Goal: Task Accomplishment & Management: Manage account settings

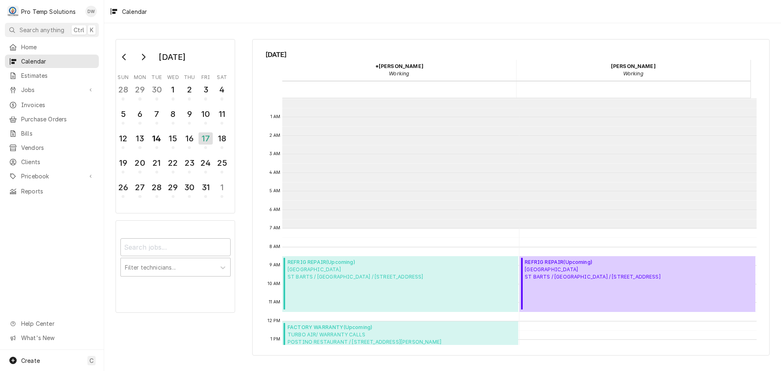
scroll to position [130, 0]
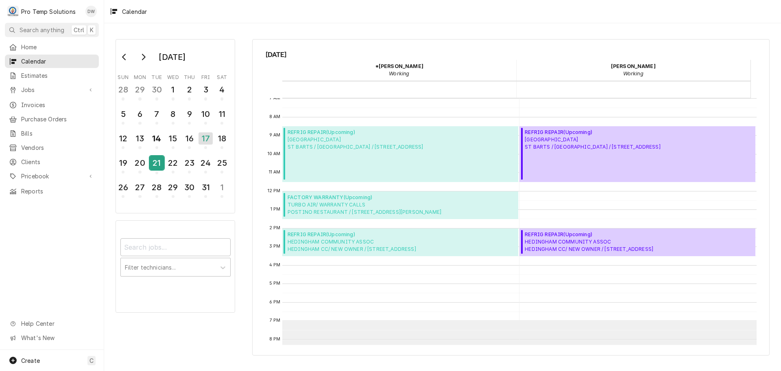
click at [150, 159] on div "21" at bounding box center [157, 163] width 14 height 14
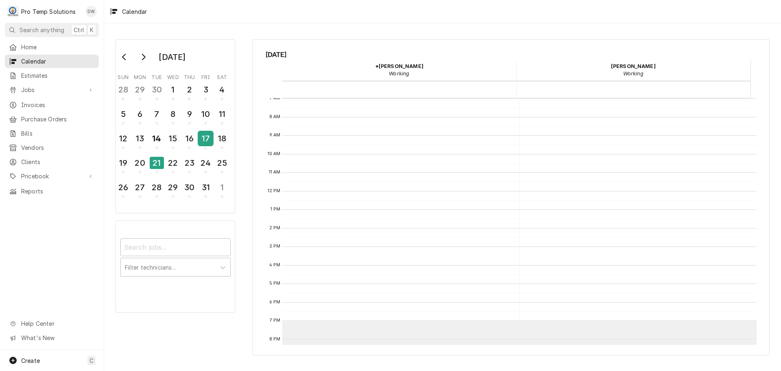
click at [207, 140] on div "17" at bounding box center [206, 138] width 14 height 14
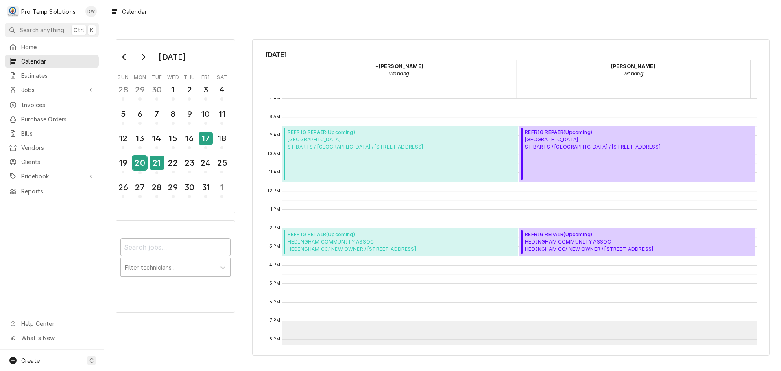
click at [142, 166] on div "20" at bounding box center [140, 163] width 14 height 14
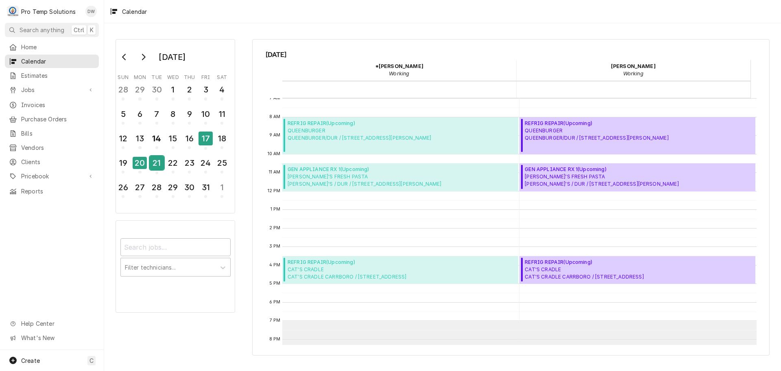
click at [154, 161] on div "21" at bounding box center [157, 163] width 14 height 14
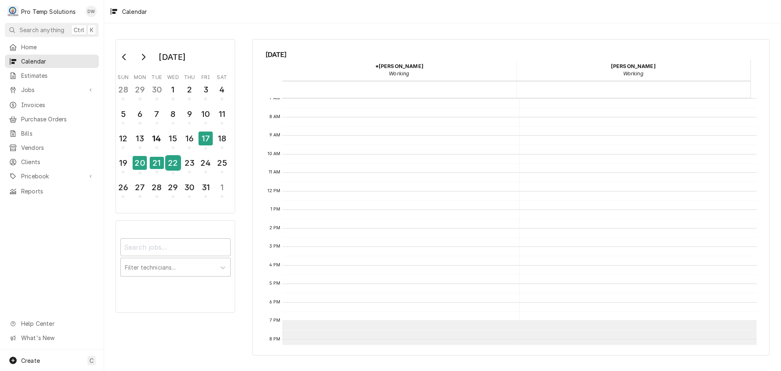
click at [170, 164] on div "22" at bounding box center [173, 163] width 14 height 14
click at [158, 142] on div "14" at bounding box center [157, 138] width 14 height 14
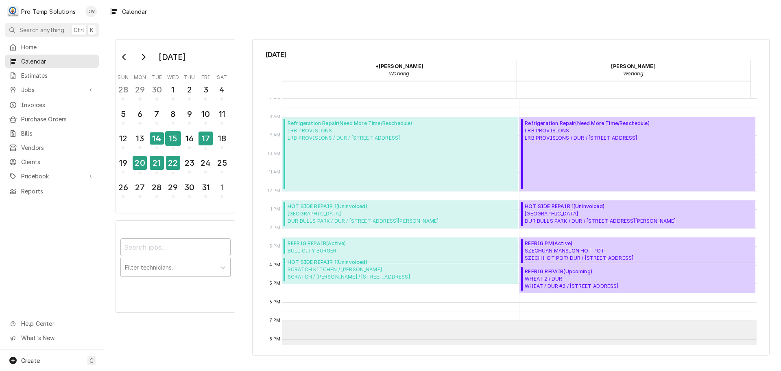
click at [168, 137] on div "15" at bounding box center [173, 138] width 14 height 14
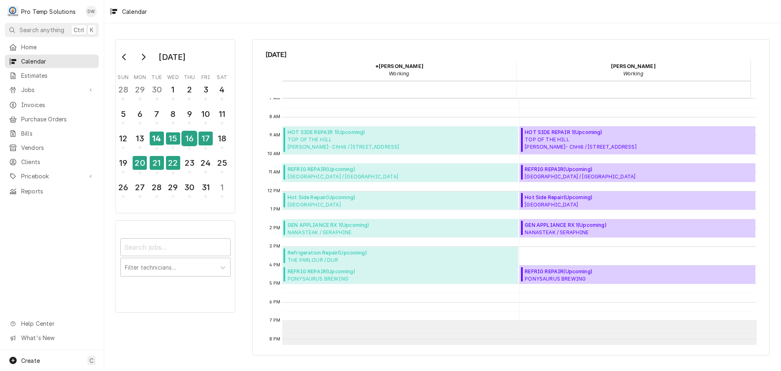
click at [192, 137] on div "16" at bounding box center [189, 138] width 14 height 14
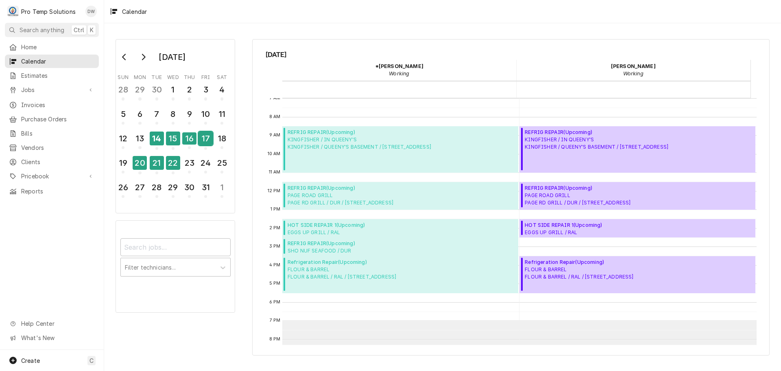
click at [203, 139] on div "17" at bounding box center [206, 138] width 14 height 14
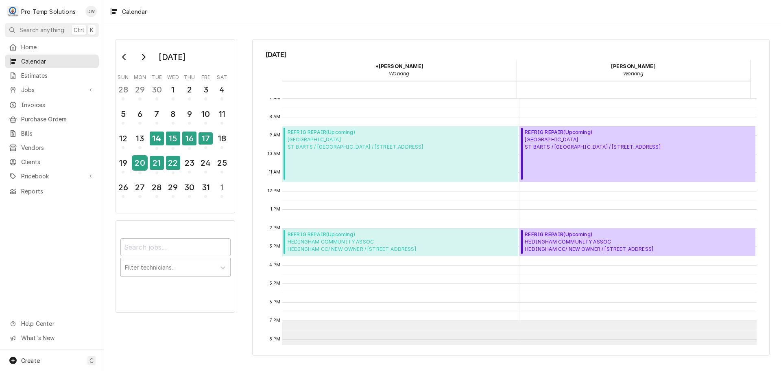
click at [140, 161] on div "20" at bounding box center [140, 163] width 14 height 14
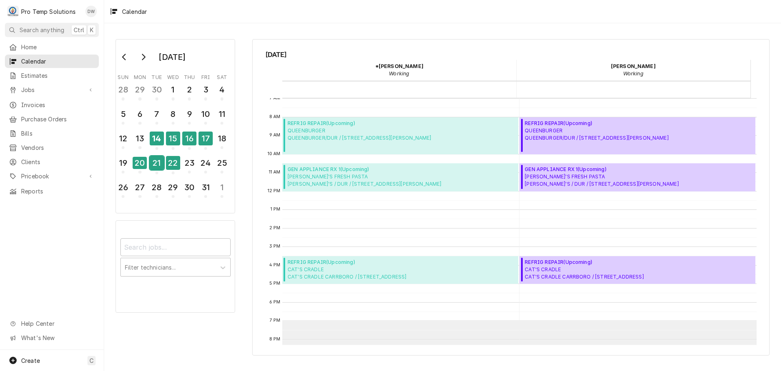
click at [153, 163] on div "21" at bounding box center [157, 163] width 14 height 14
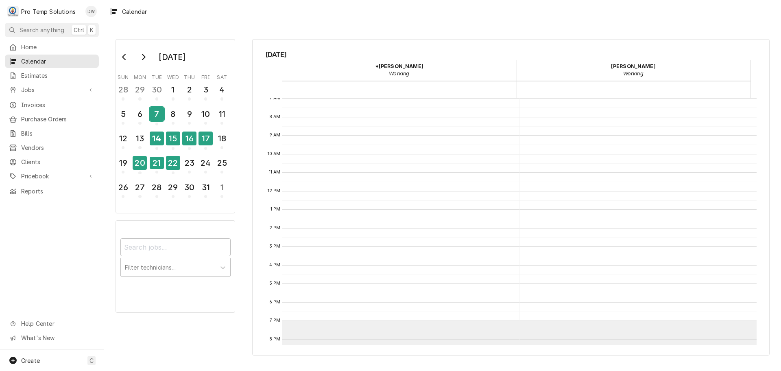
click at [160, 111] on div "7" at bounding box center [157, 114] width 14 height 14
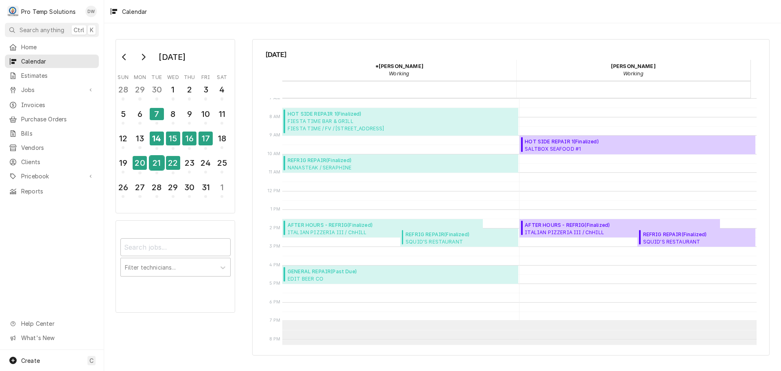
click at [155, 162] on div "21" at bounding box center [157, 163] width 14 height 14
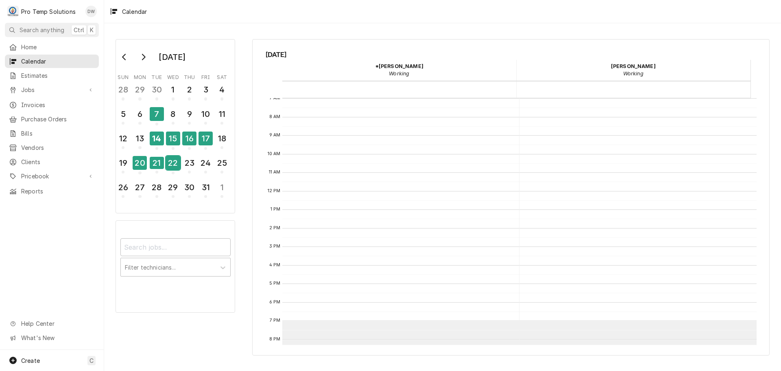
click at [175, 163] on div "22" at bounding box center [173, 163] width 14 height 14
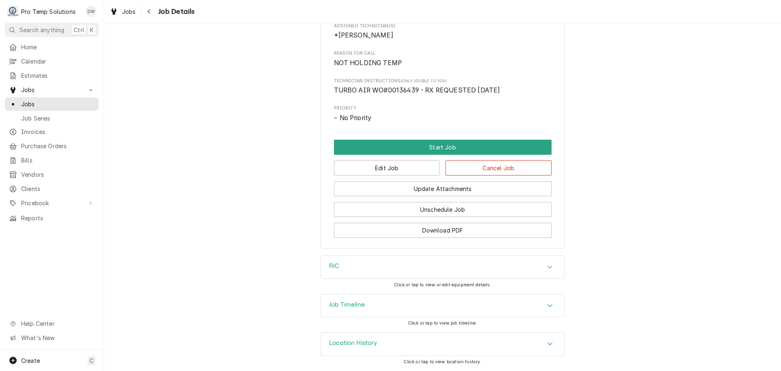
scroll to position [353, 0]
click at [398, 170] on button "Edit Job" at bounding box center [387, 167] width 106 height 15
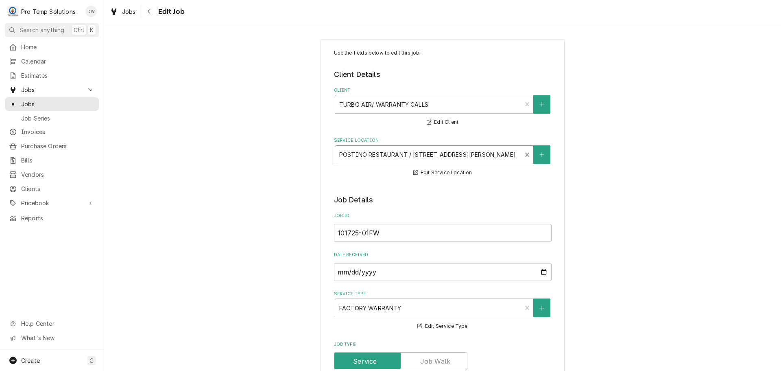
type textarea "x"
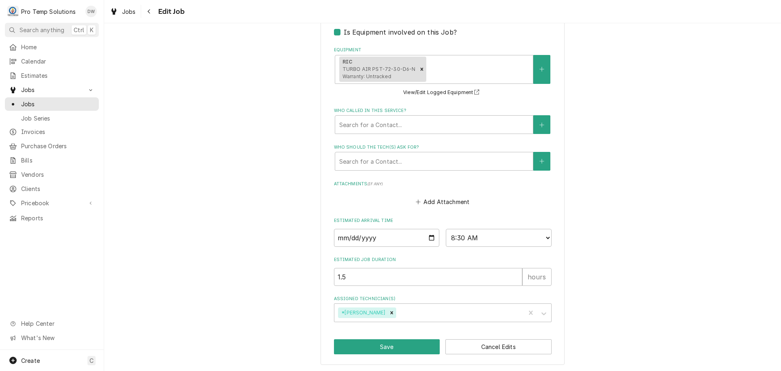
scroll to position [554, 0]
click at [429, 236] on input "2025-10-28" at bounding box center [387, 237] width 106 height 18
type input "2025-10-21"
click at [380, 347] on button "Save" at bounding box center [387, 345] width 106 height 15
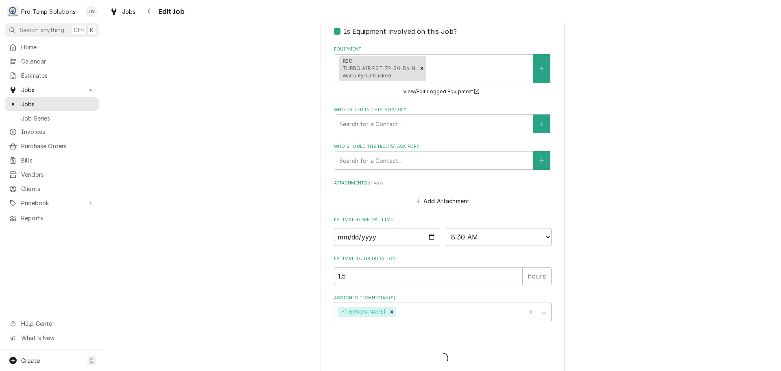
type textarea "x"
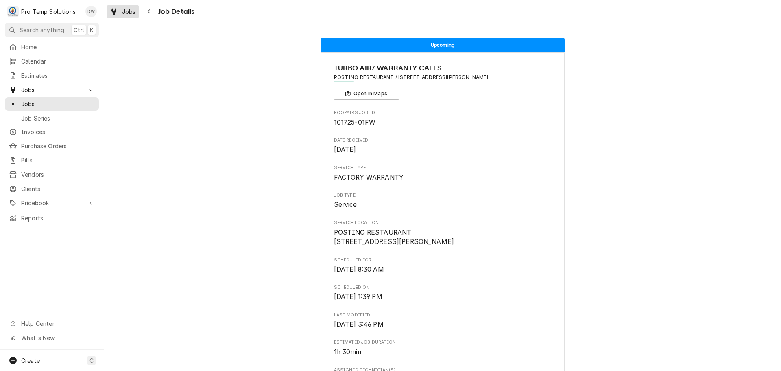
click at [121, 11] on div "Jobs" at bounding box center [122, 12] width 29 height 10
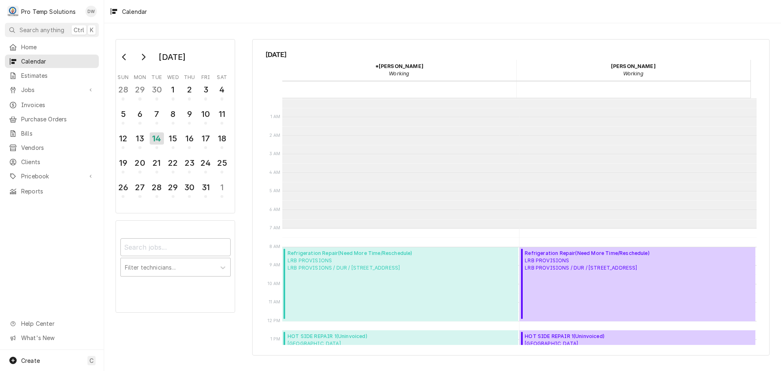
scroll to position [130, 0]
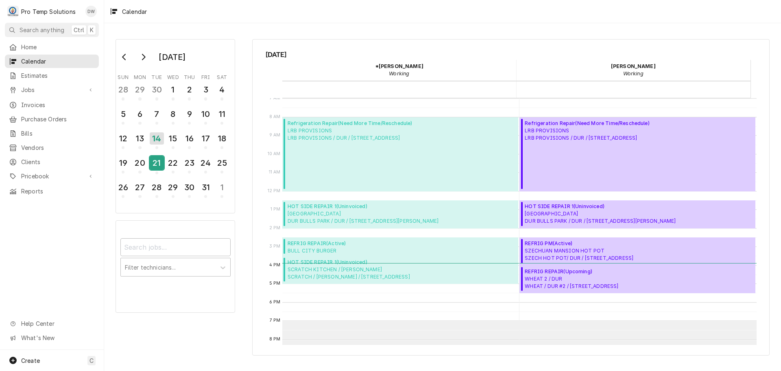
click at [157, 165] on div "21" at bounding box center [157, 163] width 14 height 14
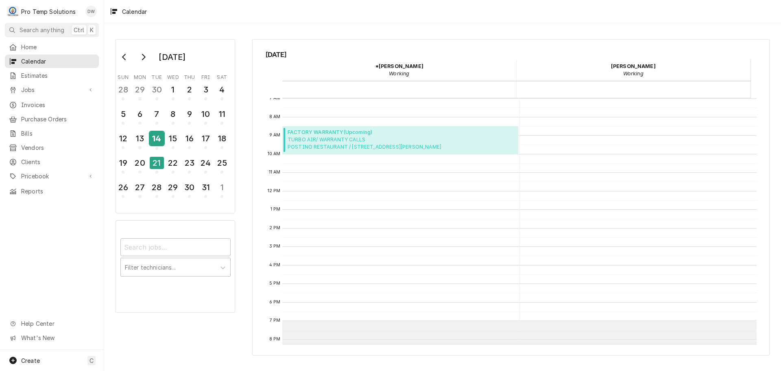
click at [156, 137] on div "14" at bounding box center [157, 138] width 14 height 14
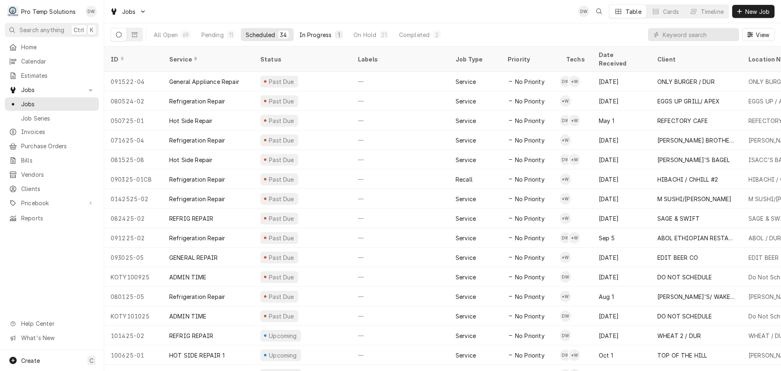
click at [314, 34] on div "In Progress" at bounding box center [315, 35] width 33 height 9
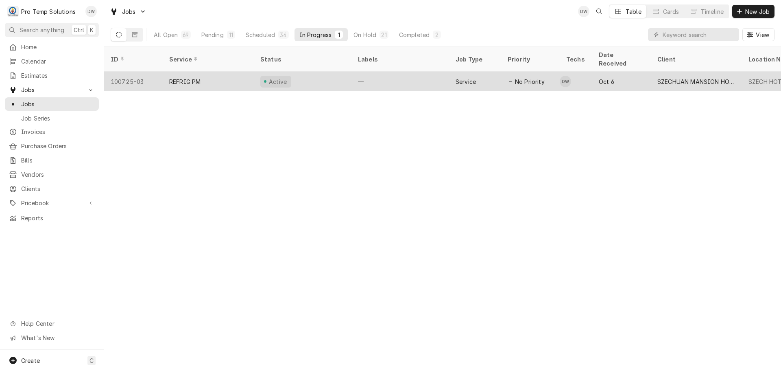
click at [319, 72] on div "Active" at bounding box center [303, 82] width 98 height 20
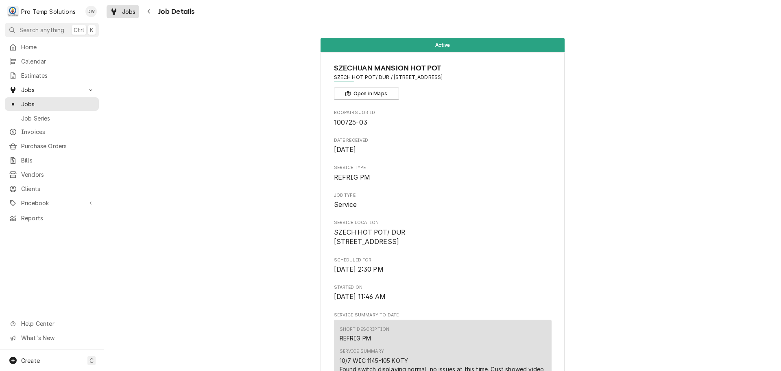
click at [129, 10] on span "Jobs" at bounding box center [129, 11] width 14 height 9
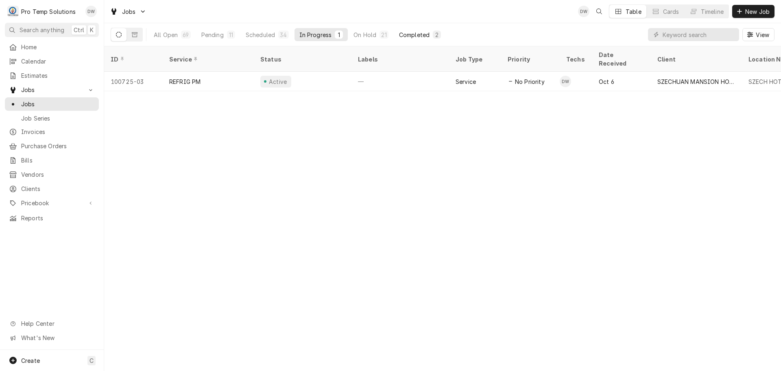
click at [416, 33] on div "Completed" at bounding box center [414, 35] width 31 height 9
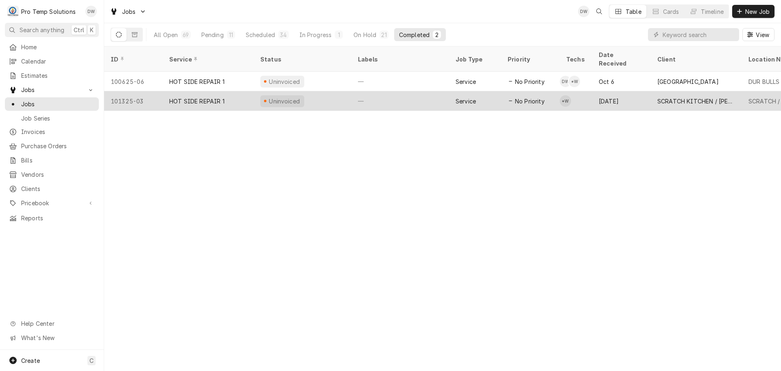
click at [402, 92] on div "—" at bounding box center [400, 101] width 98 height 20
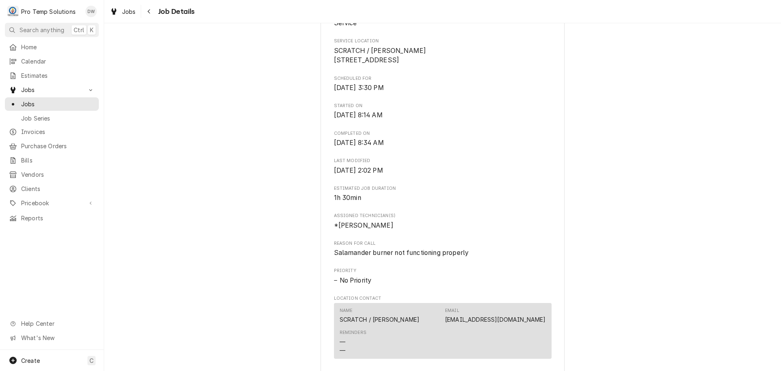
scroll to position [122, 0]
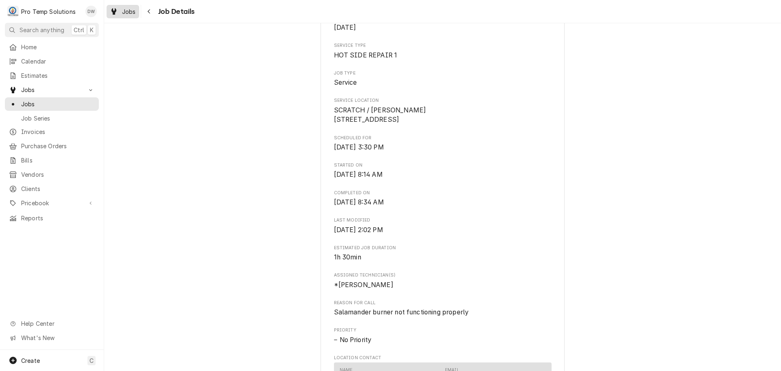
click at [124, 12] on span "Jobs" at bounding box center [129, 11] width 14 height 9
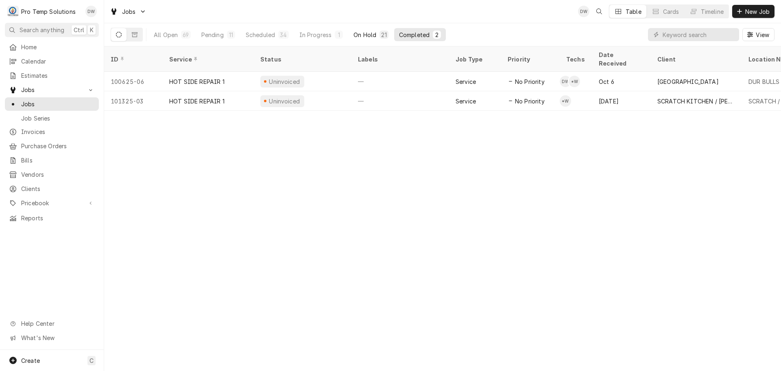
click at [363, 34] on div "On Hold" at bounding box center [364, 35] width 23 height 9
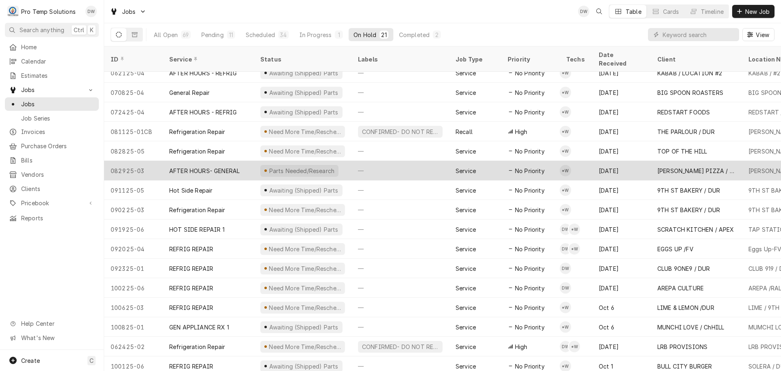
scroll to position [107, 0]
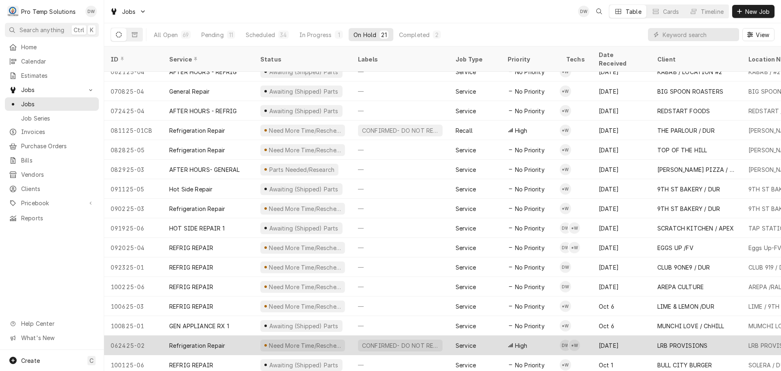
click at [447, 335] on div "CONFIRMED- DO NOT RESCHEDULE" at bounding box center [400, 345] width 98 height 20
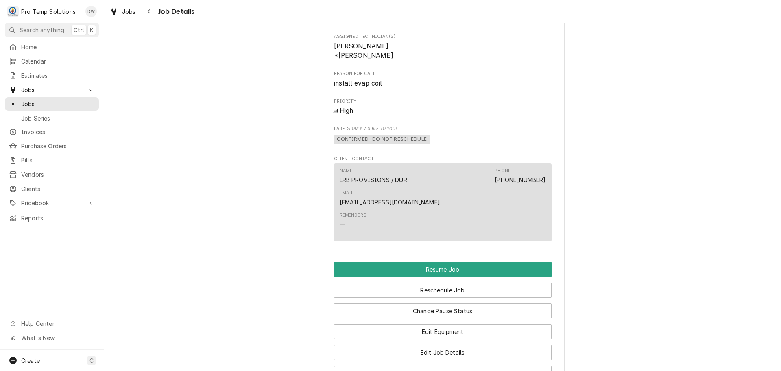
scroll to position [1220, 0]
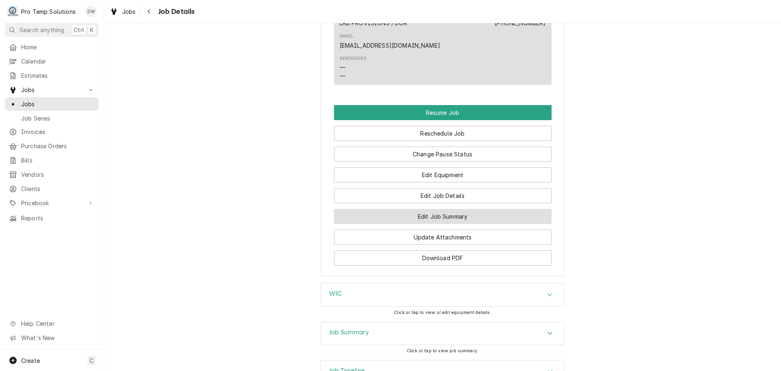
click at [441, 209] on button "Edit Job Summary" at bounding box center [443, 216] width 218 height 15
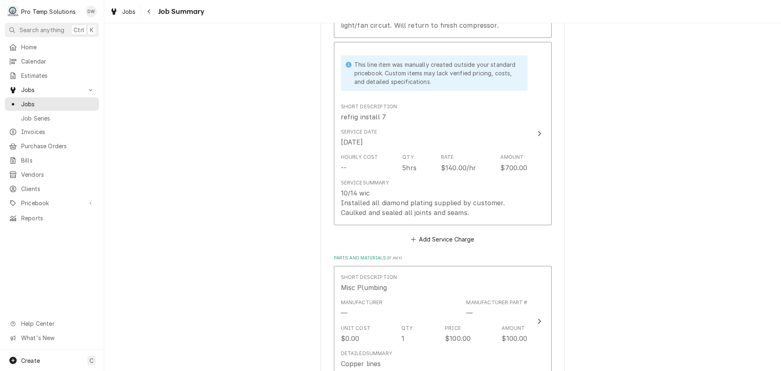
scroll to position [1668, 0]
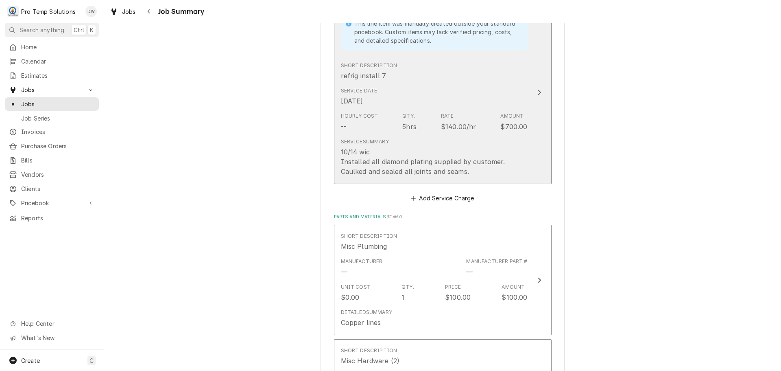
click at [538, 89] on icon "Update Line Item" at bounding box center [539, 91] width 3 height 5
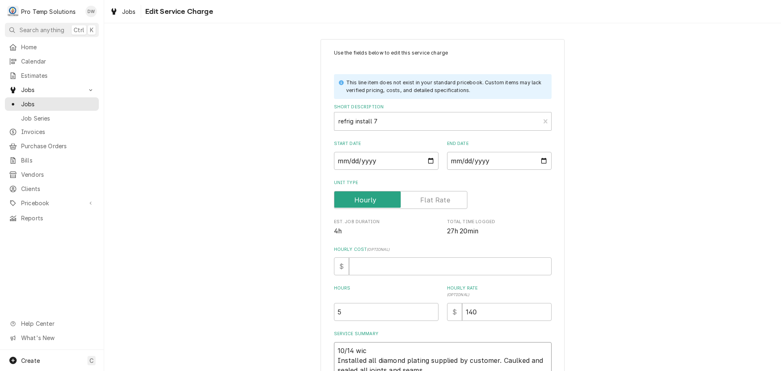
click at [371, 350] on textarea "10/14 wic Installed all diamond plating supplied by customer. Caulked and seale…" at bounding box center [443, 360] width 218 height 37
type textarea "x"
type textarea "10/14 wicW Installed all diamond plating supplied by customer. Caulked and seal…"
type textarea "x"
type textarea "10/14 wicWI Installed all diamond plating supplied by customer. Caulked and sea…"
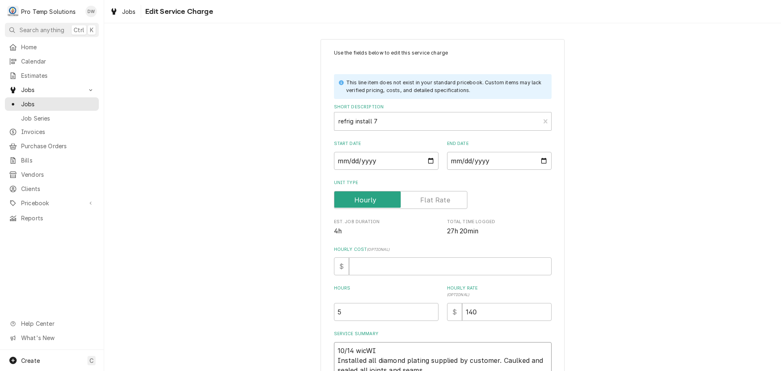
type textarea "x"
type textarea "10/14 wicW Installed all diamond plating supplied by customer. Caulked and seal…"
type textarea "x"
type textarea "10/14 wic Installed all diamond plating supplied by customer. Caulked and seale…"
type textarea "x"
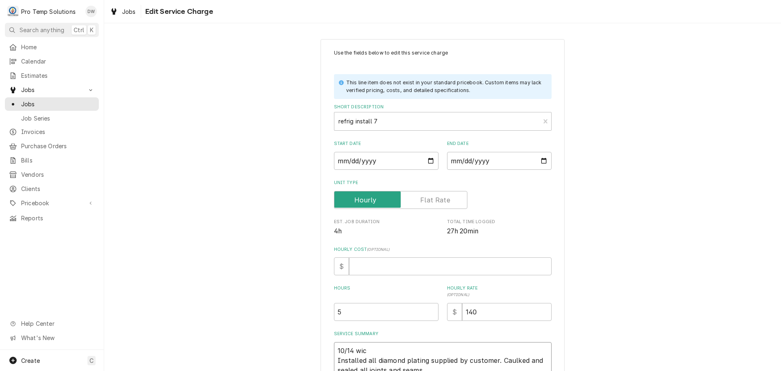
type textarea "10/14 wi Installed all diamond plating supplied by customer. Caulked and sealed…"
type textarea "x"
type textarea "10/14 w Installed all diamond plating supplied by customer. Caulked and sealed …"
type textarea "x"
type textarea "10/14 Installed all diamond plating supplied by customer. Caulked and sealed al…"
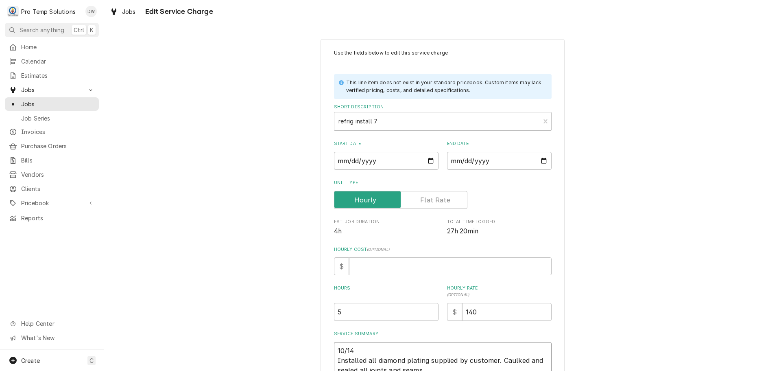
type textarea "x"
type textarea "10/14 W Installed all diamond plating supplied by customer. Caulked and sealed …"
type textarea "x"
type textarea "10/14 WI Installed all diamond plating supplied by customer. Caulked and sealed…"
type textarea "x"
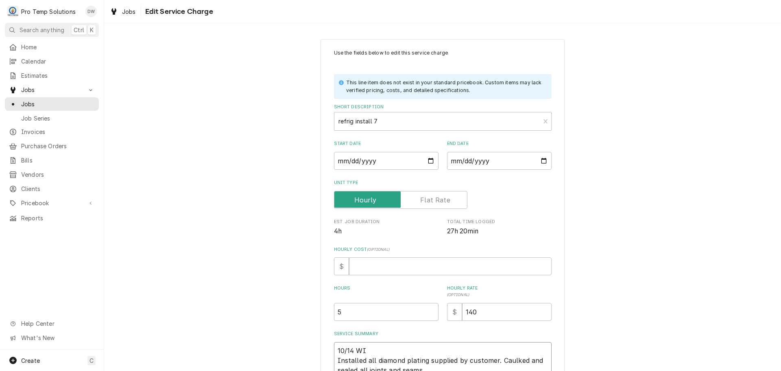
type textarea "10/14 WIC Installed all diamond plating supplied by customer. Caulked and seale…"
type textarea "x"
type textarea "10/14 WIC Installed all diamond plating supplied by customer. Caulked and seale…"
type textarea "x"
type textarea "10/14 WIC 8 Installed all diamond plating supplied by customer. Caulked and sea…"
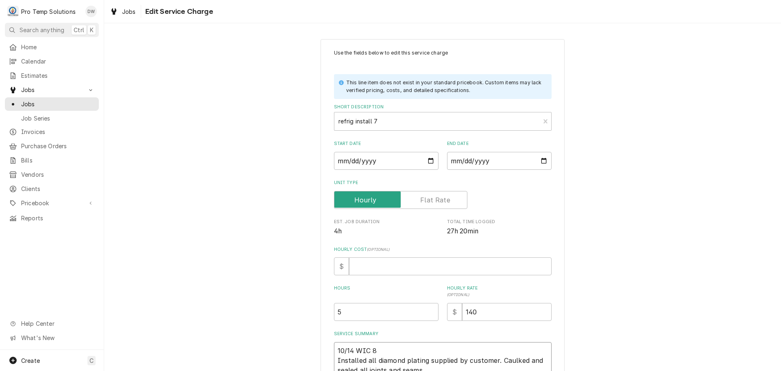
type textarea "x"
type textarea "10/14 WIC 83 Installed all diamond plating supplied by customer. Caulked and se…"
type textarea "x"
type textarea "10/14 WIC 830 Installed all diamond plating supplied by customer. Caulked and s…"
type textarea "x"
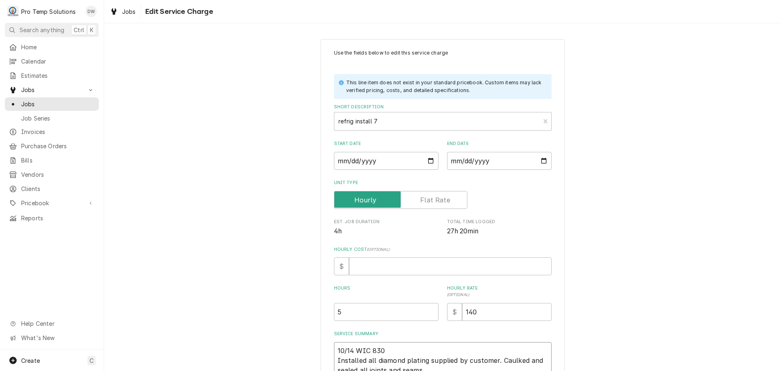
type textarea "10/14 WIC 830- Installed all diamond plating supplied by customer. Caulked and …"
type textarea "x"
type textarea "10/14 WIC 830-1 Installed all diamond plating supplied by customer. Caulked and…"
type textarea "x"
type textarea "10/14 WIC 830-14 Installed all diamond plating supplied by customer. Caulked an…"
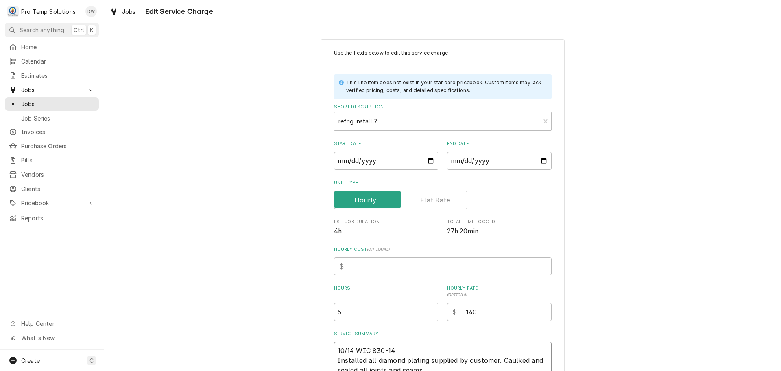
type textarea "x"
type textarea "10/14 WIC 830-140 Installed all diamond plating supplied by customer. Caulked a…"
type textarea "x"
type textarea "10/14 WIC 830-140 Installed all diamond plating supplied by customer. Caulked a…"
type textarea "x"
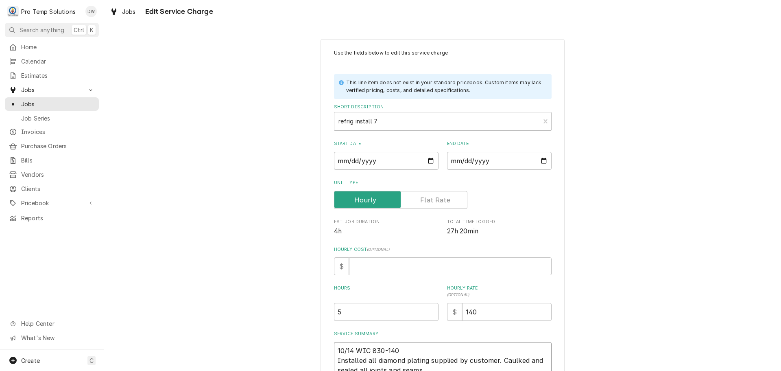
type textarea "10/14 WIC 830-140 K Installed all diamond plating supplied by customer. Caulked…"
type textarea "x"
type textarea "10/14 WIC 830-140 KO Installed all diamond plating supplied by customer. Caulke…"
type textarea "x"
type textarea "10/14 WIC 830-140 KOT Installed all diamond plating supplied by customer. Caulk…"
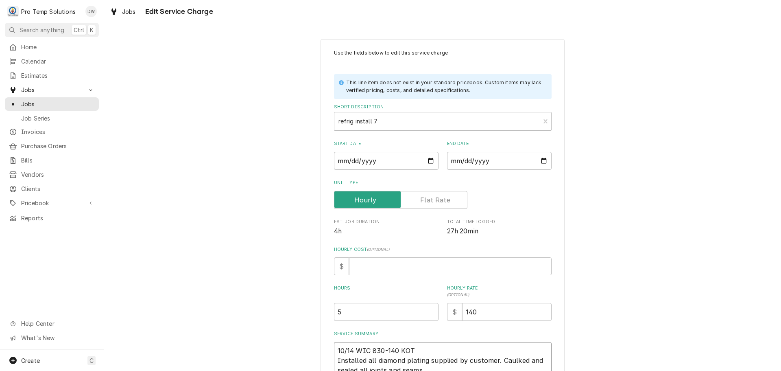
type textarea "x"
type textarea "10/14 WIC 830-140 KOTY Installed all diamond plating supplied by customer. Caul…"
type textarea "x"
type textarea "10/14 WIC 830-140 KOTY Installed all diamond plating supplied by customer. Caul…"
type textarea "x"
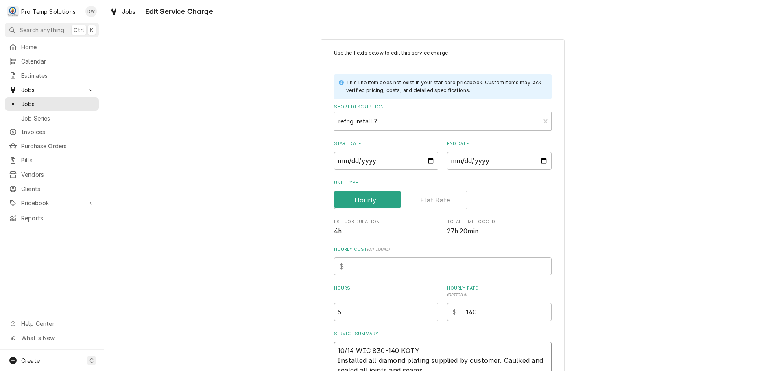
type textarea "10/14 WIC 830-140 KOTY 8 Installed all diamond plating supplied by customer. Ca…"
type textarea "x"
type textarea "10/14 WIC 830-140 KOTY 84 Installed all diamond plating supplied by customer. C…"
type textarea "x"
type textarea "10/14 WIC 830-140 KOTY 845 Installed all diamond plating supplied by customer. …"
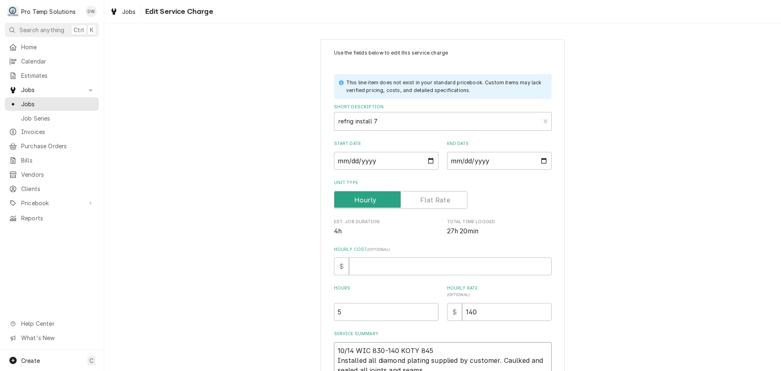
type textarea "x"
type textarea "10/14 WIC 830-140 KOTY 845- Installed all diamond plating supplied by customer.…"
type textarea "x"
type textarea "10/14 WIC 830-140 KOTY 845-1 Installed all diamond plating supplied by customer…"
type textarea "x"
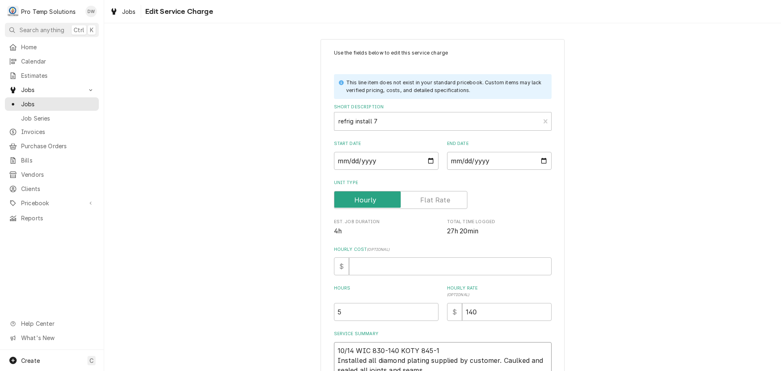
type textarea "10/14 WIC 830-140 KOTY 845-14 Installed all diamond plating supplied by custome…"
type textarea "x"
type textarea "10/14 WIC 830-140 KOTY 845-140 Installed all diamond plating supplied by custom…"
type textarea "x"
type textarea "10/14 WIC 830-140 KOTY 845-140 Installed all diamond plating supplied by custom…"
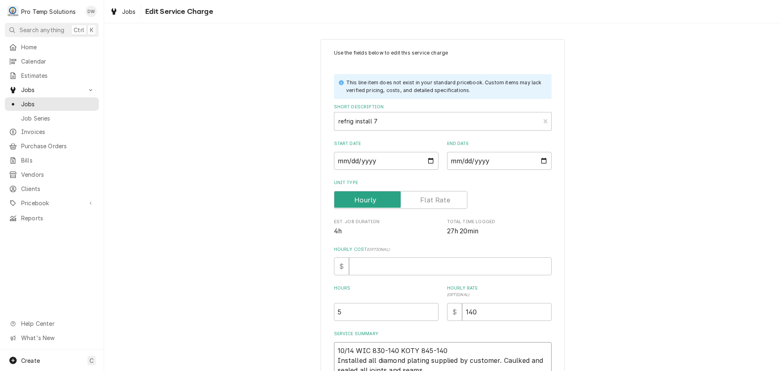
type textarea "x"
type textarea "10/14 WIC 830-140 KOTY 845-140 K Installed all diamond plating supplied by cust…"
type textarea "x"
type textarea "10/14 WIC 830-140 KOTY 845-140 KE Installed all diamond plating supplied by cus…"
type textarea "x"
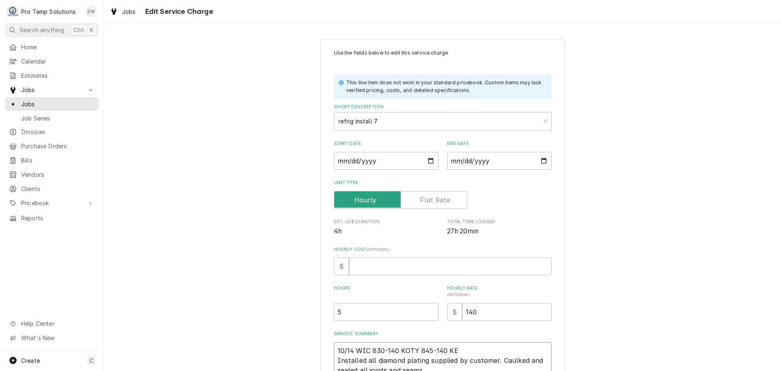
type textarea "10/14 WIC 830-140 KOTY 845-140 KEV Installed all diamond plating supplied by cu…"
type textarea "x"
type textarea "10/14 WIC 830-140 KOTY 845-140 KEVI Installed all diamond plating supplied by c…"
type textarea "x"
type textarea "10/14 WIC 830-140 KOTY 845-140 KEVIN Installed all diamond plating supplied by …"
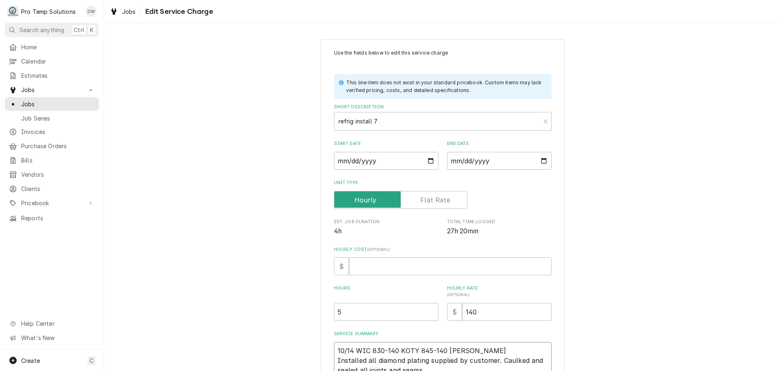
type textarea "x"
type textarea "10/14 WIC 830-140 KOTY 845-140 KEVIN Installed all diamond plating supplied by …"
click at [371, 262] on input "Hourly Cost ( optional )" at bounding box center [450, 266] width 203 height 18
type textarea "x"
type input "1"
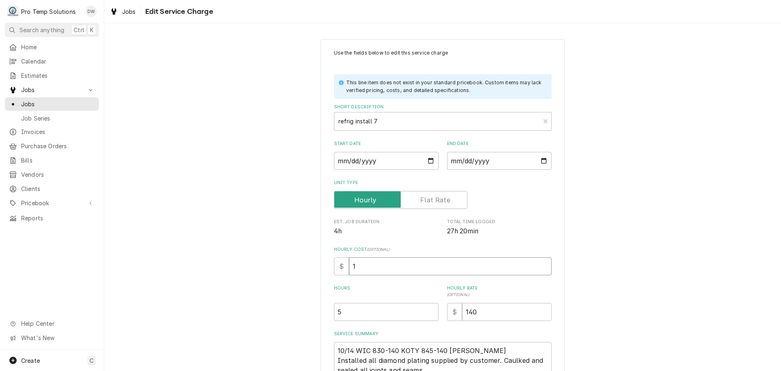
type textarea "x"
type input "18"
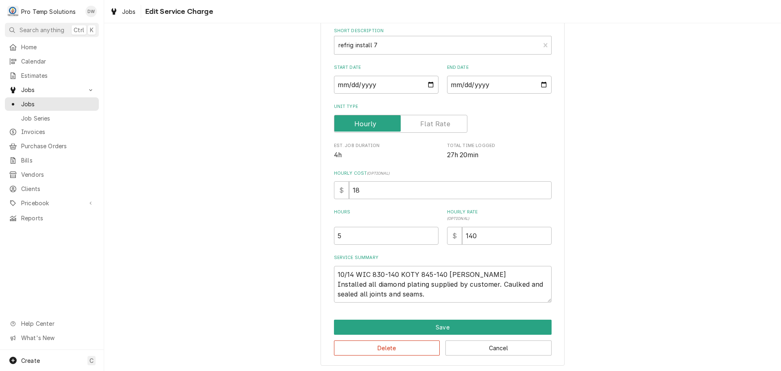
scroll to position [78, 0]
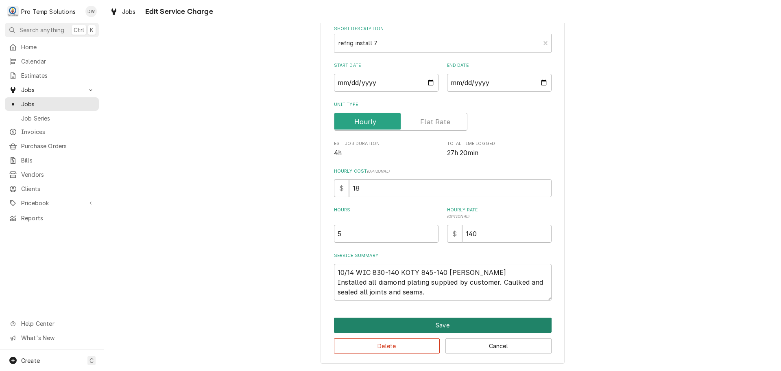
click at [441, 327] on button "Save" at bounding box center [443, 324] width 218 height 15
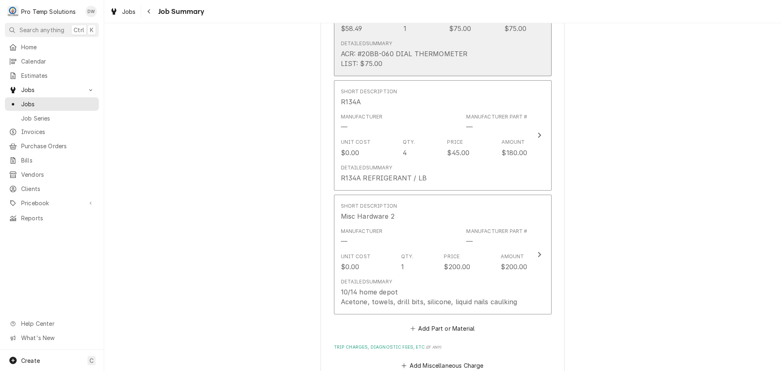
scroll to position [2532, 0]
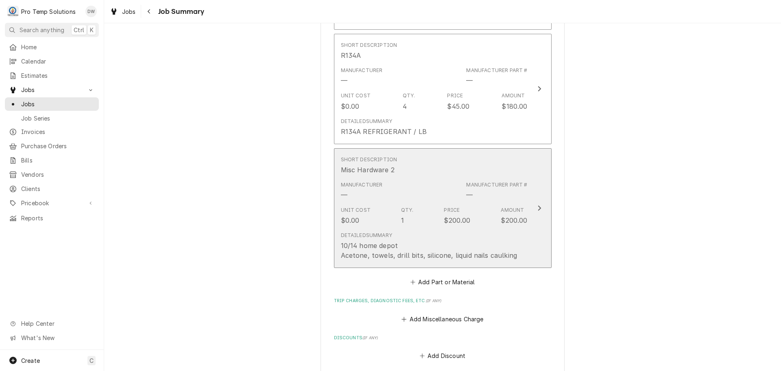
click at [538, 205] on icon "Update Line Item" at bounding box center [539, 207] width 3 height 5
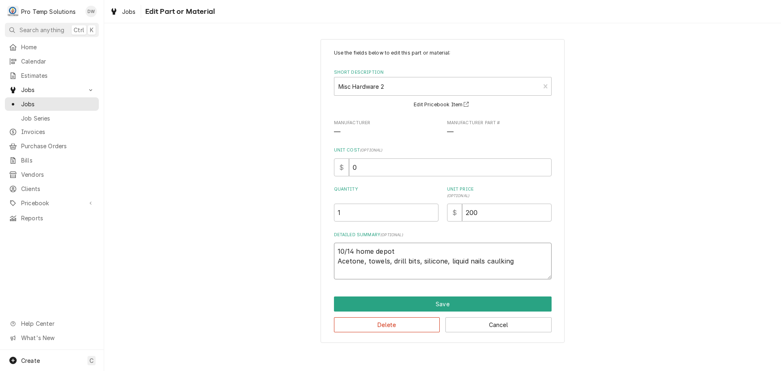
click at [414, 247] on textarea "10/14 home depot Acetone, towels, drill bits, silicone, liquid nails caulking" at bounding box center [443, 260] width 218 height 37
type textarea "x"
type textarea "10/14 home depot Acetone, towels, drill bits, silicone, liquid nails caulking"
type textarea "x"
type textarea "10/14 home depot $ Acetone, towels, drill bits, silicone, liquid nails caulking"
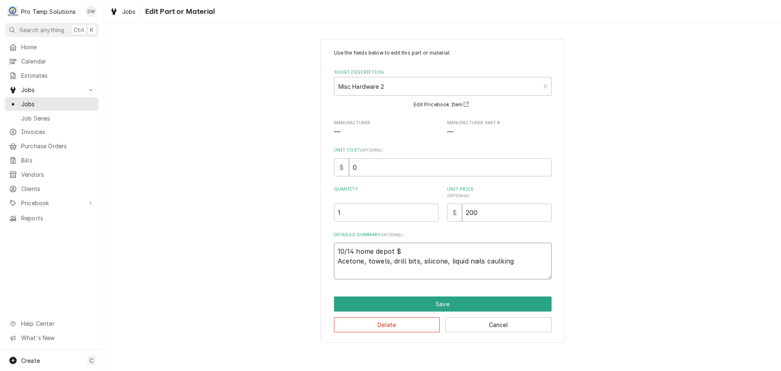
type textarea "x"
type textarea "10/14 home depot $1 Acetone, towels, drill bits, silicone, liquid nails caulking"
type textarea "x"
type textarea "10/14 home depot $16 Acetone, towels, drill bits, silicone, liquid nails caulki…"
type textarea "x"
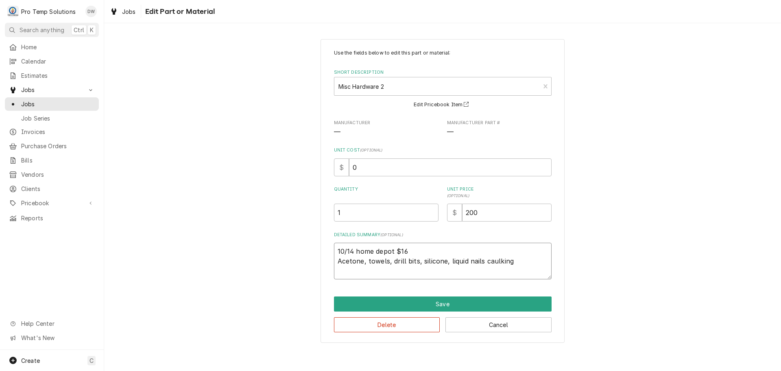
type textarea "10/14 home depot $165 Acetone, towels, drill bits, silicone, liquid nails caulk…"
type textarea "x"
type textarea "10/14 home depot $165. Acetone, towels, drill bits, silicone, liquid nails caul…"
type textarea "x"
type textarea "10/14 home depot $165.8 Acetone, towels, drill bits, silicone, liquid nails cau…"
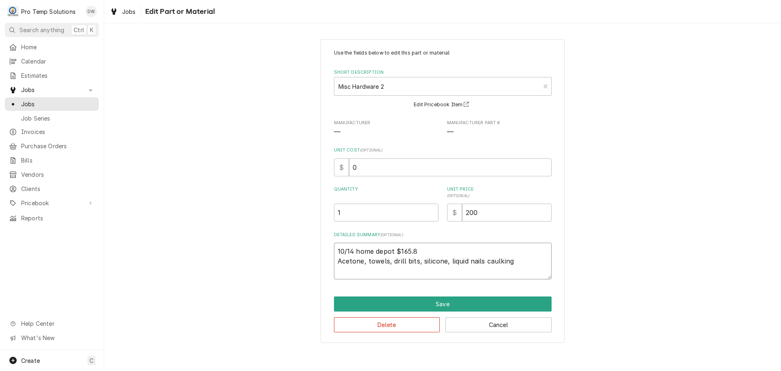
type textarea "x"
type textarea "10/14 home depot $165.87 Acetone, towels, drill bits, silicone, liquid nails ca…"
click at [360, 168] on input "0" at bounding box center [450, 167] width 203 height 18
type textarea "x"
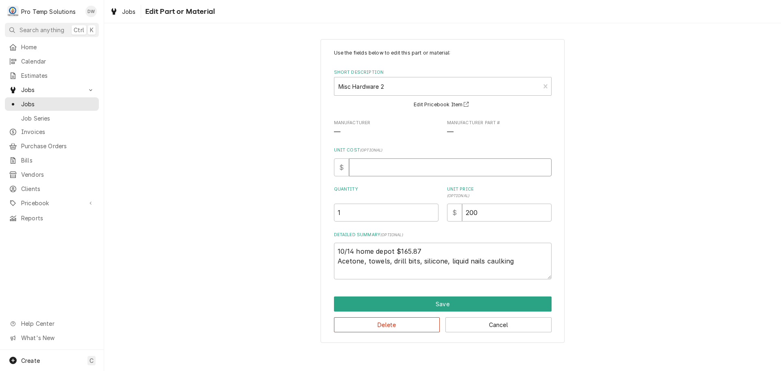
type input "1"
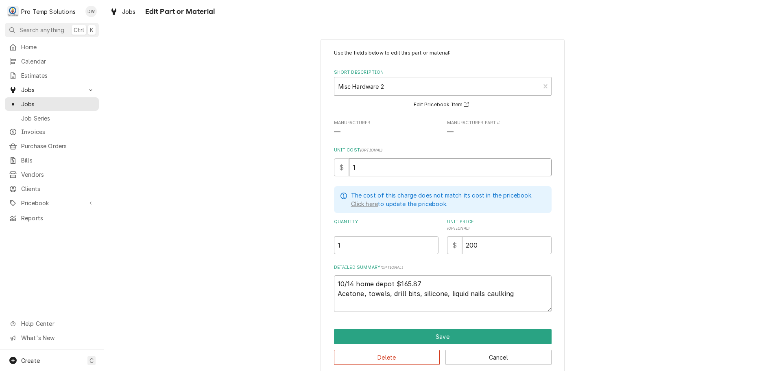
type textarea "x"
type input "16"
type textarea "x"
type input "165"
type textarea "x"
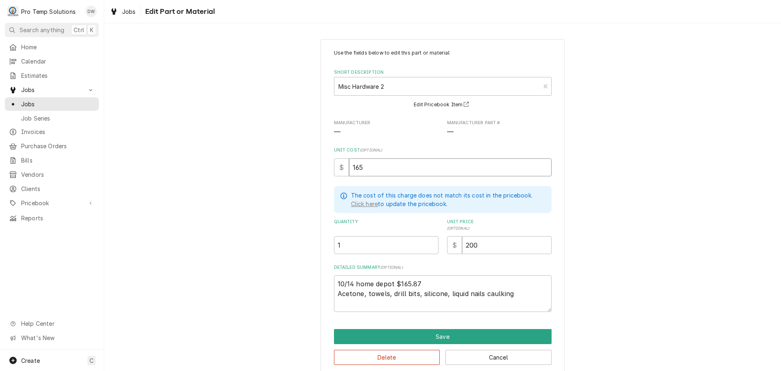
type input "165.8"
type textarea "x"
type input "165.87"
drag, startPoint x: 392, startPoint y: 283, endPoint x: 442, endPoint y: 284, distance: 50.1
click at [442, 284] on textarea "10/14 home depot $165.87 Acetone, towels, drill bits, silicone, liquid nails ca…" at bounding box center [443, 293] width 218 height 37
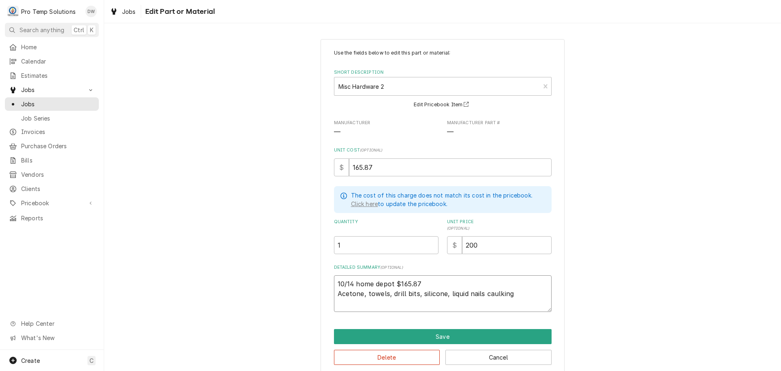
type textarea "x"
type textarea "10/14 home depot Acetone, towels, drill bits, silicone, liquid nails caulking"
click at [341, 307] on textarea "10/14 home depot Acetone, towels, drill bits, silicone, liquid nails caulking" at bounding box center [443, 293] width 218 height 37
click at [405, 283] on textarea "10/14 home depot Acetone, towels, drill bits, silicone, liquid nails caulking" at bounding box center [443, 293] width 218 height 37
type textarea "x"
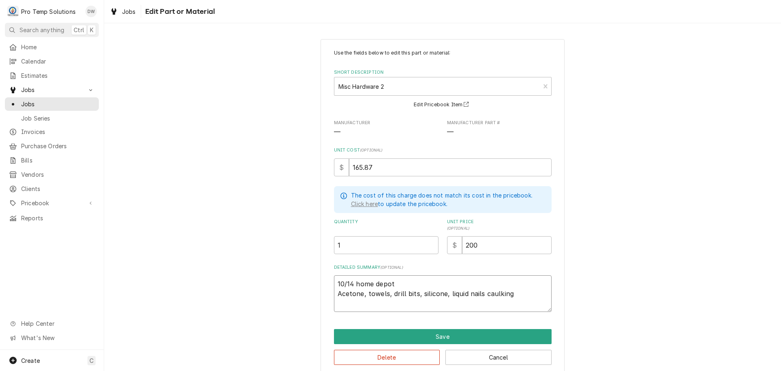
type textarea "10/14 home depot j Acetone, towels, drill bits, silicone, liquid nails caulking"
type textarea "x"
type textarea "10/14 home depot jo Acetone, towels, drill bits, silicone, liquid nails caulking"
type textarea "x"
type textarea "10/14 home depot job Acetone, towels, drill bits, silicone, liquid nails caulki…"
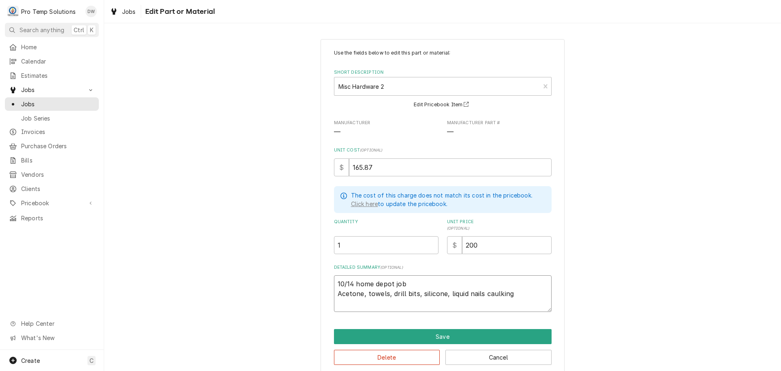
type textarea "x"
type textarea "10/14 home depot job Acetone, towels, drill bits, silicone, liquid nails caulki…"
type textarea "x"
type textarea "10/14 home depot job s Acetone, towels, drill bits, silicone, liquid nails caul…"
type textarea "x"
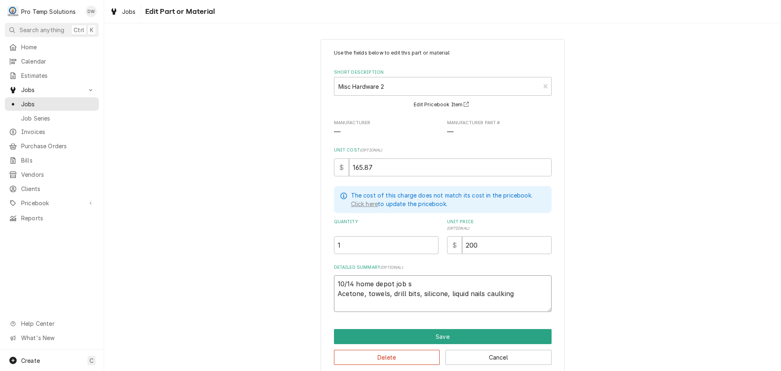
type textarea "10/14 home depot job su Acetone, towels, drill bits, silicone, liquid nails cau…"
type textarea "x"
type textarea "10/14 home depot job sup Acetone, towels, drill bits, silicone, liquid nails ca…"
type textarea "x"
type textarea "10/14 home depot job supp Acetone, towels, drill bits, silicone, liquid nails c…"
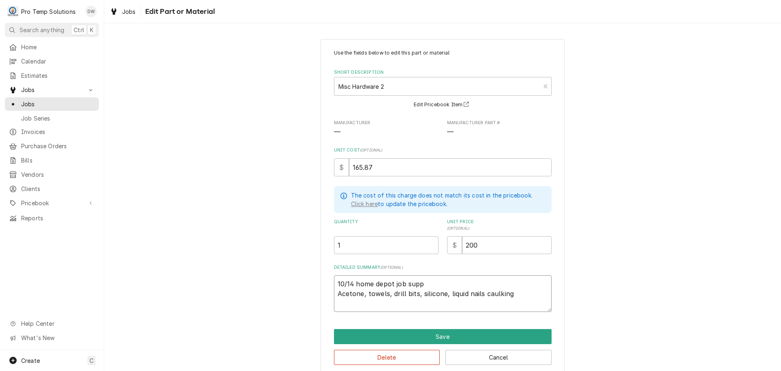
type textarea "x"
type textarea "10/14 home depot job suppl Acetone, towels, drill bits, silicone, liquid nails …"
type textarea "x"
type textarea "10/14 home depot job suppli Acetone, towels, drill bits, silicone, liquid nails…"
type textarea "x"
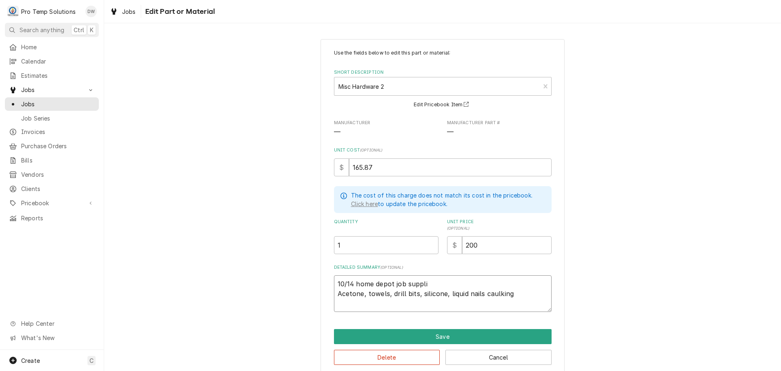
type textarea "10/14 home depot job supplie Acetone, towels, drill bits, silicone, liquid nail…"
type textarea "x"
type textarea "10/14 home depot job supplies Acetone, towels, drill bits, silicone, liquid nai…"
type textarea "x"
type textarea "10/14 home depot job supplies Acetone, towels, drill bits, silicone, liquid nai…"
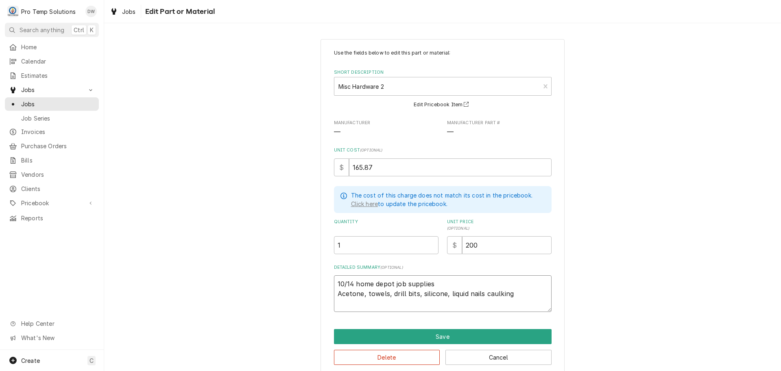
click at [338, 304] on textarea "10/14 home depot job supplies Acetone, towels, drill bits, silicone, liquid nai…" at bounding box center [443, 293] width 218 height 37
click at [524, 292] on textarea "10/14 home depot job supplies Acetone, towels, drill bits, silicone, liquid nai…" at bounding box center [443, 293] width 218 height 37
type textarea "x"
type textarea "10/14 home depot job supplies Acetone, towels, drill bits, silicone, liquid nai…"
type textarea "x"
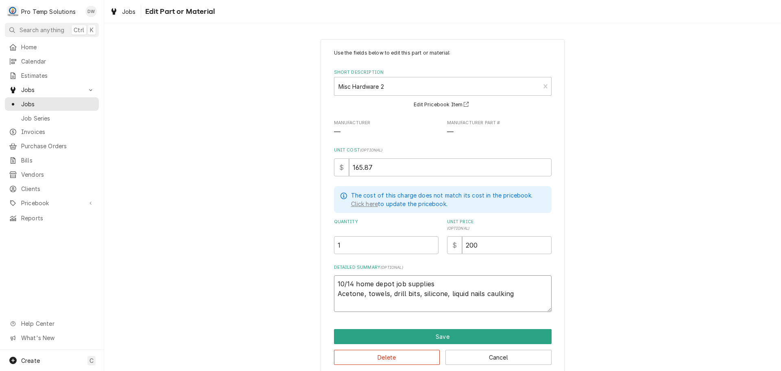
type textarea "10/14 home depot job supplies Acetone, towels, drill bits, silicone, liquid nai…"
type textarea "x"
type textarea "10/14 home depot job supplies Acetone, towels, drill bits, silicone, liquid nai…"
type textarea "x"
type textarea "10/14 home depot job supplies Acetone, towels, drill bits, silicone, liquid nai…"
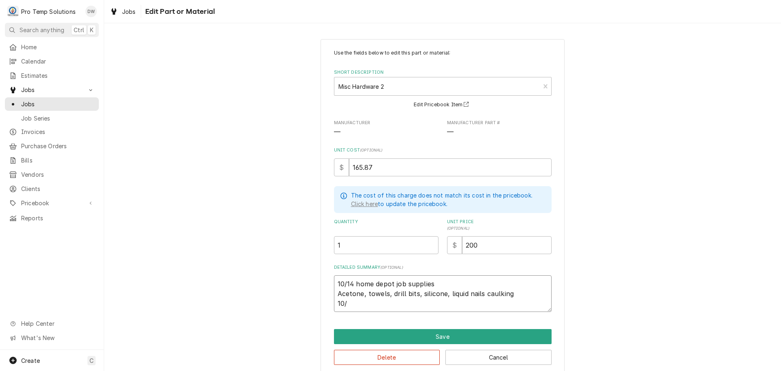
type textarea "x"
type textarea "10/14 home depot job supplies Acetone, towels, drill bits, silicone, liquid nai…"
type textarea "x"
type textarea "10/14 home depot job supplies Acetone, towels, drill bits, silicone, liquid nai…"
type textarea "x"
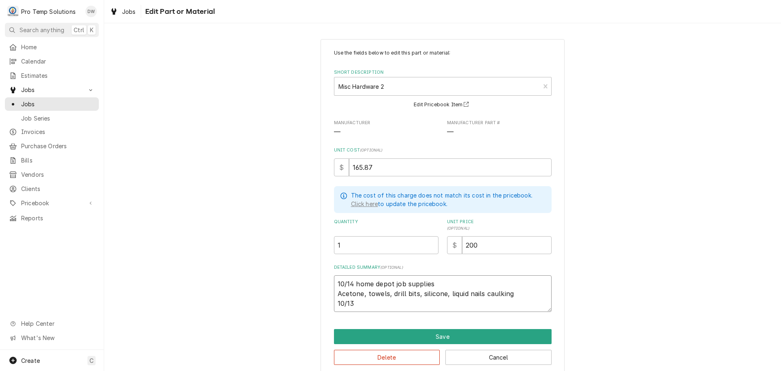
type textarea "10/14 home depot job supplies Acetone, towels, drill bits, silicone, liquid nai…"
type textarea "x"
type textarea "10/14 home depot job supplies Acetone, towels, drill bits, silicone, liquid nai…"
type textarea "x"
type textarea "10/14 home depot job supplies Acetone, towels, drill bits, silicone, liquid nai…"
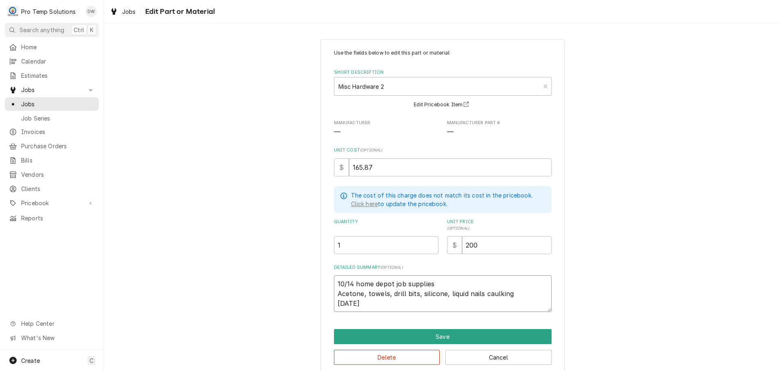
type textarea "x"
type textarea "10/14 home depot job supplies Acetone, towels, drill bits, silicone, liquid nai…"
type textarea "x"
type textarea "10/14 home depot job supplies Acetone, towels, drill bits, silicone, liquid nai…"
type textarea "x"
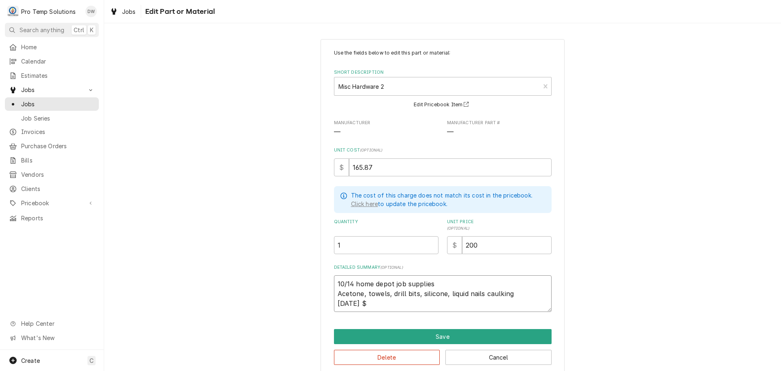
type textarea "10/14 home depot job supplies Acetone, towels, drill bits, silicone, liquid nai…"
type textarea "x"
type textarea "10/14 home depot job supplies Acetone, towels, drill bits, silicone, liquid nai…"
type textarea "x"
type textarea "10/14 home depot job supplies Acetone, towels, drill bits, silicone, liquid nai…"
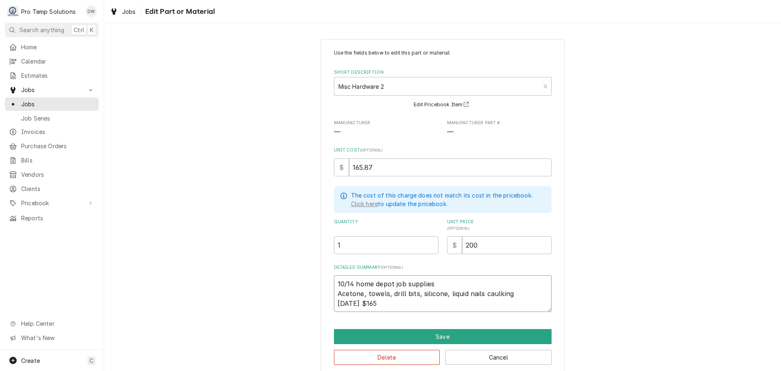
type textarea "x"
type textarea "10/14 home depot job supplies Acetone, towels, drill bits, silicone, liquid nai…"
type textarea "x"
type textarea "10/14 home depot job supplies Acetone, towels, drill bits, silicone, liquid nai…"
type textarea "x"
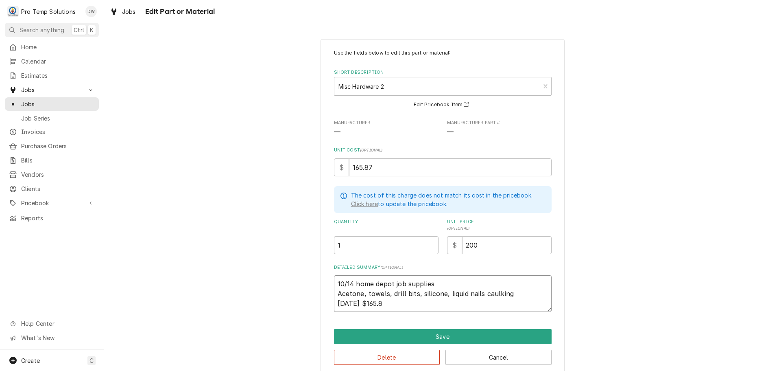
type textarea "10/14 home depot job supplies Acetone, towels, drill bits, silicone, liquid nai…"
type textarea "x"
type textarea "10/14 home depot job supplies Acetone, towels, drill bits, silicone, liquid nai…"
type textarea "x"
type textarea "10/14 home depot job supplies Acetone, towels, drill bits, silicone, liquid nai…"
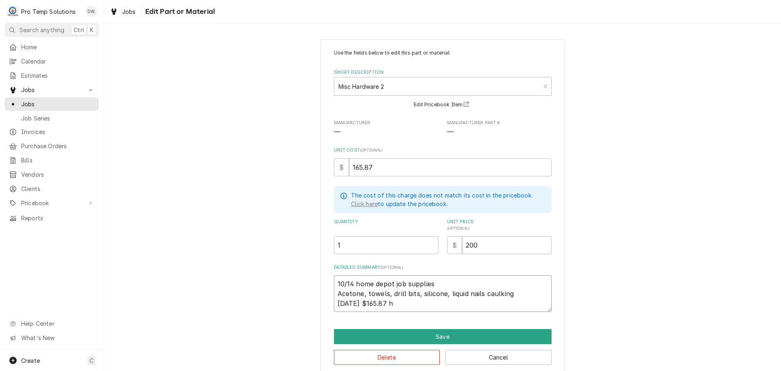
type textarea "x"
type textarea "10/14 home depot job supplies Acetone, towels, drill bits, silicone, liquid nai…"
type textarea "x"
type textarea "10/14 home depot job supplies Acetone, towels, drill bits, silicone, liquid nai…"
type textarea "x"
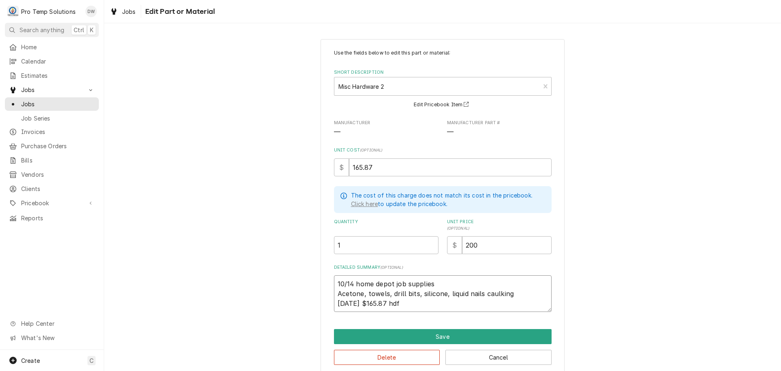
type textarea "10/14 home depot job supplies Acetone, towels, drill bits, silicone, liquid nai…"
type textarea "x"
type textarea "10/14 home depot job supplies Acetone, towels, drill bits, silicone, liquid nai…"
type textarea "x"
type textarea "10/14 home depot job supplies Acetone, towels, drill bits, silicone, liquid nai…"
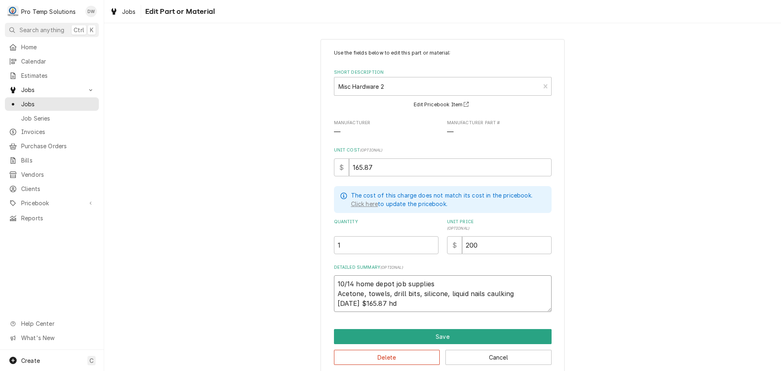
type textarea "x"
type textarea "10/14 home depot job supplies Acetone, towels, drill bits, silicone, liquid nai…"
type textarea "x"
type textarea "10/14 home depot job supplies Acetone, towels, drill bits, silicone, liquid nai…"
type textarea "x"
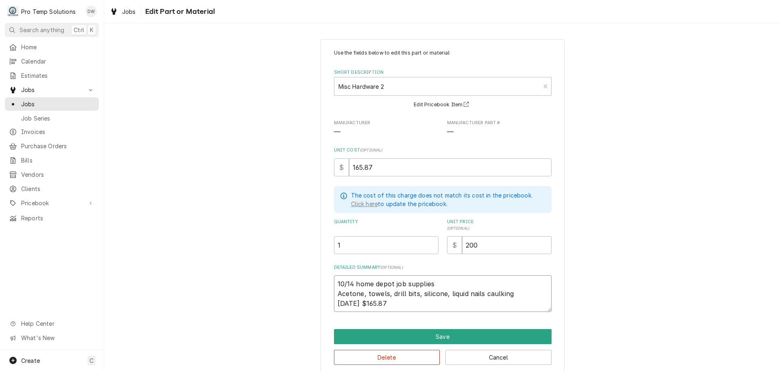
type textarea "10/14 home depot job supplies Acetone, towels, drill bits, silicone, liquid nai…"
type textarea "x"
type textarea "10/14 home depot job supplies Acetone, towels, drill bits, silicone, liquid nai…"
type textarea "x"
type textarea "10/14 home depot job supplies Acetone, towels, drill bits, silicone, liquid nai…"
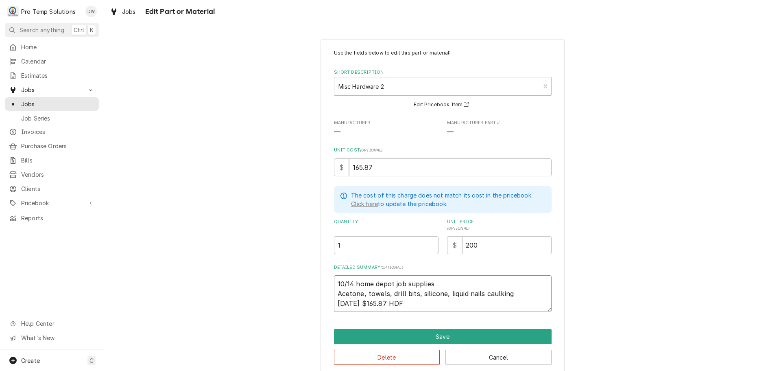
type textarea "x"
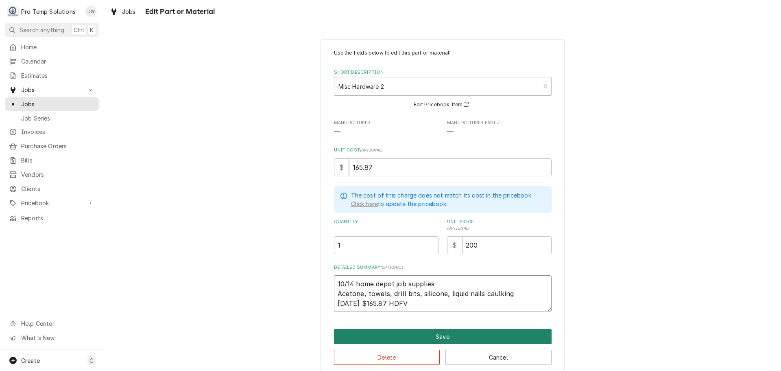
type textarea "10/14 home depot job supplies Acetone, towels, drill bits, silicone, liquid nai…"
click at [445, 333] on button "Save" at bounding box center [443, 336] width 218 height 15
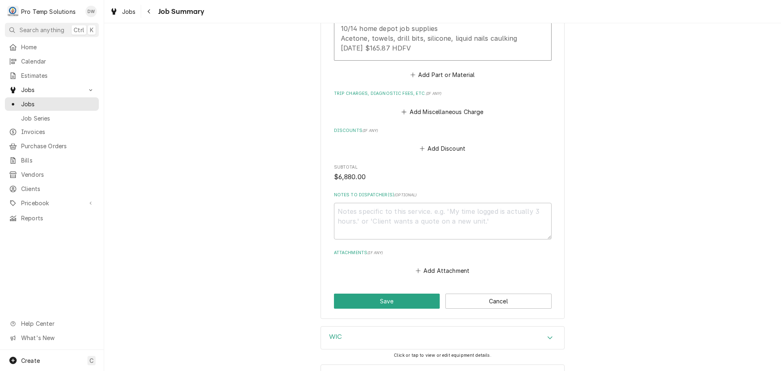
scroll to position [2751, 0]
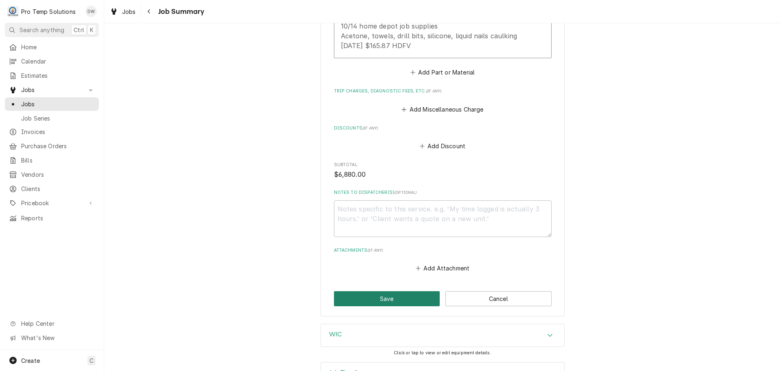
click at [393, 291] on button "Save" at bounding box center [387, 298] width 106 height 15
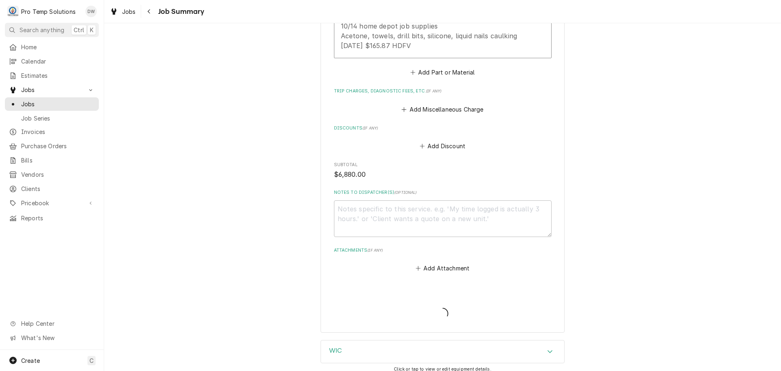
type textarea "x"
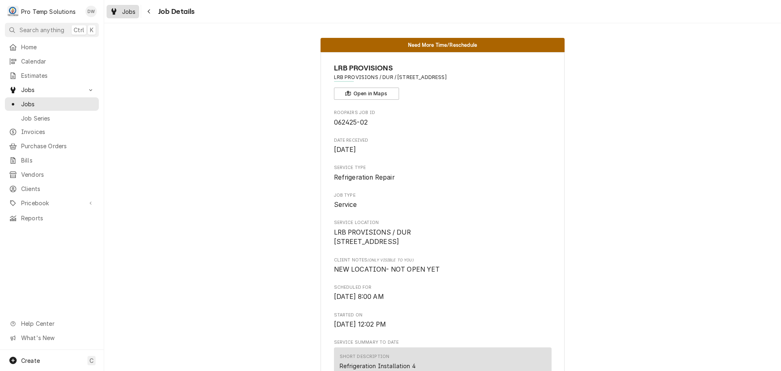
click at [129, 10] on span "Jobs" at bounding box center [129, 11] width 14 height 9
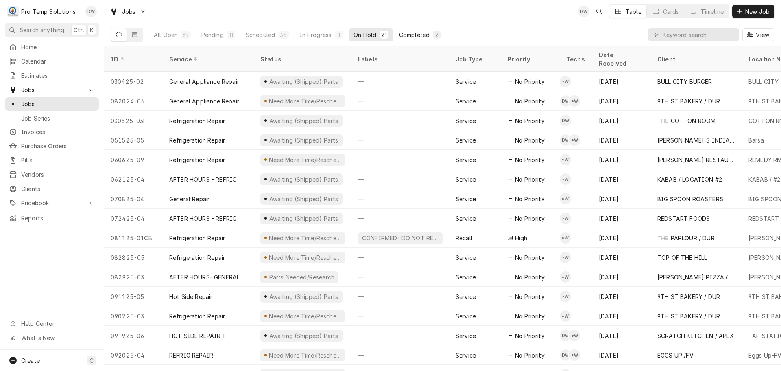
click at [420, 32] on div "Completed" at bounding box center [414, 35] width 31 height 9
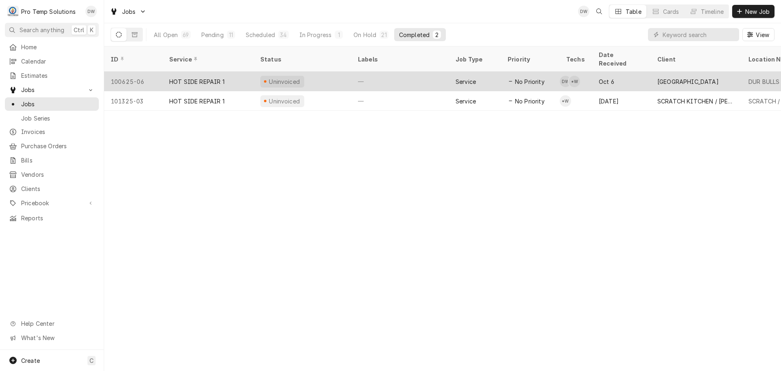
click at [408, 72] on div "—" at bounding box center [400, 82] width 98 height 20
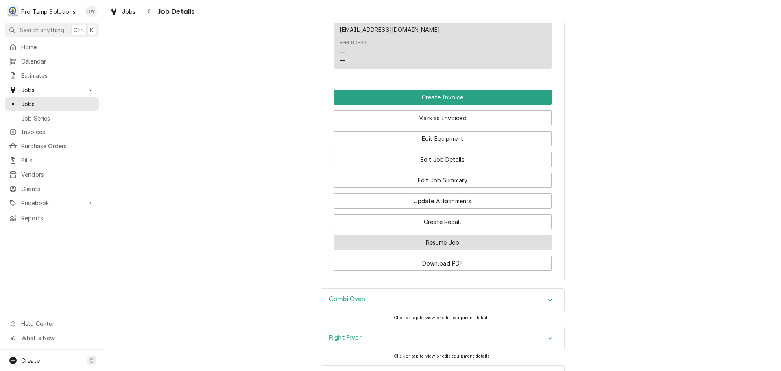
scroll to position [513, 0]
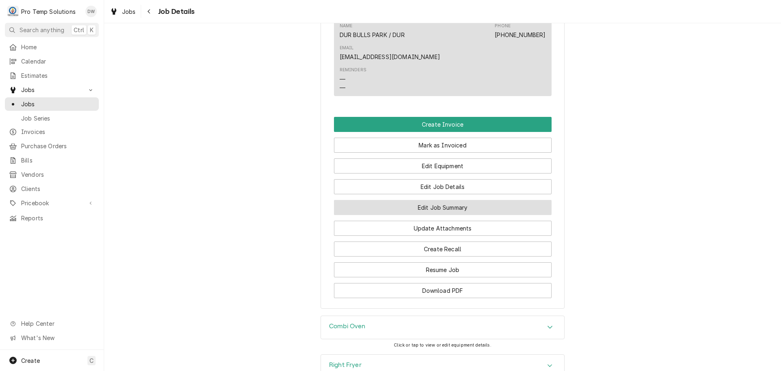
click at [438, 200] on button "Edit Job Summary" at bounding box center [443, 207] width 218 height 15
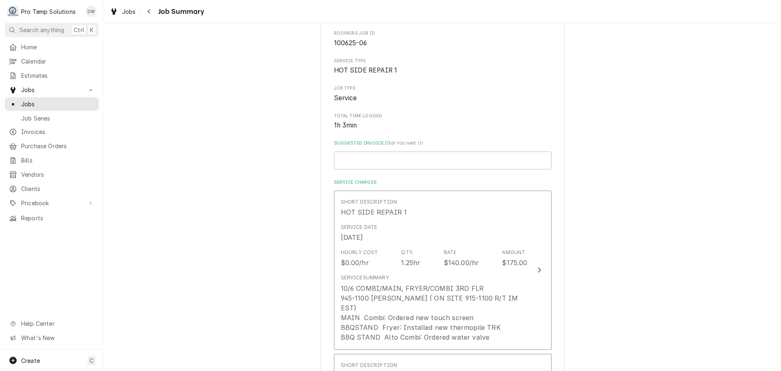
scroll to position [122, 0]
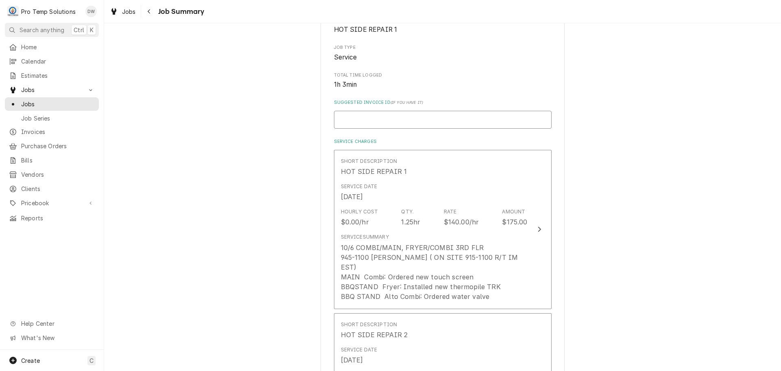
click at [343, 116] on input "Suggested Invoice ID ( if you have it )" at bounding box center [443, 120] width 218 height 18
type textarea "x"
type input "#"
type textarea "x"
type input "#1"
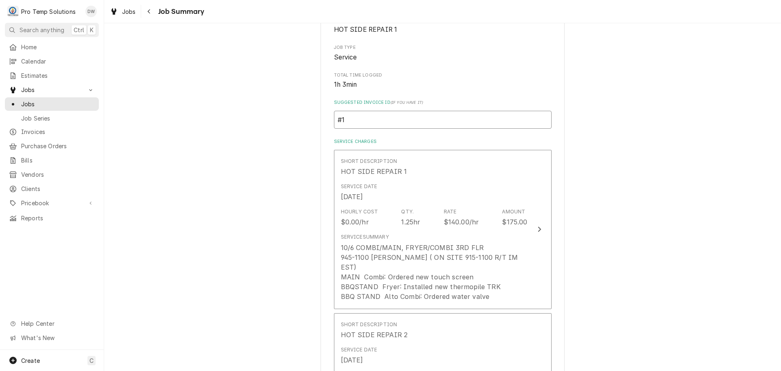
type textarea "x"
type input "#10"
type textarea "x"
type input "#101"
type textarea "x"
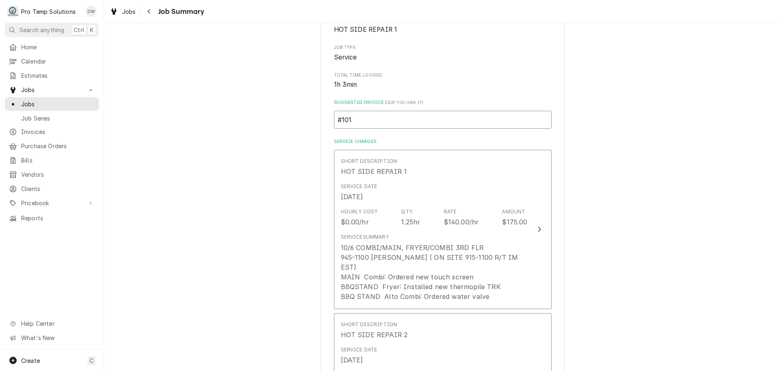
type input "#1014"
type textarea "x"
type input "#10142"
type textarea "x"
type input "#101425"
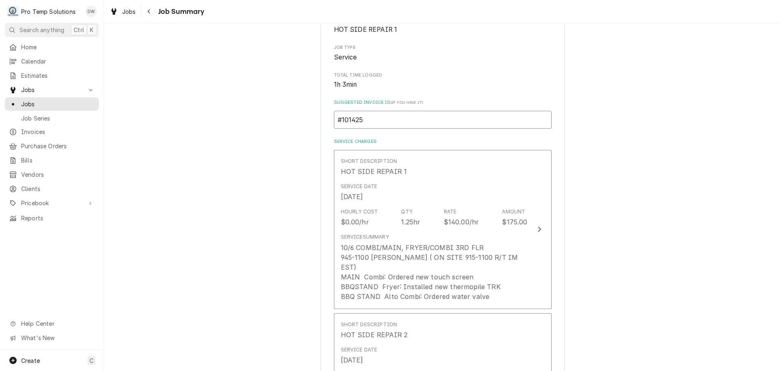
type textarea "x"
type input "#1014250"
type textarea "x"
type input "#10142500"
type textarea "x"
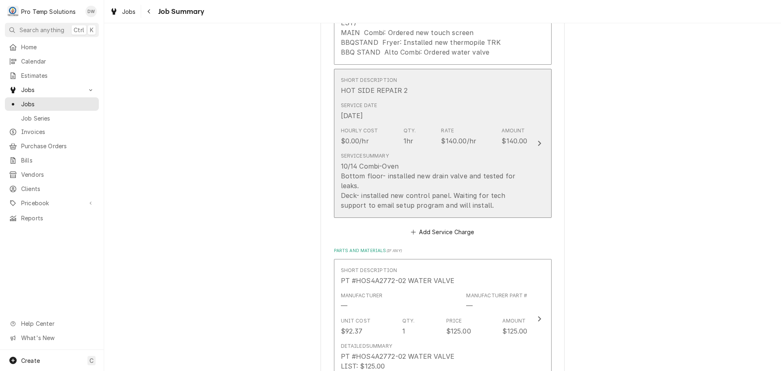
scroll to position [407, 0]
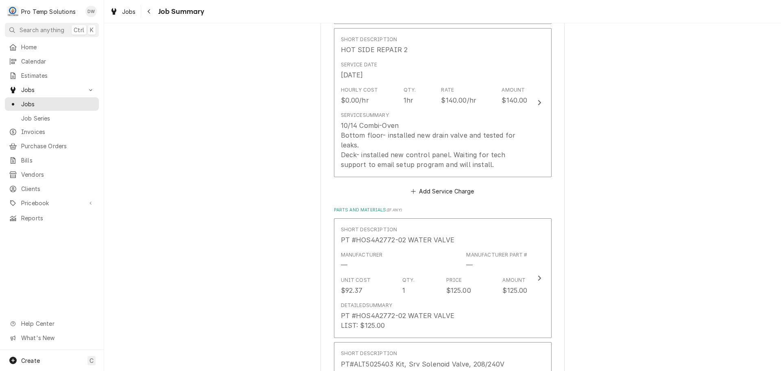
type input "#101425001"
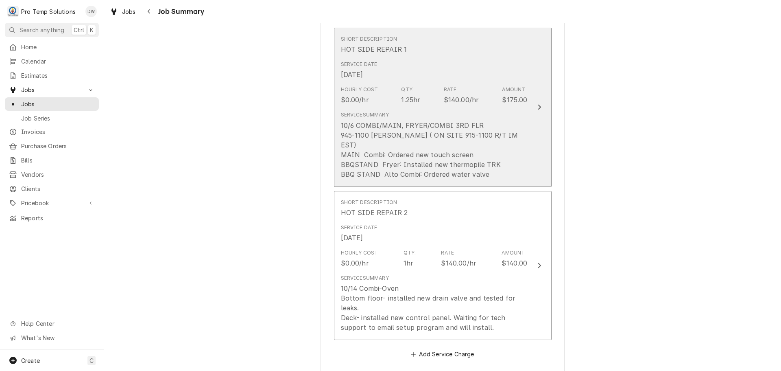
scroll to position [285, 0]
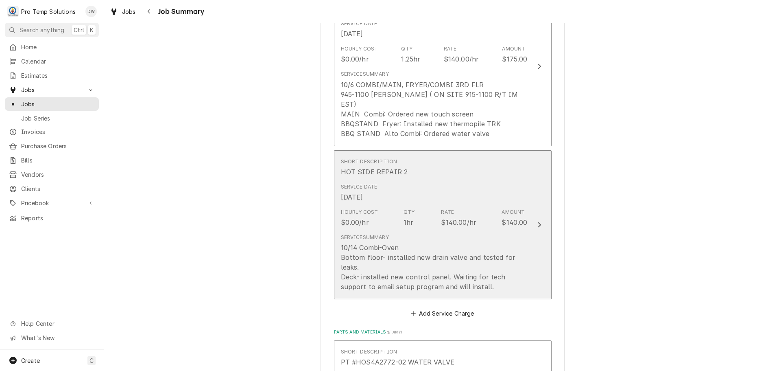
click at [537, 221] on icon "Update Line Item" at bounding box center [539, 224] width 4 height 7
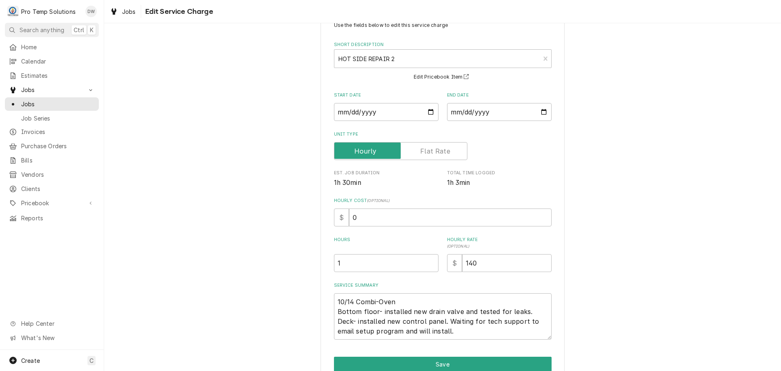
scroll to position [67, 0]
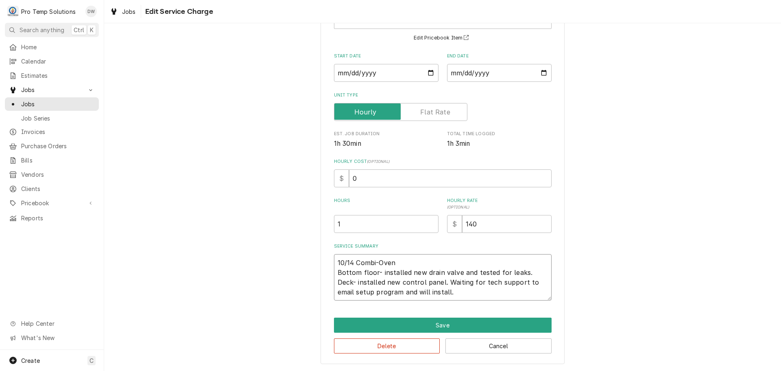
click at [374, 271] on textarea "10/14 Combi-Oven Bottom floor- installed new drain valve and tested for leaks. …" at bounding box center [443, 277] width 218 height 46
type textarea "x"
type textarea "10/14 Combi-Oven Bottom floo- installed new drain valve and tested for leaks. D…"
type textarea "x"
type textarea "10/14 Combi-Oven Bottom flo- installed new drain valve and tested for leaks. De…"
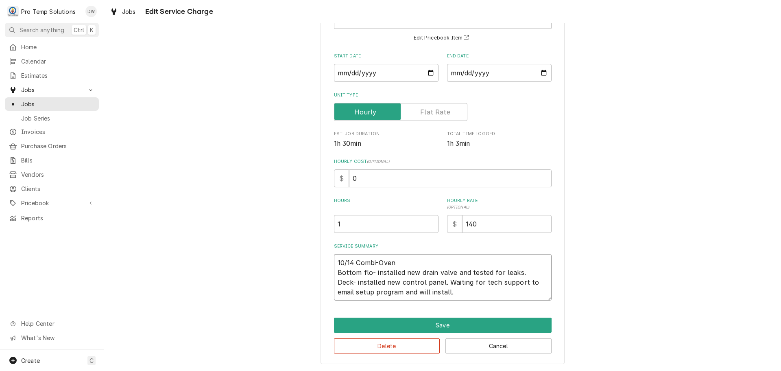
type textarea "x"
type textarea "10/14 Combi-Oven Bottom fl- installed new drain valve and tested for leaks. Dec…"
type textarea "x"
type textarea "10/14 Combi-Oven Bottom f- installed new drain valve and tested for leaks. Deck…"
type textarea "x"
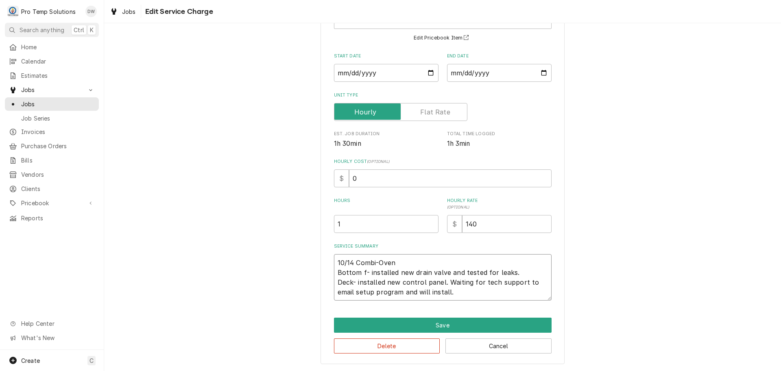
type textarea "10/14 Combi-Oven Bottom - installed new drain valve and tested for leaks. Deck-…"
type textarea "x"
type textarea "10/14 Combi-Oven Bottom- installed new drain valve and tested for leaks. Deck- …"
type textarea "x"
type textarea "10/14 Combi-Oven Botto- installed new drain valve and tested for leaks. Deck- i…"
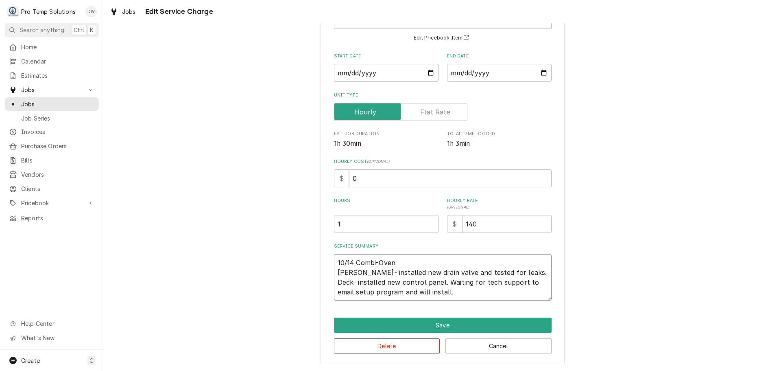
type textarea "x"
type textarea "10/14 Combi-Oven Bott- installed new drain valve and tested for leaks. Deck- in…"
type textarea "x"
type textarea "10/14 Combi-Oven Bo- installed new drain valve and tested for leaks. Deck- inst…"
type textarea "x"
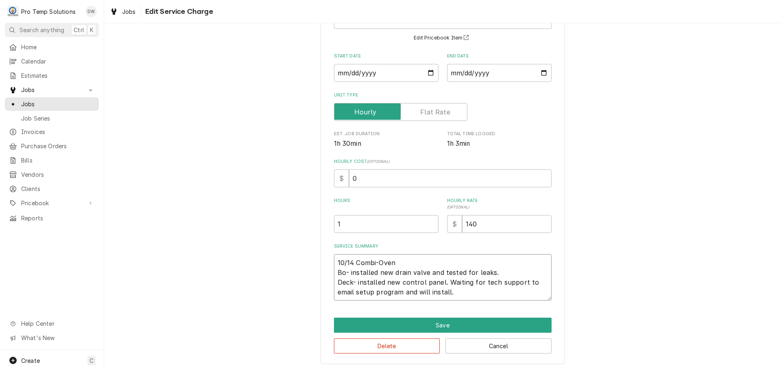
type textarea "10/14 Combi-Oven B- installed new drain valve and tested for leaks. Deck- insta…"
type textarea "x"
type textarea "10/14 Combi-Oven - installed new drain valve and tested for leaks. Deck- instal…"
type textarea "x"
type textarea "10/14 Combi-Oven B- installed new drain valve and tested for leaks. Deck- insta…"
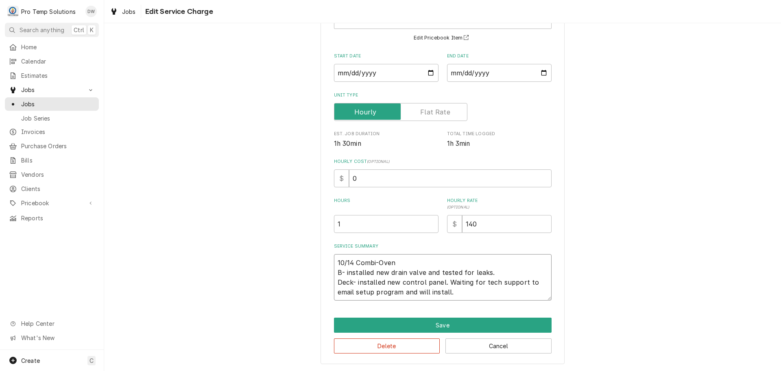
type textarea "x"
type textarea "10/14 Combi-Oven B/- installed new drain valve and tested for leaks. Deck- inst…"
type textarea "x"
type textarea "10/14 Combi-Oven B/C- installed new drain valve and tested for leaks. Deck- ins…"
type textarea "x"
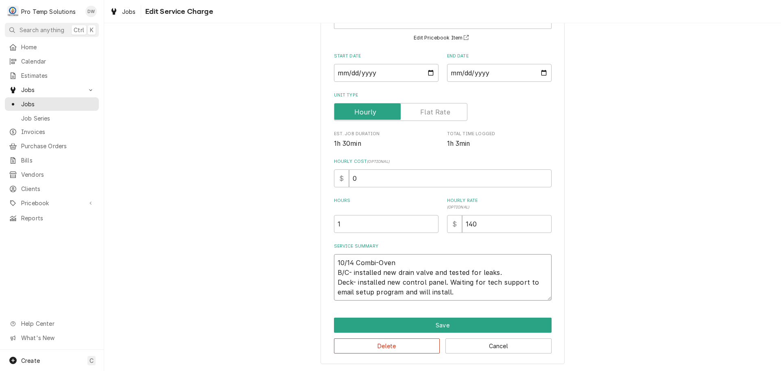
type textarea "10/14 Combi-Oven B/CO- installed new drain valve and tested for leaks. Deck- in…"
type textarea "x"
type textarea "10/14 Combi-Oven B/COM- installed new drain valve and tested for leaks. Deck- i…"
type textarea "x"
type textarea "10/14 Combi-Oven B/COMB- installed new drain valve and tested for leaks. Deck- …"
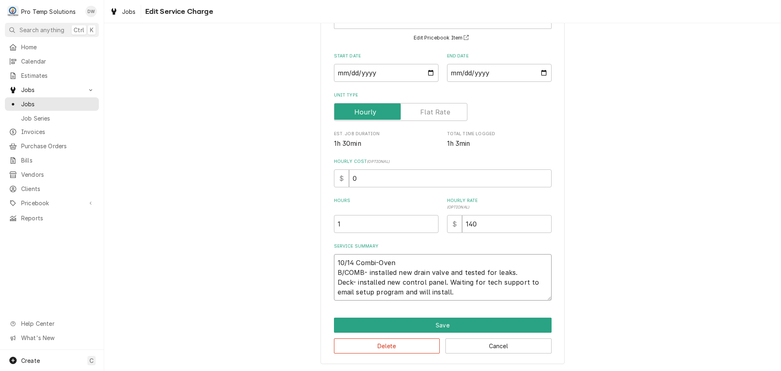
type textarea "x"
type textarea "10/14 Combi-Oven B/COMBI- installed new drain valve and tested for leaks. Deck-…"
type textarea "x"
type textarea "10/14 Combi-Oven B/COMBI - installed new drain valve and tested for leaks. Deck…"
type textarea "x"
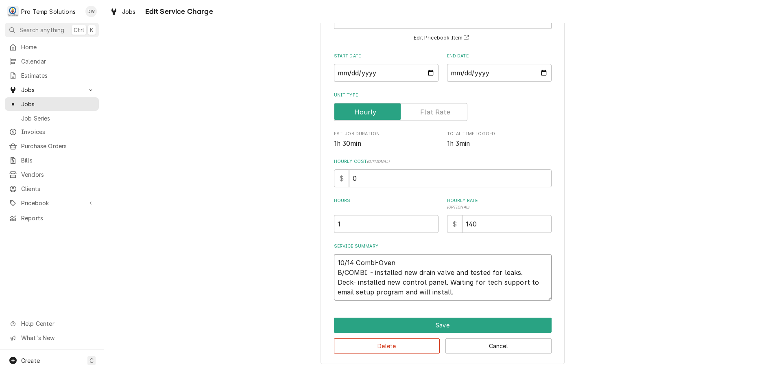
type textarea "10/14 Combi-Oven B/COMBI 3- installed new drain valve and tested for leaks. Dec…"
type textarea "x"
type textarea "10/14 Combi-Oven B/COMBI 3R- installed new drain valve and tested for leaks. De…"
type textarea "x"
type textarea "10/14 Combi-Oven B/COMBI 3RD- installed new drain valve and tested for leaks. D…"
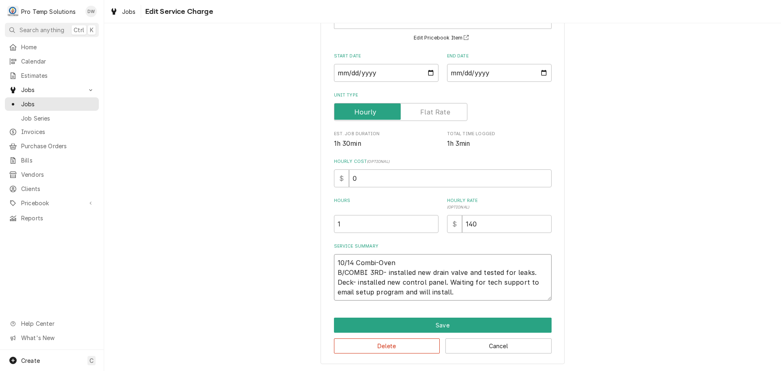
type textarea "x"
type textarea "10/14 Combi-Oven B/COMBI 3RD - installed new drain valve and tested for leaks. …"
type textarea "x"
type textarea "10/14 Combi-Oven B/COMBI 3RD F- installed new drain valve and tested for leaks.…"
type textarea "x"
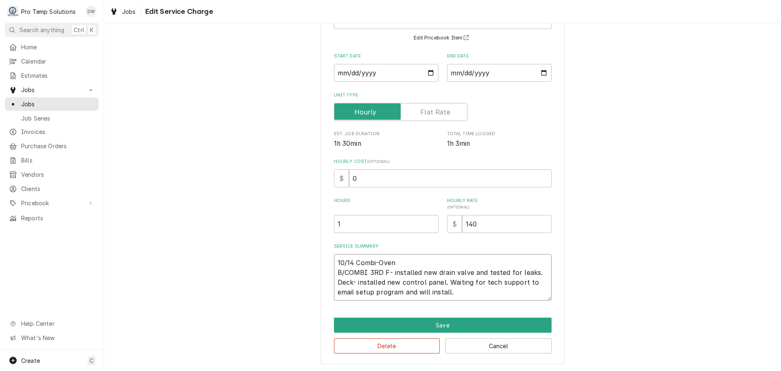
type textarea "10/14 Combi-Oven B/COMBI 3RD FL- installed new drain valve and tested for leaks…"
type textarea "x"
type textarea "10/14 Combi-Oven B/COMBI 3RD FLR- installed new drain valve and tested for leak…"
click at [351, 281] on textarea "10/14 Combi-Oven B/COMBI 3RD FLR- installed new drain valve and tested for leak…" at bounding box center [443, 277] width 218 height 46
type textarea "x"
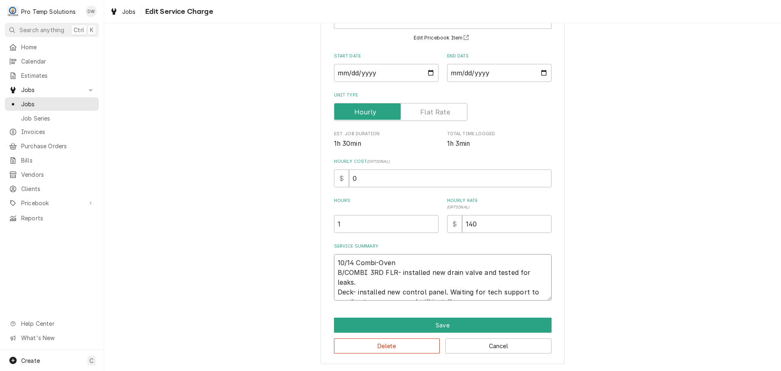
type textarea "10/14 Combi-Oven B/COMBI 3RD FLR- installed new drain valve and tested for leak…"
type textarea "x"
type textarea "10/14 Combi-Oven B/COMBI 3RD FLR- installed new drain valve and tested for leak…"
type textarea "x"
type textarea "10/14 Combi-Oven B/COMBI 3RD FLR- installed new drain valve and tested for leak…"
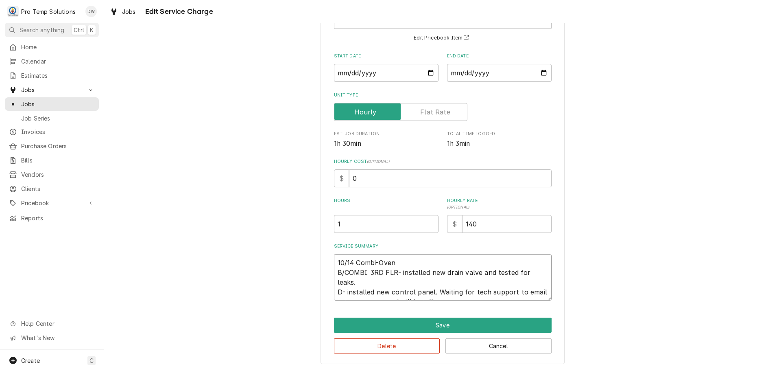
type textarea "x"
type textarea "10/14 Combi-Oven B/COMBI 3RD FLR- installed new drain valve and tested for leak…"
type textarea "x"
type textarea "10/14 Combi-Oven B/COMBI 3RD FLR- installed new drain valve and tested for leak…"
type textarea "x"
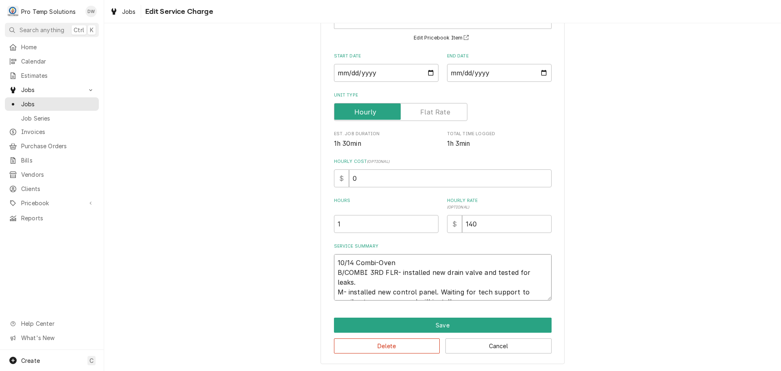
type textarea "10/14 Combi-Oven B/COMBI 3RD FLR- installed new drain valve and tested for leak…"
type textarea "x"
type textarea "10/14 Combi-Oven B/COMBI 3RD FLR- installed new drain valve and tested for leak…"
type textarea "x"
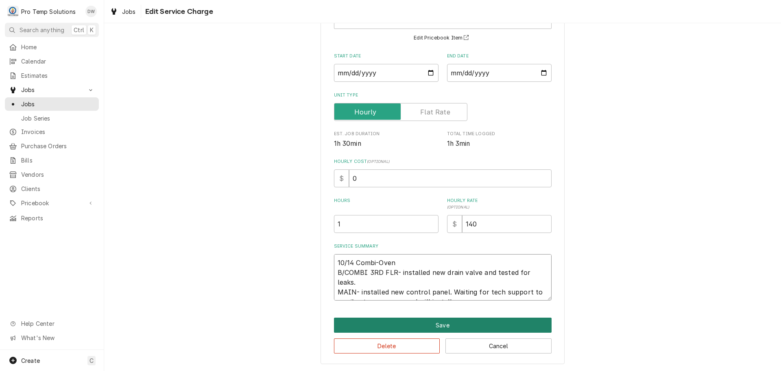
type textarea "10/14 Combi-Oven B/COMBI 3RD FLR- installed new drain valve and tested for leak…"
click at [439, 321] on button "Save" at bounding box center [443, 324] width 218 height 15
type textarea "x"
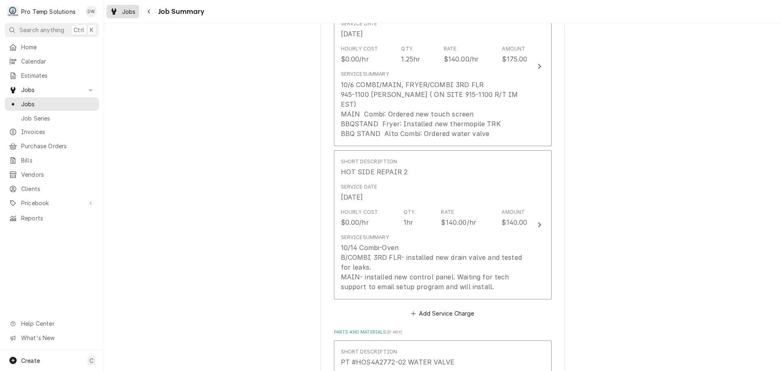
click at [128, 12] on span "Jobs" at bounding box center [129, 11] width 14 height 9
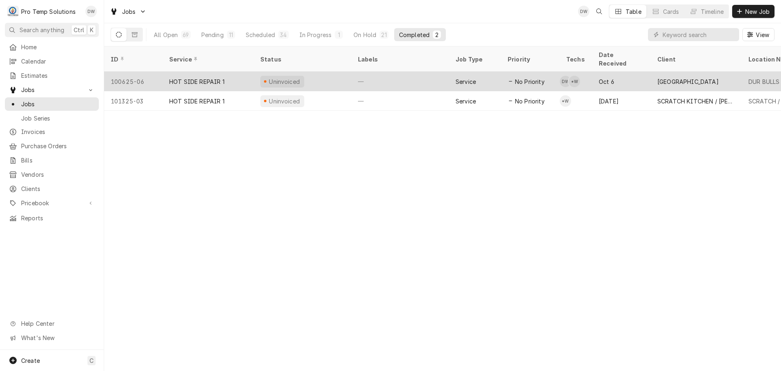
click at [425, 72] on div "—" at bounding box center [400, 82] width 98 height 20
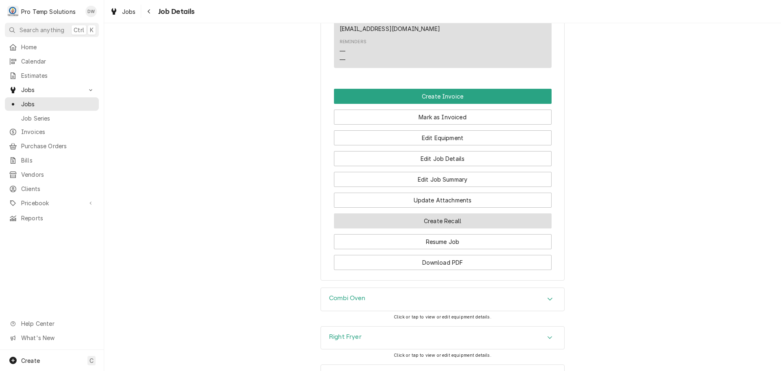
scroll to position [529, 0]
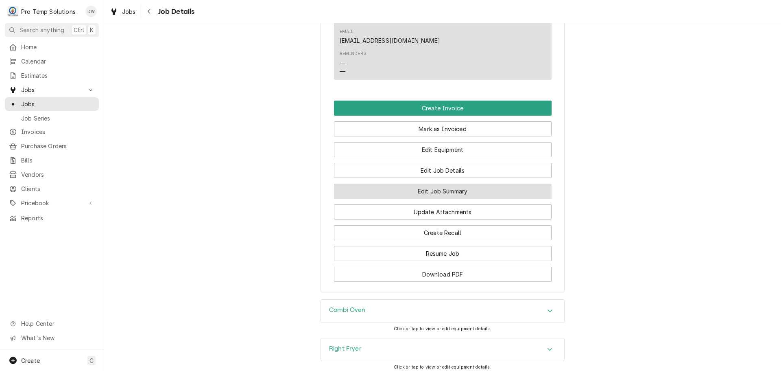
click at [428, 183] on button "Edit Job Summary" at bounding box center [443, 190] width 218 height 15
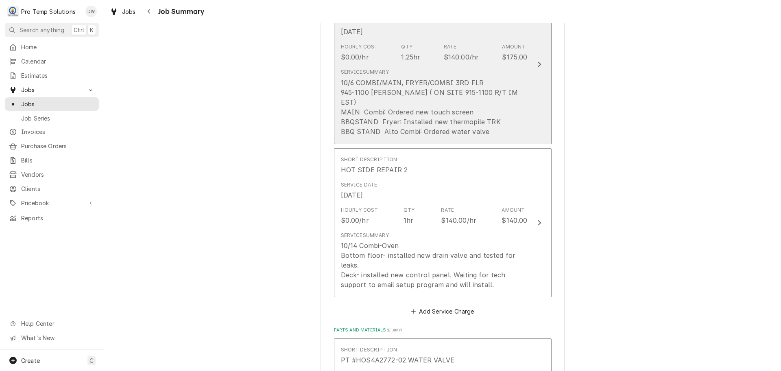
scroll to position [325, 0]
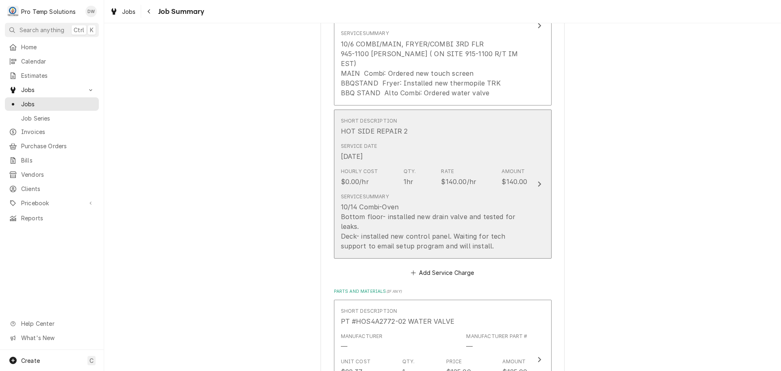
click at [537, 181] on icon "Update Line Item" at bounding box center [539, 184] width 4 height 7
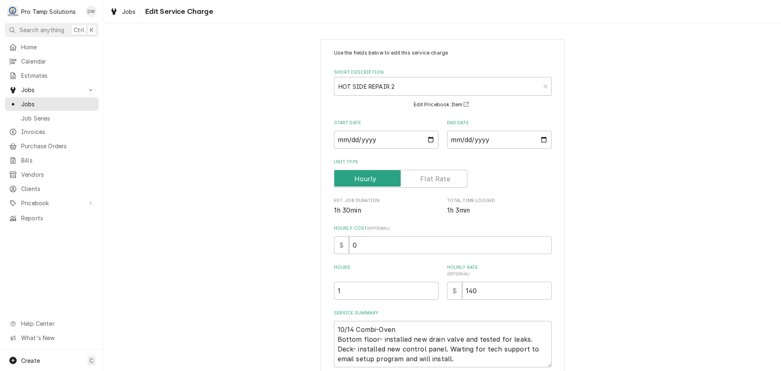
scroll to position [67, 0]
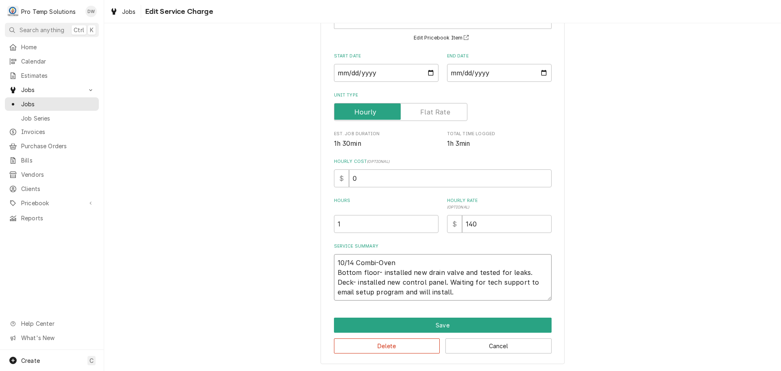
click at [373, 270] on textarea "10/14 Combi-Oven Bottom floor- installed new drain valve and tested for leaks. …" at bounding box center [443, 277] width 218 height 46
type textarea "x"
type textarea "10/14 Combi-Oven Bottom floo- installed new drain valve and tested for leaks. D…"
type textarea "x"
type textarea "10/14 Combi-Oven Bottom flo- installed new drain valve and tested for leaks. De…"
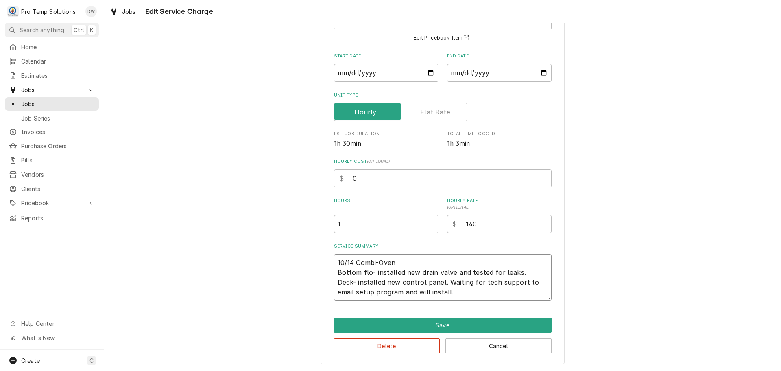
type textarea "x"
type textarea "10/14 Combi-Oven Bottom fl- installed new drain valve and tested for leaks. Dec…"
type textarea "x"
type textarea "10/14 Combi-Oven Bottom f- installed new drain valve and tested for leaks. Deck…"
type textarea "x"
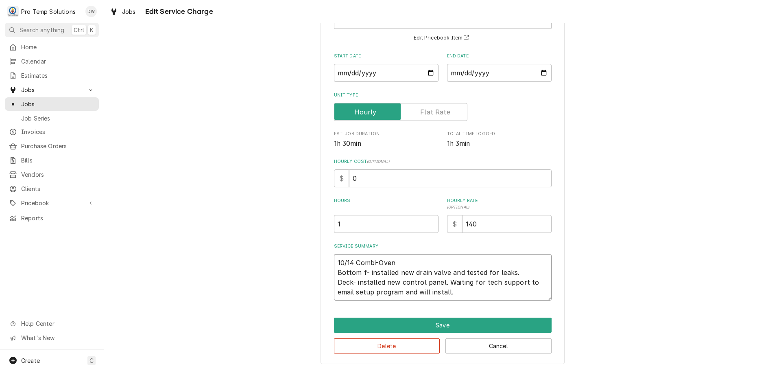
type textarea "10/14 Combi-Oven Bottom - installed new drain valve and tested for leaks. Deck-…"
type textarea "x"
type textarea "10/14 Combi-Oven Bottom- installed new drain valve and tested for leaks. Deck- …"
type textarea "x"
type textarea "10/14 Combi-Oven Botto- installed new drain valve and tested for leaks. Deck- i…"
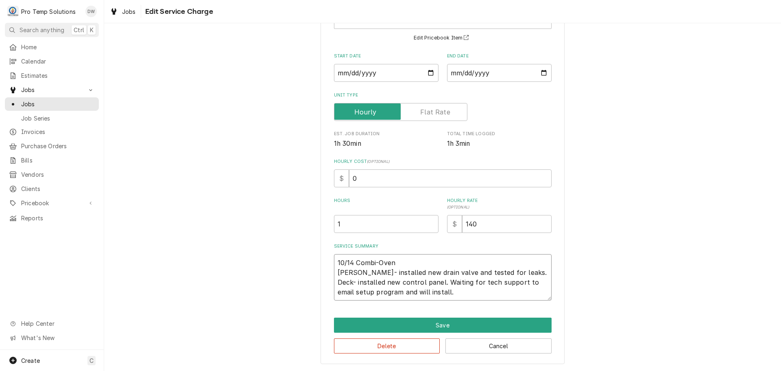
type textarea "x"
type textarea "10/14 Combi-Oven Bott- installed new drain valve and tested for leaks. Deck- in…"
type textarea "x"
type textarea "10/14 Combi-Oven Bot- installed new drain valve and tested for leaks. Deck- ins…"
type textarea "x"
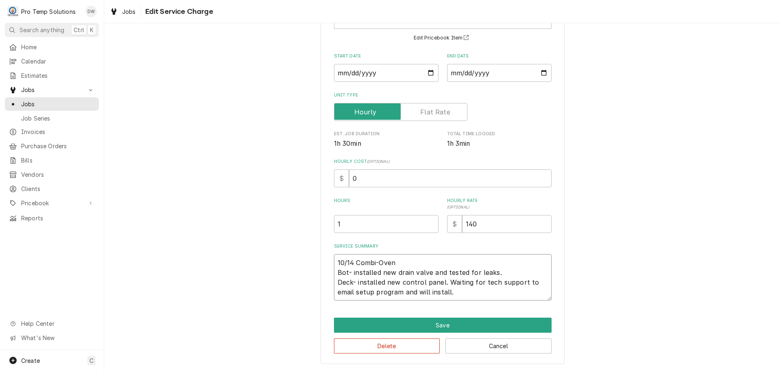
type textarea "10/14 Combi-Oven Bo- installed new drain valve and tested for leaks. Deck- inst…"
type textarea "x"
type textarea "10/14 Combi-Oven B- installed new drain valve and tested for leaks. Deck- insta…"
type textarea "x"
type textarea "10/14 Combi-Oven - installed new drain valve and tested for leaks. Deck- instal…"
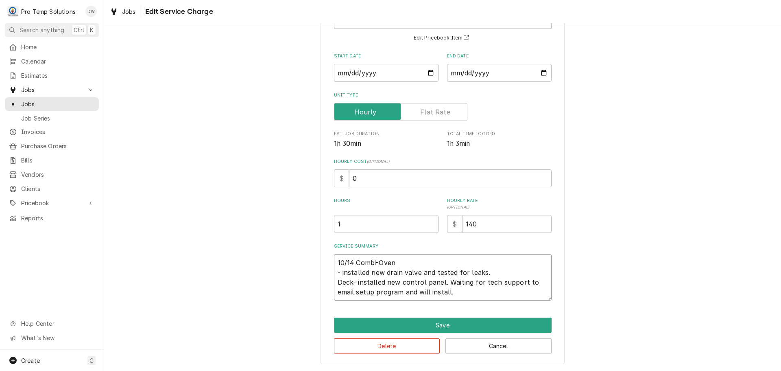
type textarea "x"
type textarea "10/14 Combi-Oven M- installed new drain valve and tested for leaks. Deck- insta…"
type textarea "x"
type textarea "10/14 Combi-Oven MA- installed new drain valve and tested for leaks. Deck- inst…"
type textarea "x"
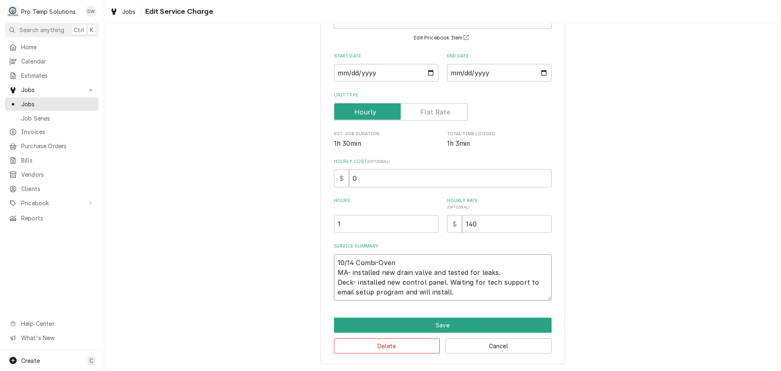
type textarea "10/14 Combi-Oven MAI- installed new drain valve and tested for leaks. Deck- ins…"
type textarea "x"
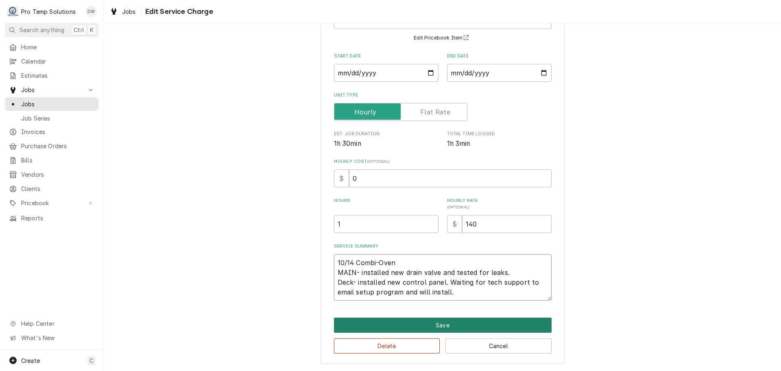
type textarea "10/14 Combi-Oven MAIN- installed new drain valve and tested for leaks. Deck- in…"
click at [440, 325] on button "Save" at bounding box center [443, 324] width 218 height 15
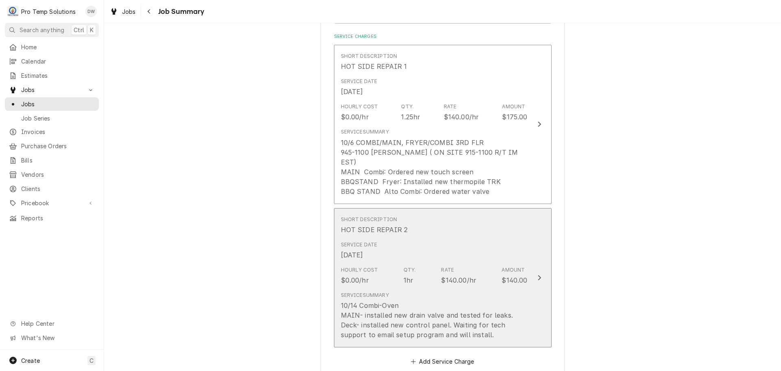
scroll to position [203, 0]
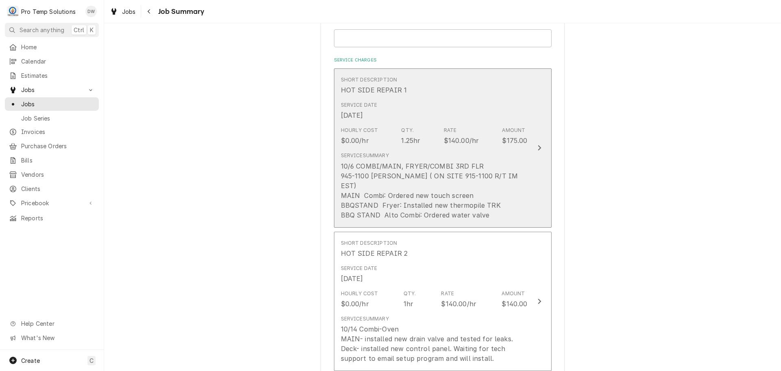
click at [537, 144] on icon "Update Line Item" at bounding box center [539, 147] width 4 height 7
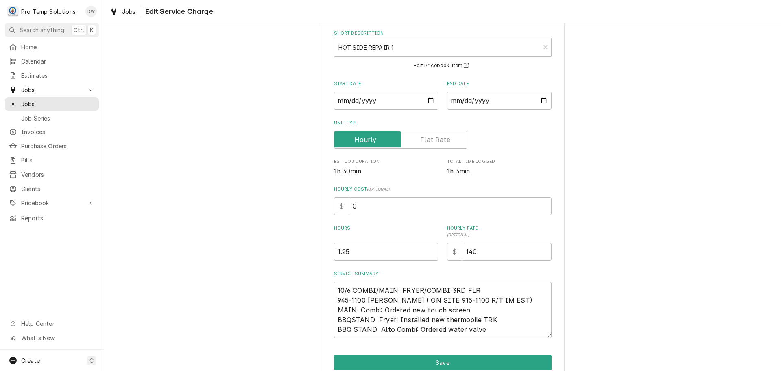
scroll to position [76, 0]
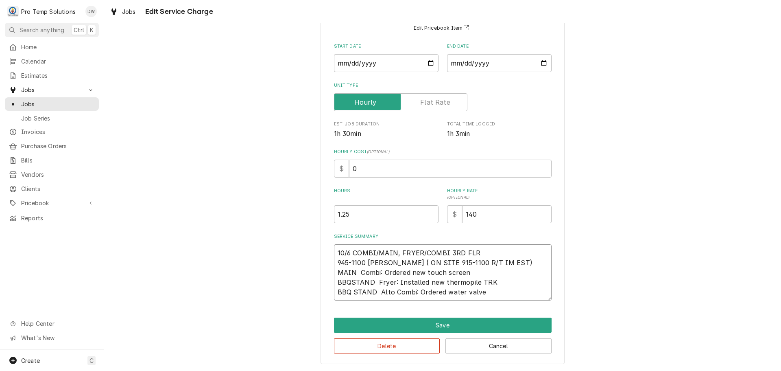
click at [469, 271] on textarea "10/6 COMBI/MAIN, FRYER/COMBI 3RD FLR 945-1100 KEVIN ( ON SITE 915-1100 R/T IM E…" at bounding box center [443, 272] width 218 height 56
type textarea "x"
type textarea "10/6 COMBI/MAIN, FRYER/COMBI 3RD FLR 945-1100 KEVIN ( ON SITE 915-1100 R/T IM E…"
type textarea "x"
type textarea "10/6 COMBI/MAIN, FRYER/COMBI 3RD FLR 945-1100 KEVIN ( ON SITE 915-1100 R/T IM E…"
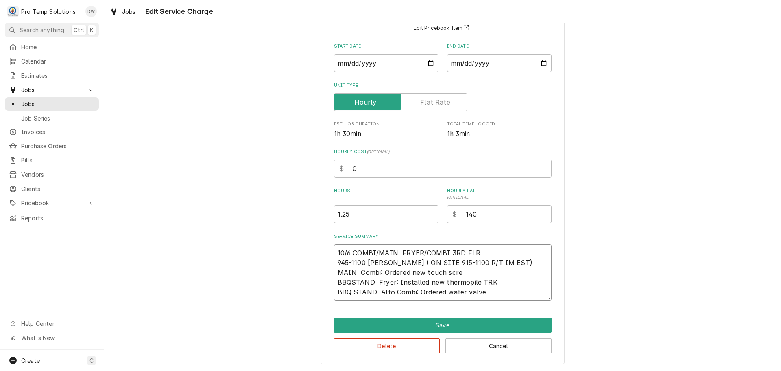
type textarea "x"
type textarea "10/6 COMBI/MAIN, FRYER/COMBI 3RD FLR 945-1100 KEVIN ( ON SITE 915-1100 R/T IM E…"
type textarea "x"
type textarea "10/6 COMBI/MAIN, FRYER/COMBI 3RD FLR 945-1100 KEVIN ( ON SITE 915-1100 R/T IM E…"
type textarea "x"
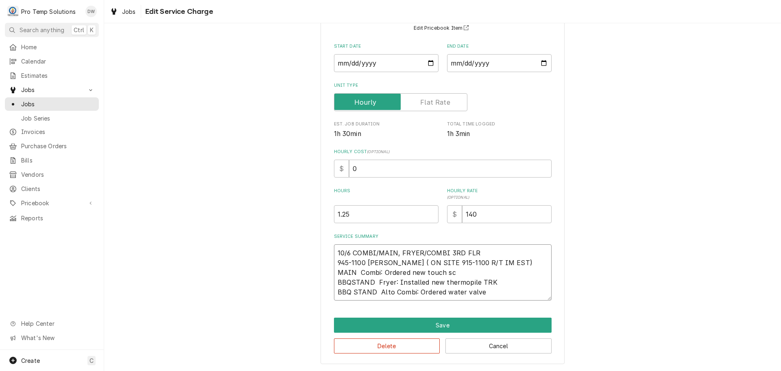
type textarea "10/6 COMBI/MAIN, FRYER/COMBI 3RD FLR 945-1100 KEVIN ( ON SITE 915-1100 R/T IM E…"
type textarea "x"
type textarea "10/6 COMBI/MAIN, FRYER/COMBI 3RD FLR 945-1100 KEVIN ( ON SITE 915-1100 R/T IM E…"
type textarea "x"
type textarea "10/6 COMBI/MAIN, FRYER/COMBI 3RD FLR 945-1100 KEVIN ( ON SITE 915-1100 R/T IM E…"
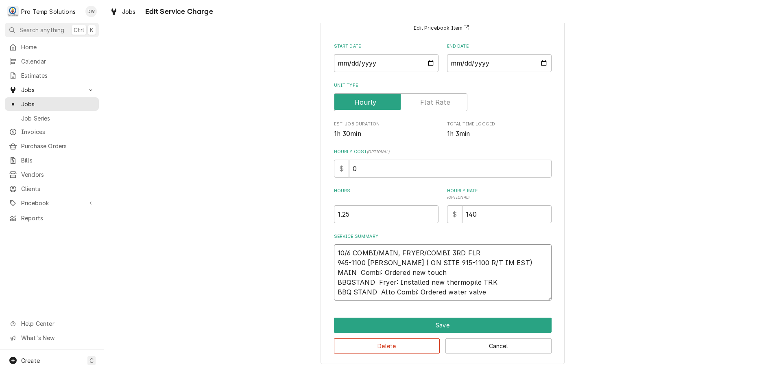
type textarea "x"
type textarea "10/6 COMBI/MAIN, FRYER/COMBI 3RD FLR 945-1100 KEVIN ( ON SITE 915-1100 R/T IM E…"
type textarea "x"
type textarea "10/6 COMBI/MAIN, FRYER/COMBI 3RD FLR 945-1100 KEVIN ( ON SITE 915-1100 R/T IM E…"
type textarea "x"
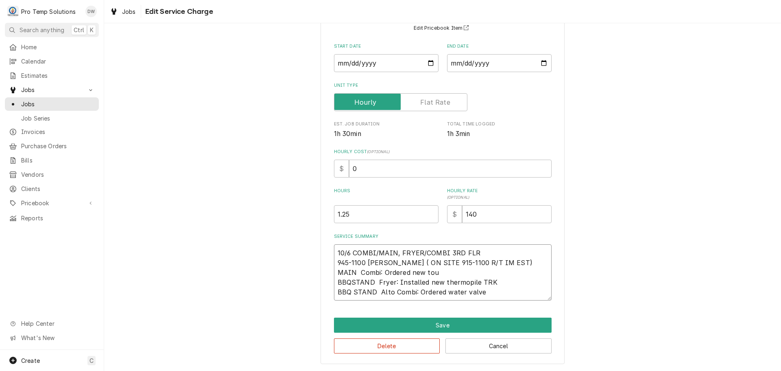
type textarea "10/6 COMBI/MAIN, FRYER/COMBI 3RD FLR 945-1100 KEVIN ( ON SITE 915-1100 R/T IM E…"
type textarea "x"
type textarea "10/6 COMBI/MAIN, FRYER/COMBI 3RD FLR 945-1100 KEVIN ( ON SITE 915-1100 R/T IM E…"
type textarea "x"
type textarea "10/6 COMBI/MAIN, FRYER/COMBI 3RD FLR 945-1100 KEVIN ( ON SITE 915-1100 R/T IM E…"
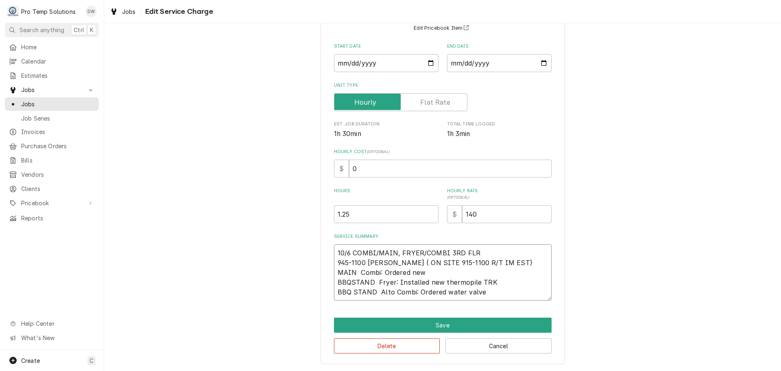
type textarea "x"
type textarea "10/6 COMBI/MAIN, FRYER/COMBI 3RD FLR 945-1100 KEVIN ( ON SITE 915-1100 R/T IM E…"
type textarea "x"
type textarea "10/6 COMBI/MAIN, FRYER/COMBI 3RD FLR 945-1100 KEVIN ( ON SITE 915-1100 R/T IM E…"
type textarea "x"
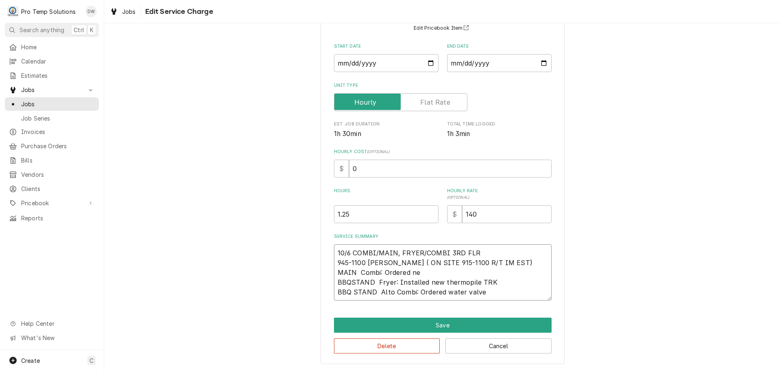
type textarea "10/6 COMBI/MAIN, FRYER/COMBI 3RD FLR 945-1100 KEVIN ( ON SITE 915-1100 R/T IM E…"
type textarea "x"
type textarea "10/6 COMBI/MAIN, FRYER/COMBI 3RD FLR 945-1100 KEVIN ( ON SITE 915-1100 R/T IM E…"
type textarea "x"
type textarea "10/6 COMBI/MAIN, FRYER/COMBI 3RD FLR 945-1100 KEVIN ( ON SITE 915-1100 R/T IM E…"
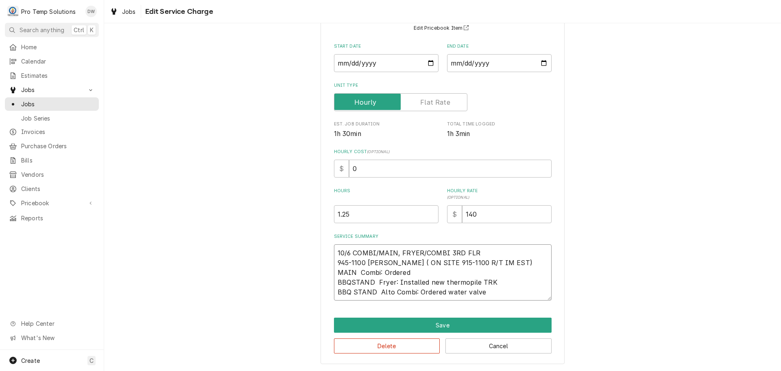
type textarea "x"
type textarea "10/6 COMBI/MAIN, FRYER/COMBI 3RD FLR 945-1100 KEVIN ( ON SITE 915-1100 R/T IM E…"
type textarea "x"
type textarea "10/6 COMBI/MAIN, FRYER/COMBI 3RD FLR 945-1100 KEVIN ( ON SITE 915-1100 R/T IM E…"
type textarea "x"
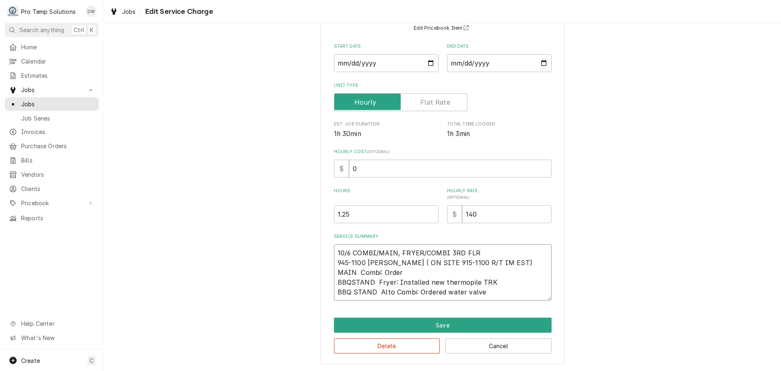
type textarea "10/6 COMBI/MAIN, FRYER/COMBI 3RD FLR 945-1100 KEVIN ( ON SITE 915-1100 R/T IM E…"
type textarea "x"
type textarea "10/6 COMBI/MAIN, FRYER/COMBI 3RD FLR 945-1100 KEVIN ( ON SITE 915-1100 R/T IM E…"
type textarea "x"
type textarea "10/6 COMBI/MAIN, FRYER/COMBI 3RD FLR 945-1100 KEVIN ( ON SITE 915-1100 R/T IM E…"
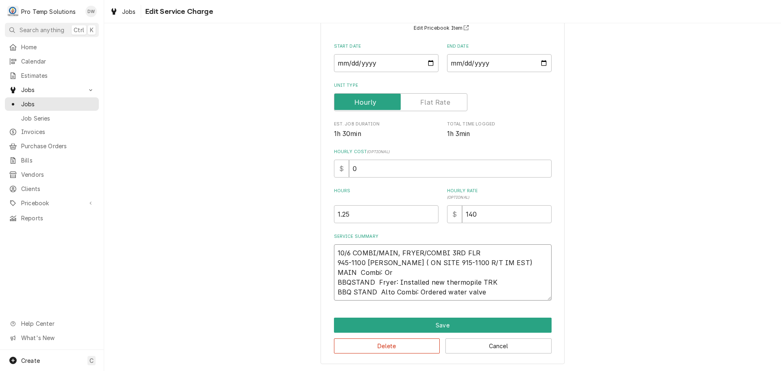
type textarea "x"
type textarea "10/6 COMBI/MAIN, FRYER/COMBI 3RD FLR 945-1100 KEVIN ( ON SITE 915-1100 R/T IM E…"
type textarea "x"
type textarea "10/6 COMBI/MAIN, FRYER/COMBI 3RD FLR 945-1100 KEVIN ( ON SITE 915-1100 R/T IM E…"
type textarea "x"
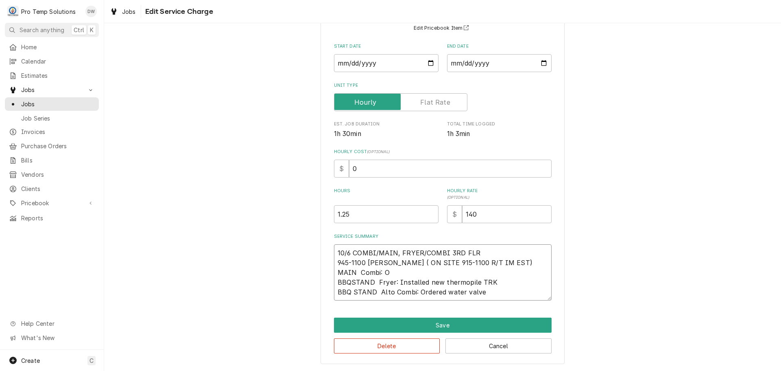
type textarea "10/6 COMBI/MAIN, FRYER/COMBI 3RD FLR 945-1100 KEVIN ( ON SITE 915-1100 R/T IM E…"
type textarea "x"
type textarea "10/6 COMBI/MAIN, FRYER/COMBI 3RD FLR 945-1100 KEVIN ( ON SITE 915-1100 R/T IM E…"
type textarea "x"
type textarea "10/6 COMBI/MAIN, FRYER/COMBI 3RD FLR 945-1100 KEVIN ( ON SITE 915-1100 R/T IM E…"
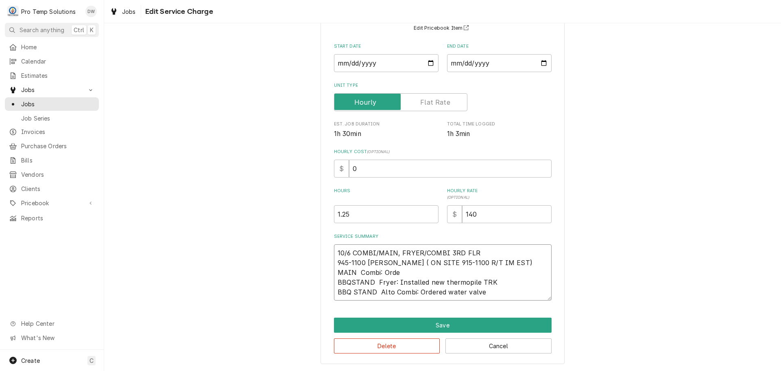
type textarea "x"
type textarea "10/6 COMBI/MAIN, FRYER/COMBI 3RD FLR 945-1100 KEVIN ( ON SITE 915-1100 R/T IM E…"
type textarea "x"
type textarea "10/6 COMBI/MAIN, FRYER/COMBI 3RD FLR 945-1100 KEVIN ( ON SITE 915-1100 R/T IM E…"
type textarea "x"
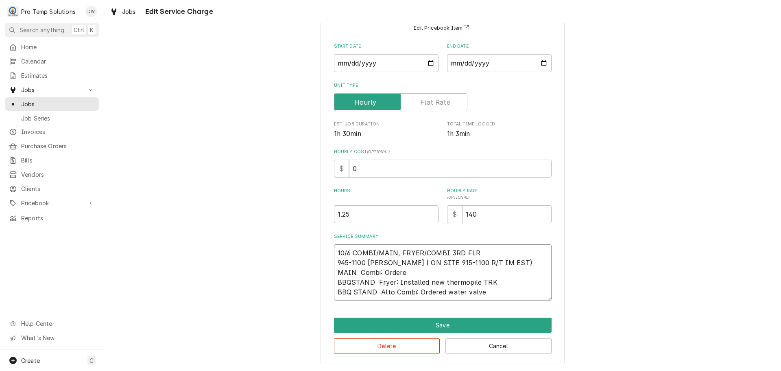
type textarea "10/6 COMBI/MAIN, FRYER/COMBI 3RD FLR 945-1100 KEVIN ( ON SITE 915-1100 R/T IM E…"
type textarea "x"
type textarea "10/6 COMBI/MAIN, FRYER/COMBI 3RD FLR 945-1100 KEVIN ( ON SITE 915-1100 R/T IM E…"
type textarea "x"
type textarea "10/6 COMBI/MAIN, FRYER/COMBI 3RD FLR 945-1100 KEVIN ( ON SITE 915-1100 R/T IM E…"
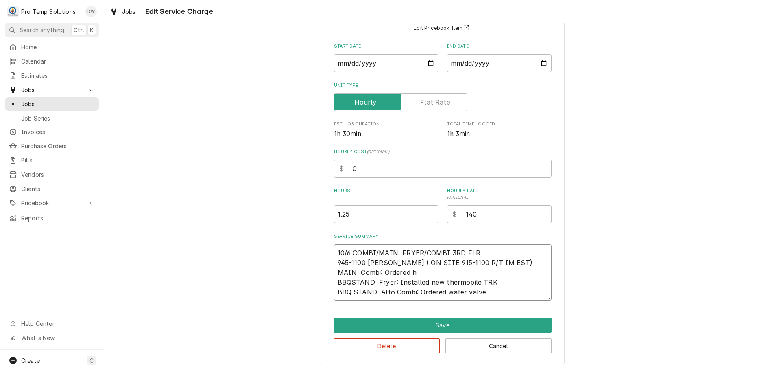
type textarea "x"
type textarea "10/6 COMBI/MAIN, FRYER/COMBI 3RD FLR 945-1100 KEVIN ( ON SITE 915-1100 R/T IM E…"
type textarea "x"
type textarea "10/6 COMBI/MAIN, FRYER/COMBI 3RD FLR 945-1100 KEVIN ( ON SITE 915-1100 R/T IM E…"
type textarea "x"
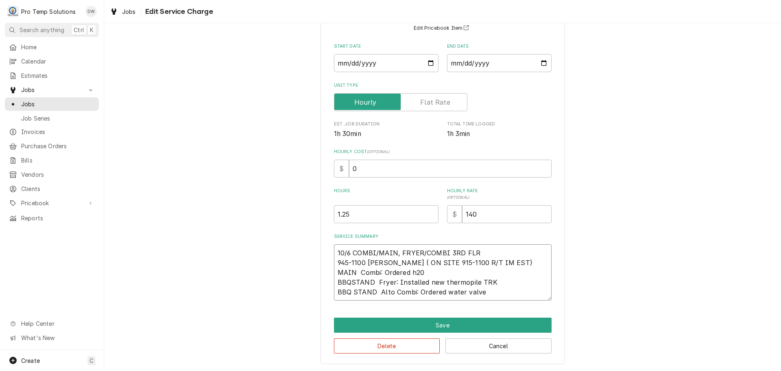
type textarea "10/6 COMBI/MAIN, FRYER/COMBI 3RD FLR 945-1100 KEVIN ( ON SITE 915-1100 R/T IM E…"
type textarea "x"
type textarea "10/6 COMBI/MAIN, FRYER/COMBI 3RD FLR 945-1100 KEVIN ( ON SITE 915-1100 R/T IM E…"
type textarea "x"
type textarea "10/6 COMBI/MAIN, FRYER/COMBI 3RD FLR 945-1100 KEVIN ( ON SITE 915-1100 R/T IM E…"
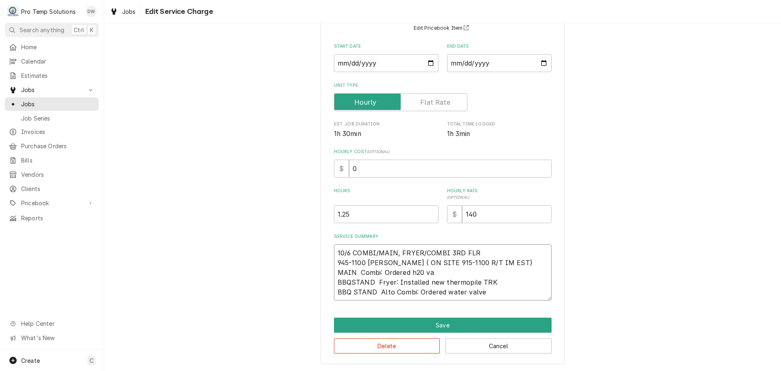
type textarea "x"
type textarea "10/6 COMBI/MAIN, FRYER/COMBI 3RD FLR 945-1100 KEVIN ( ON SITE 915-1100 R/T IM E…"
type textarea "x"
type textarea "10/6 COMBI/MAIN, FRYER/COMBI 3RD FLR 945-1100 KEVIN ( ON SITE 915-1100 R/T IM E…"
type textarea "x"
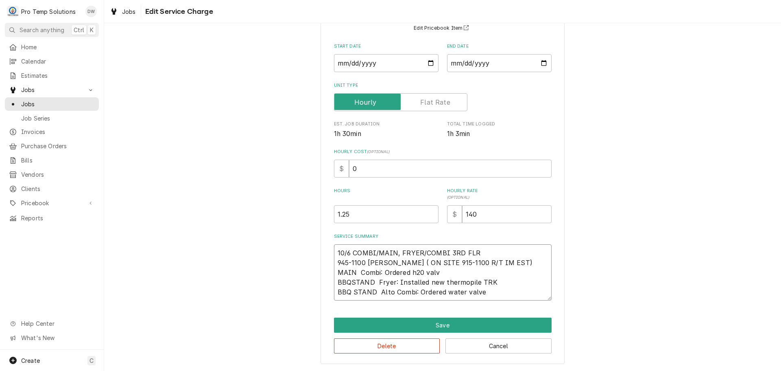
type textarea "10/6 COMBI/MAIN, FRYER/COMBI 3RD FLR 945-1100 KEVIN ( ON SITE 915-1100 R/T IM E…"
type textarea "x"
type textarea "10/6 COMBI/MAIN, FRYER/COMBI 3RD FLR 945-1100 KEVIN ( ON SITE 915-1100 R/T IM E…"
click at [492, 291] on textarea "10/6 COMBI/MAIN, FRYER/COMBI 3RD FLR 945-1100 KEVIN ( ON SITE 915-1100 R/T IM E…" at bounding box center [443, 272] width 218 height 56
type textarea "x"
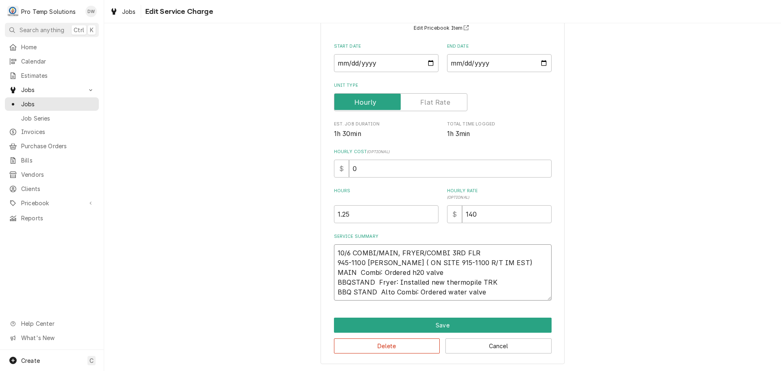
type textarea "10/6 COMBI/MAIN, FRYER/COMBI 3RD FLR 945-1100 KEVIN ( ON SITE 915-1100 R/T IM E…"
type textarea "x"
type textarea "10/6 COMBI/MAIN, FRYER/COMBI 3RD FLR 945-1100 KEVIN ( ON SITE 915-1100 R/T IM E…"
type textarea "x"
type textarea "10/6 COMBI/MAIN, FRYER/COMBI 3RD FLR 945-1100 KEVIN ( ON SITE 915-1100 R/T IM E…"
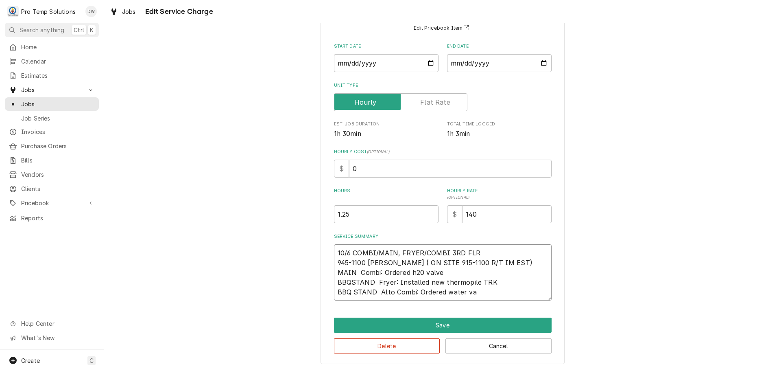
type textarea "x"
type textarea "10/6 COMBI/MAIN, FRYER/COMBI 3RD FLR 945-1100 KEVIN ( ON SITE 915-1100 R/T IM E…"
type textarea "x"
type textarea "10/6 COMBI/MAIN, FRYER/COMBI 3RD FLR 945-1100 KEVIN ( ON SITE 915-1100 R/T IM E…"
type textarea "x"
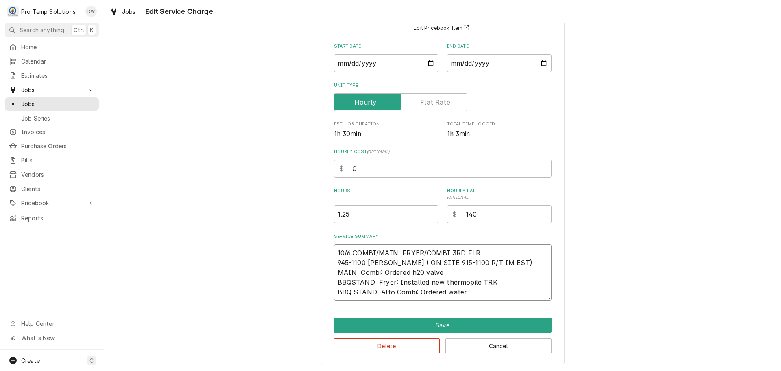
type textarea "10/6 COMBI/MAIN, FRYER/COMBI 3RD FLR 945-1100 KEVIN ( ON SITE 915-1100 R/T IM E…"
type textarea "x"
type textarea "10/6 COMBI/MAIN, FRYER/COMBI 3RD FLR 945-1100 KEVIN ( ON SITE 915-1100 R/T IM E…"
type textarea "x"
type textarea "10/6 COMBI/MAIN, FRYER/COMBI 3RD FLR 945-1100 KEVIN ( ON SITE 915-1100 R/T IM E…"
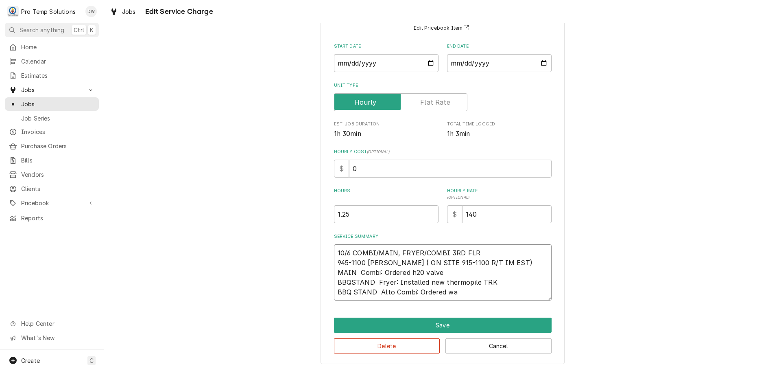
type textarea "x"
type textarea "10/6 COMBI/MAIN, FRYER/COMBI 3RD FLR 945-1100 KEVIN ( ON SITE 915-1100 R/T IM E…"
type textarea "x"
type textarea "10/6 COMBI/MAIN, FRYER/COMBI 3RD FLR 945-1100 KEVIN ( ON SITE 915-1100 R/T IM E…"
type textarea "x"
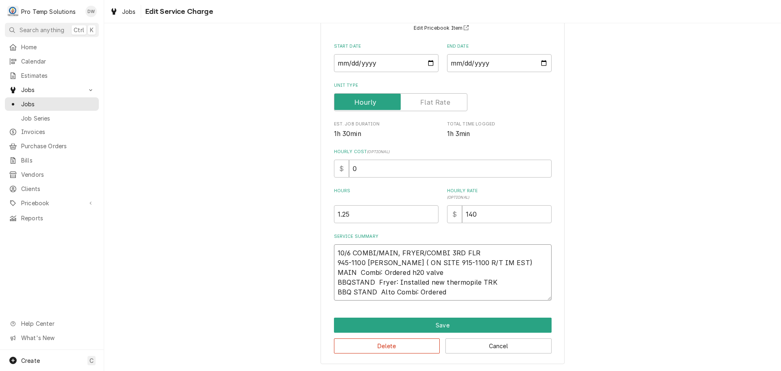
type textarea "10/6 COMBI/MAIN, FRYER/COMBI 3RD FLR 945-1100 KEVIN ( ON SITE 915-1100 R/T IM E…"
type textarea "x"
type textarea "10/6 COMBI/MAIN, FRYER/COMBI 3RD FLR 945-1100 KEVIN ( ON SITE 915-1100 R/T IM E…"
type textarea "x"
type textarea "10/6 COMBI/MAIN, FRYER/COMBI 3RD FLR 945-1100 KEVIN ( ON SITE 915-1100 R/T IM E…"
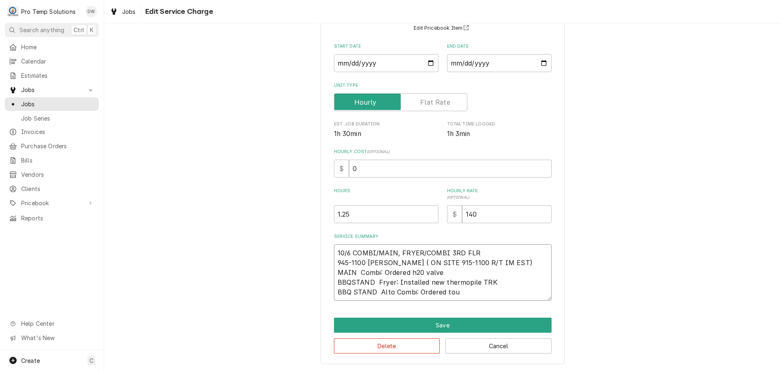
type textarea "x"
type textarea "10/6 COMBI/MAIN, FRYER/COMBI 3RD FLR 945-1100 KEVIN ( ON SITE 915-1100 R/T IM E…"
type textarea "x"
type textarea "10/6 COMBI/MAIN, FRYER/COMBI 3RD FLR 945-1100 KEVIN ( ON SITE 915-1100 R/T IM E…"
type textarea "x"
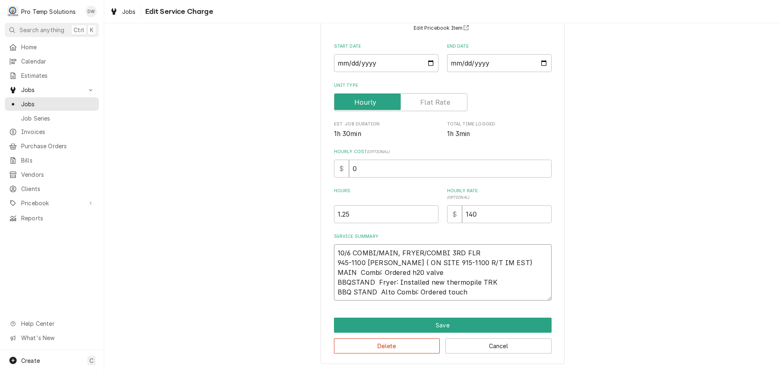
type textarea "10/6 COMBI/MAIN, FRYER/COMBI 3RD FLR 945-1100 KEVIN ( ON SITE 915-1100 R/T IM E…"
type textarea "x"
type textarea "10/6 COMBI/MAIN, FRYER/COMBI 3RD FLR 945-1100 KEVIN ( ON SITE 915-1100 R/T IM E…"
type textarea "x"
type textarea "10/6 COMBI/MAIN, FRYER/COMBI 3RD FLR 945-1100 KEVIN ( ON SITE 915-1100 R/T IM E…"
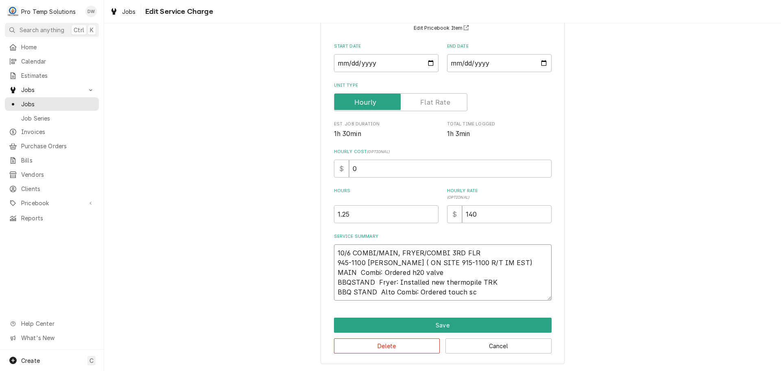
type textarea "x"
type textarea "10/6 COMBI/MAIN, FRYER/COMBI 3RD FLR 945-1100 KEVIN ( ON SITE 915-1100 R/T IM E…"
type textarea "x"
type textarea "10/6 COMBI/MAIN, FRYER/COMBI 3RD FLR 945-1100 KEVIN ( ON SITE 915-1100 R/T IM E…"
type textarea "x"
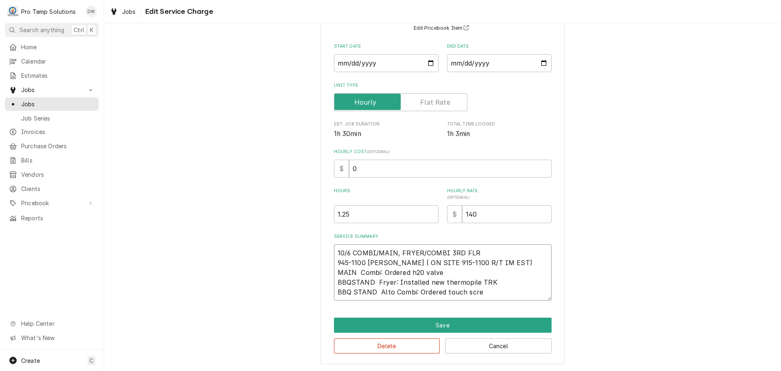
type textarea "10/6 COMBI/MAIN, FRYER/COMBI 3RD FLR 945-1100 KEVIN ( ON SITE 915-1100 R/T IM E…"
type textarea "x"
type textarea "10/6 COMBI/MAIN, FRYER/COMBI 3RD FLR 945-1100 KEVIN ( ON SITE 915-1100 R/T IM E…"
type textarea "x"
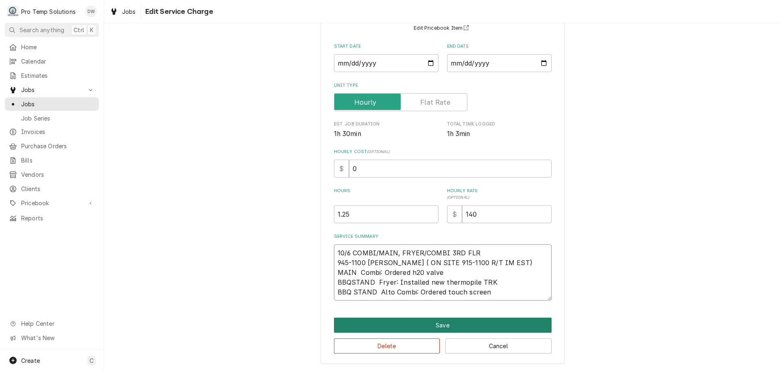
type textarea "10/6 COMBI/MAIN, FRYER/COMBI 3RD FLR 945-1100 KEVIN ( ON SITE 915-1100 R/T IM E…"
click at [439, 324] on button "Save" at bounding box center [443, 324] width 218 height 15
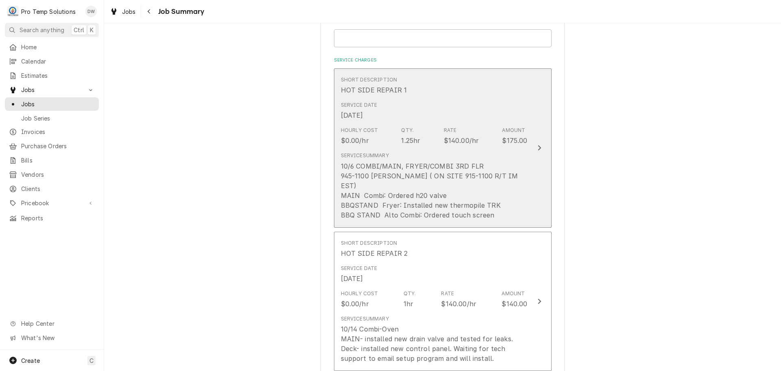
click at [537, 144] on icon "Update Line Item" at bounding box center [539, 147] width 4 height 7
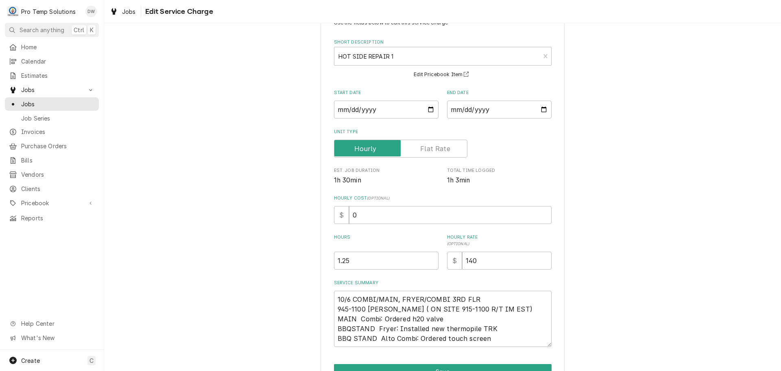
scroll to position [76, 0]
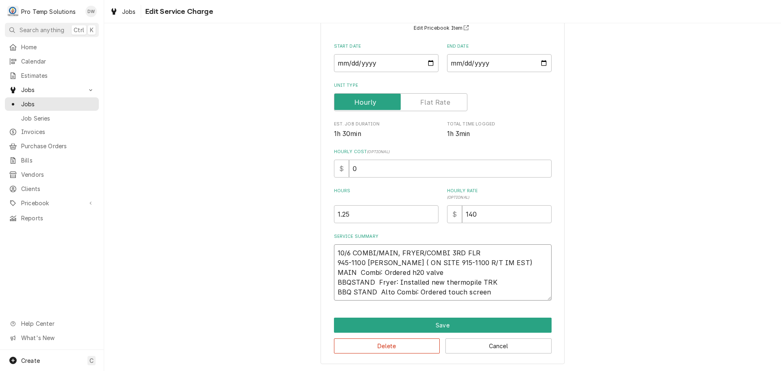
click at [455, 269] on textarea "10/6 COMBI/MAIN, FRYER/COMBI 3RD FLR 945-1100 KEVIN ( ON SITE 915-1100 R/T IM E…" at bounding box center [443, 272] width 218 height 56
type textarea "x"
type textarea "10/6 COMBI/MAIN, FRYER/COMBI 3RD FLR 945-1100 KEVIN ( ON SITE 915-1100 R/T IM E…"
type textarea "x"
type textarea "10/6 COMBI/MAIN, FRYER/COMBI 3RD FLR 945-1100 KEVIN ( ON SITE 915-1100 R/T IM E…"
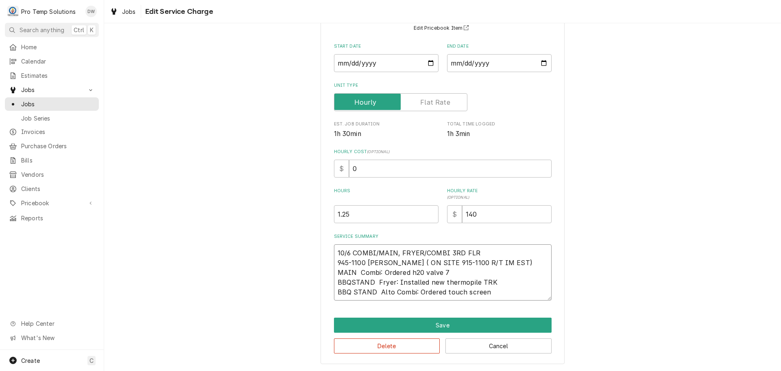
type textarea "x"
type textarea "10/6 COMBI/MAIN, FRYER/COMBI 3RD FLR 945-1100 KEVIN ( ON SITE 915-1100 R/T IM E…"
type textarea "x"
type textarea "10/6 COMBI/MAIN, FRYER/COMBI 3RD FLR 945-1100 KEVIN ( ON SITE 915-1100 R/T IM E…"
type textarea "x"
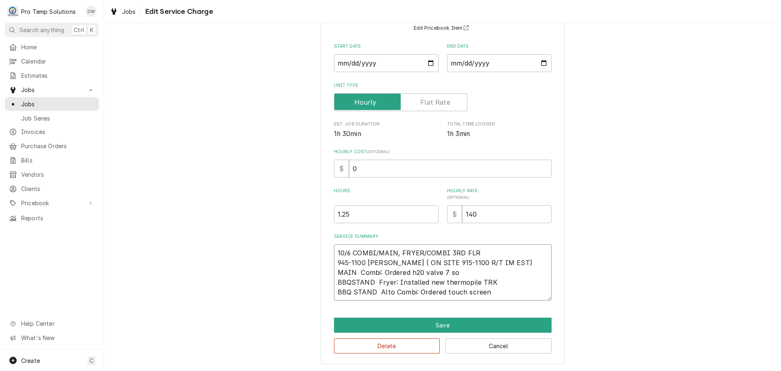
type textarea "10/6 COMBI/MAIN, FRYER/COMBI 3RD FLR 945-1100 KEVIN ( ON SITE 915-1100 R/T IM E…"
type textarea "x"
type textarea "10/6 COMBI/MAIN, FRYER/COMBI 3RD FLR 945-1100 KEVIN ( ON SITE 915-1100 R/T IM E…"
type textarea "x"
type textarea "10/6 COMBI/MAIN, FRYER/COMBI 3RD FLR 945-1100 KEVIN ( ON SITE 915-1100 R/T IM E…"
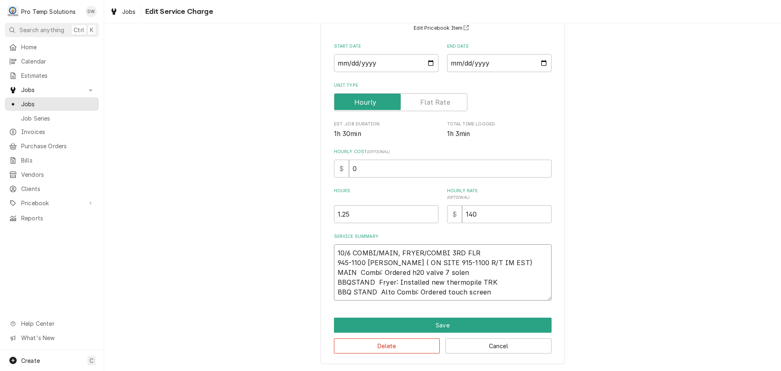
type textarea "x"
type textarea "10/6 COMBI/MAIN, FRYER/COMBI 3RD FLR 945-1100 KEVIN ( ON SITE 915-1100 R/T IM E…"
type textarea "x"
type textarea "10/6 COMBI/MAIN, FRYER/COMBI 3RD FLR 945-1100 KEVIN ( ON SITE 915-1100 R/T IM E…"
type textarea "x"
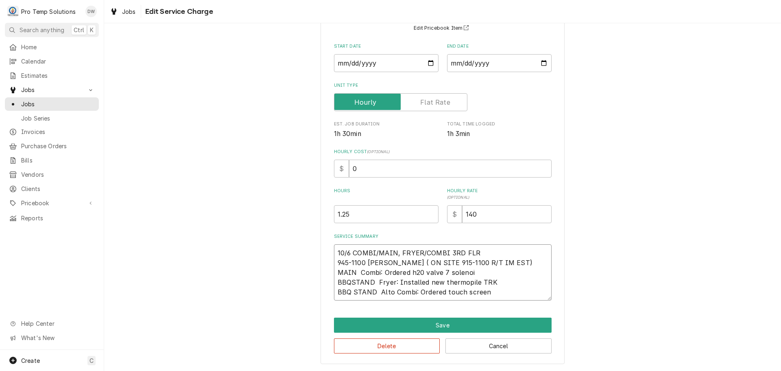
type textarea "10/6 COMBI/MAIN, FRYER/COMBI 3RD FLR 945-1100 KEVIN ( ON SITE 915-1100 R/T IM E…"
type textarea "x"
type textarea "10/6 COMBI/MAIN, FRYER/COMBI 3RD FLR 945-1100 KEVIN ( ON SITE 915-1100 R/T IM E…"
type textarea "x"
type textarea "10/6 COMBI/MAIN, FRYER/COMBI 3RD FLR 945-1100 KEVIN ( ON SITE 915-1100 R/T IM E…"
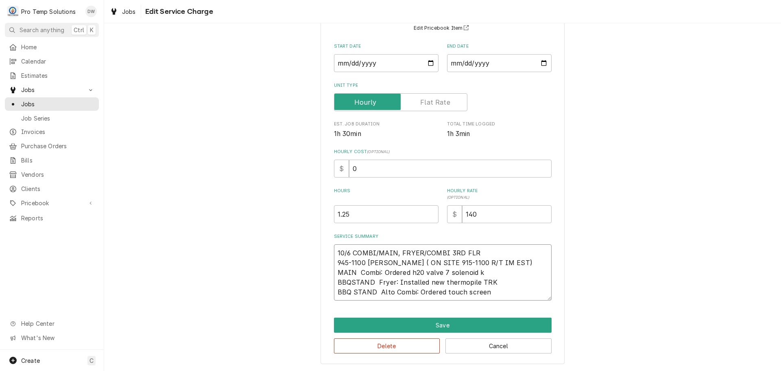
type textarea "x"
type textarea "10/6 COMBI/MAIN, FRYER/COMBI 3RD FLR 945-1100 KEVIN ( ON SITE 915-1100 R/T IM E…"
type textarea "x"
type textarea "10/6 COMBI/MAIN, FRYER/COMBI 3RD FLR 945-1100 KEVIN ( ON SITE 915-1100 R/T IM E…"
type textarea "x"
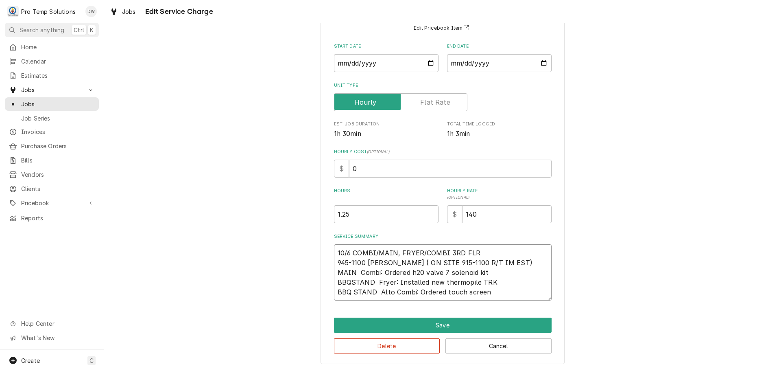
type textarea "10/6 COMBI/MAIN, FRYER/COMBI 3RD FLR 945-1100 KEVIN ( ON SITE 915-1100 R/T IM E…"
click at [445, 271] on textarea "10/6 COMBI/MAIN, FRYER/COMBI 3RD FLR 945-1100 KEVIN ( ON SITE 915-1100 R/T IM E…" at bounding box center [443, 272] width 218 height 56
type textarea "x"
type textarea "10/6 COMBI/MAIN, FRYER/COMBI 3RD FLR 945-1100 KEVIN ( ON SITE 915-1100 R/T IM E…"
type textarea "x"
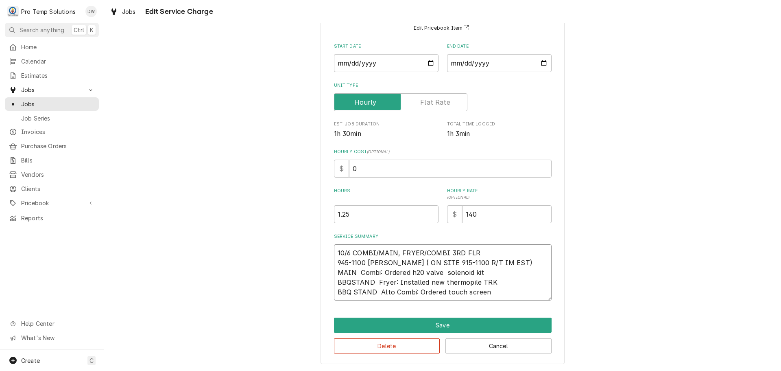
type textarea "10/6 COMBI/MAIN, FRYER/COMBI 3RD FLR 945-1100 KEVIN ( ON SITE 915-1100 R/T IM E…"
click at [510, 291] on textarea "10/6 COMBI/MAIN, FRYER/COMBI 3RD FLR 945-1100 KEVIN ( ON SITE 915-1100 R/T IM E…" at bounding box center [443, 272] width 218 height 56
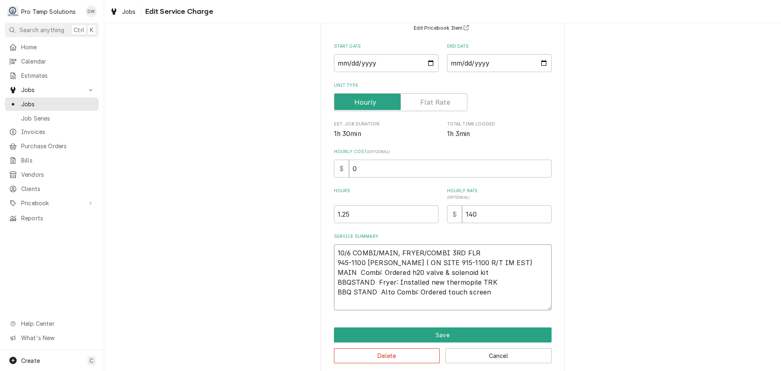
type textarea "x"
type textarea "10/6 COMBI/MAIN, FRYER/COMBI 3RD FLR 945-1100 KEVIN ( ON SITE 915-1100 R/T IM E…"
type textarea "x"
type textarea "10/6 COMBI/MAIN, FRYER/COMBI 3RD FLR 945-1100 KEVIN ( ON SITE 915-1100 R/T IM E…"
type textarea "x"
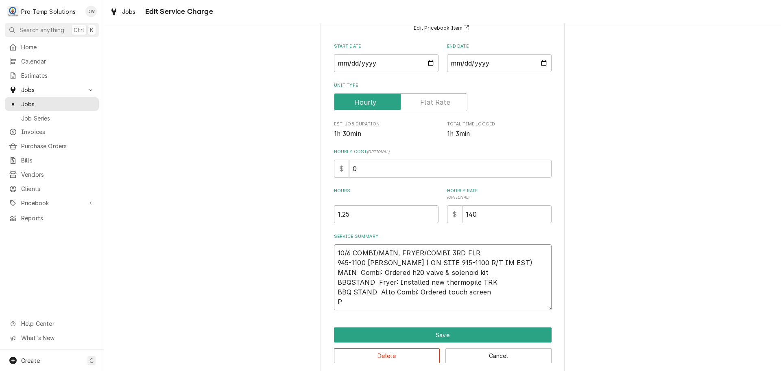
type textarea "10/6 COMBI/MAIN, FRYER/COMBI 3RD FLR 945-1100 KEVIN ( ON SITE 915-1100 R/T IM E…"
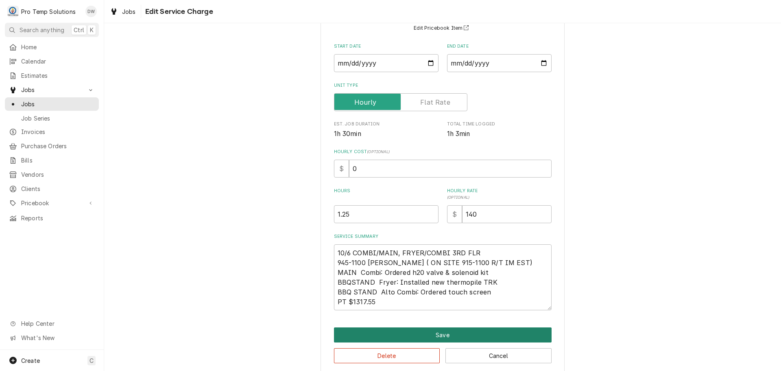
click at [436, 332] on button "Save" at bounding box center [443, 334] width 218 height 15
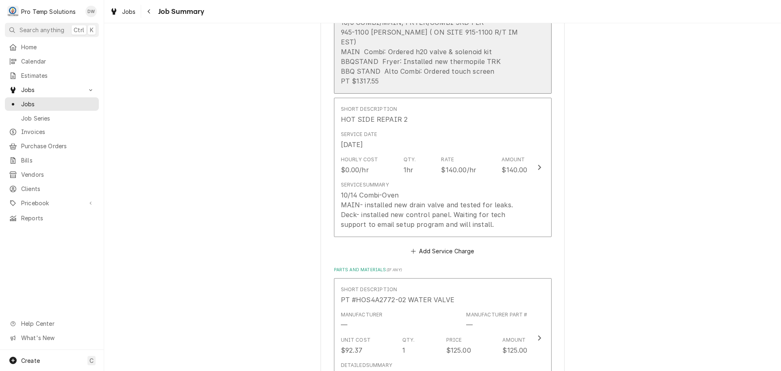
scroll to position [366, 0]
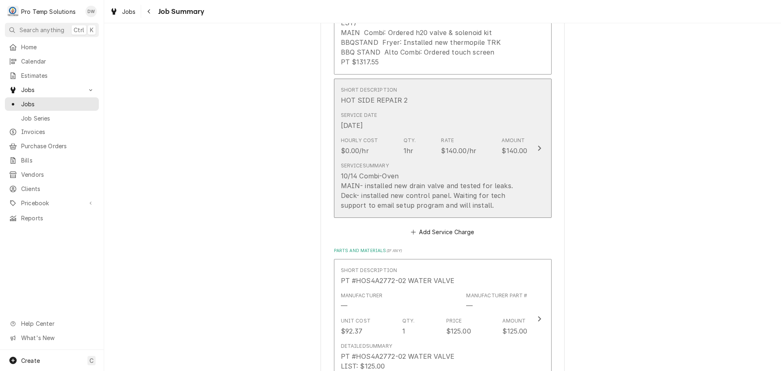
click at [538, 145] on icon "Update Line Item" at bounding box center [539, 147] width 3 height 5
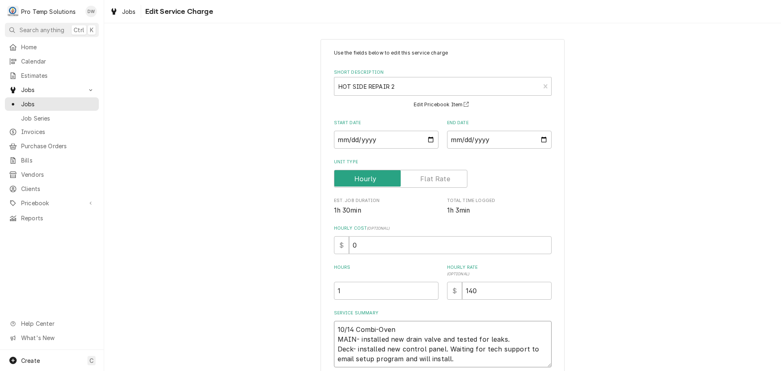
click at [402, 325] on textarea "10/14 Combi-Oven MAIN- installed new drain valve and tested for leaks. Deck- in…" at bounding box center [443, 344] width 218 height 46
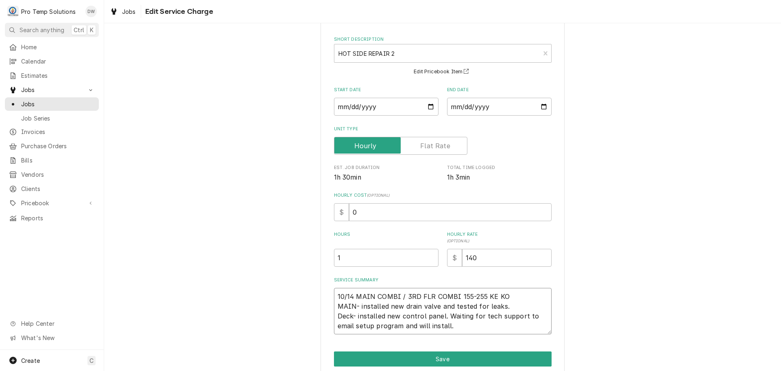
scroll to position [67, 0]
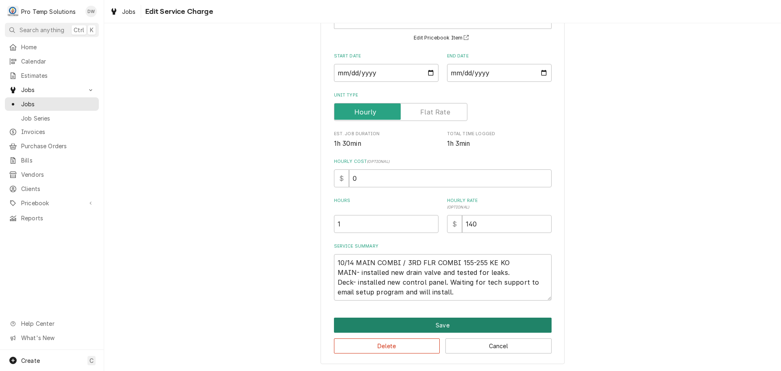
click at [443, 325] on button "Save" at bounding box center [443, 324] width 218 height 15
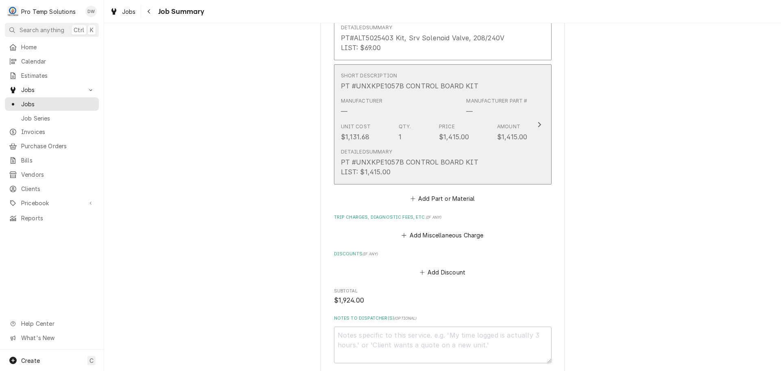
scroll to position [814, 0]
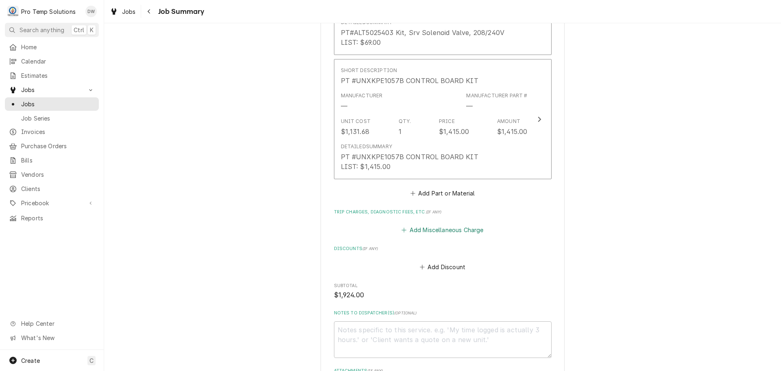
click at [447, 224] on button "Add Miscellaneous Charge" at bounding box center [442, 229] width 85 height 11
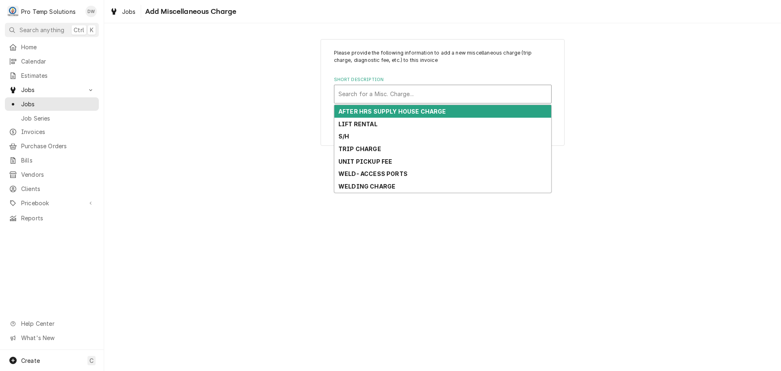
click at [406, 92] on div "Short Description" at bounding box center [442, 94] width 209 height 15
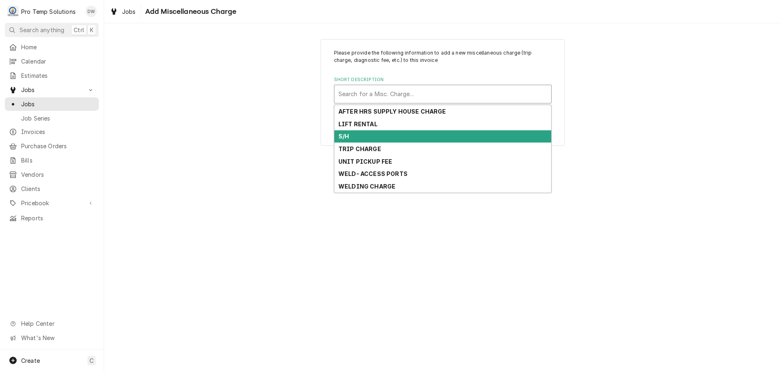
click at [397, 141] on div "S/H" at bounding box center [442, 136] width 217 height 13
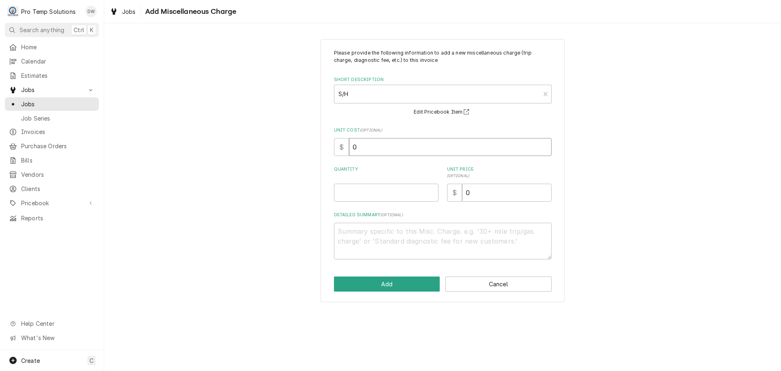
click at [371, 149] on input "0" at bounding box center [450, 147] width 203 height 18
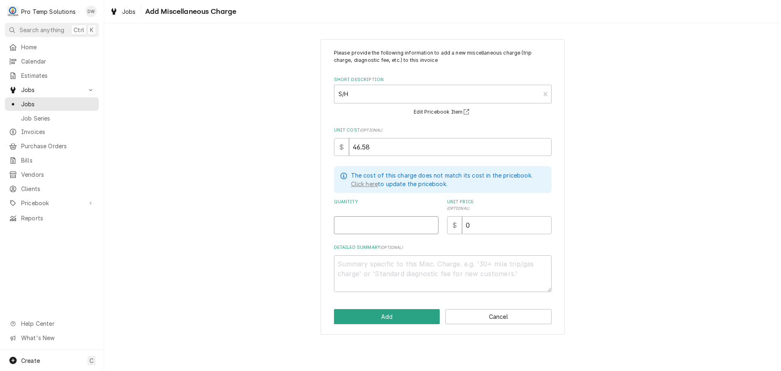
click at [405, 229] on input "Quantity" at bounding box center [386, 225] width 105 height 18
click at [481, 223] on input "0" at bounding box center [506, 225] width 89 height 18
click at [415, 266] on textarea "Detailed Summary ( optional )" at bounding box center [443, 273] width 218 height 37
click at [395, 316] on button "Add" at bounding box center [387, 316] width 106 height 15
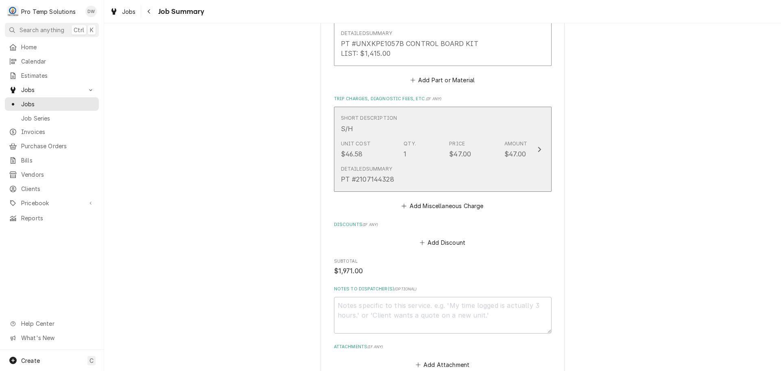
scroll to position [936, 0]
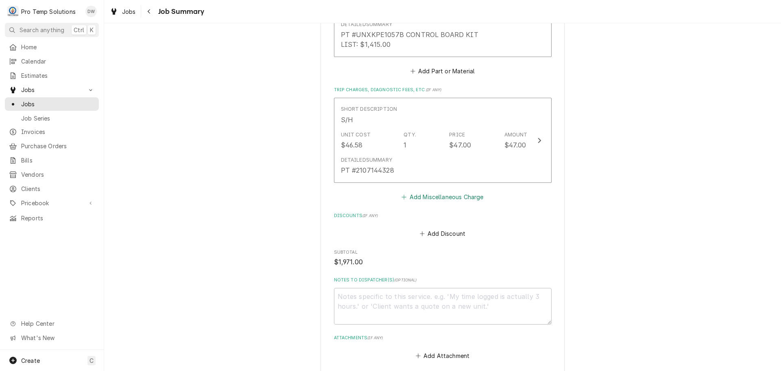
click at [436, 191] on button "Add Miscellaneous Charge" at bounding box center [442, 196] width 85 height 11
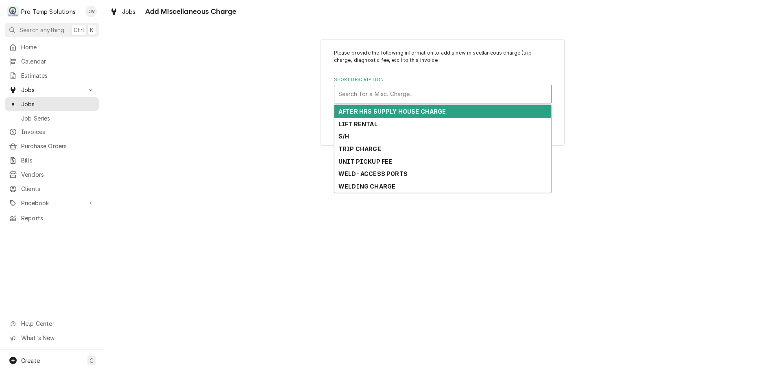
click at [423, 95] on div "Short Description" at bounding box center [442, 94] width 209 height 15
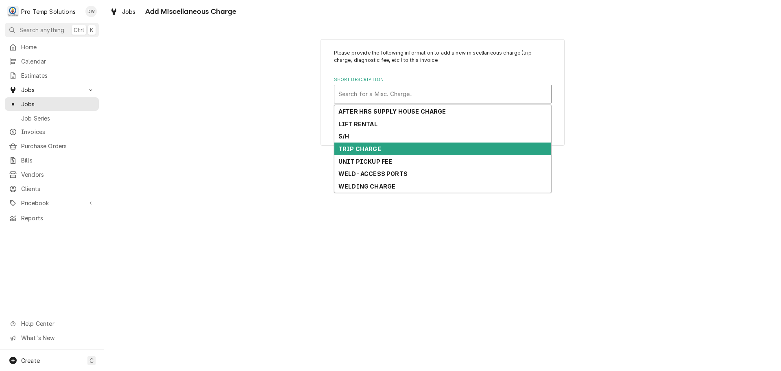
click at [402, 148] on div "TRIP CHARGE" at bounding box center [442, 148] width 217 height 13
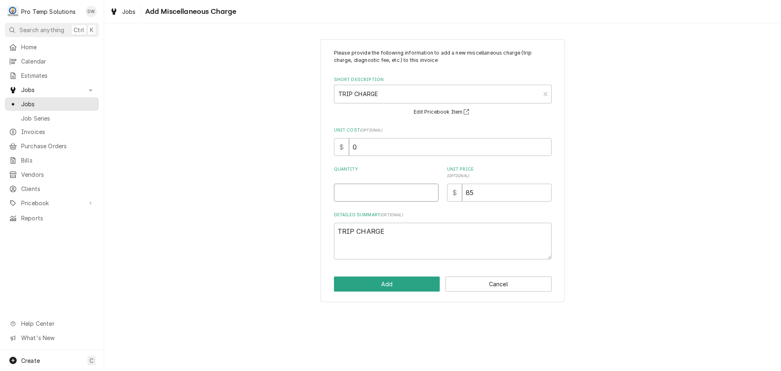
click at [417, 193] on input "Quantity" at bounding box center [386, 192] width 105 height 18
click at [388, 284] on button "Add" at bounding box center [387, 283] width 106 height 15
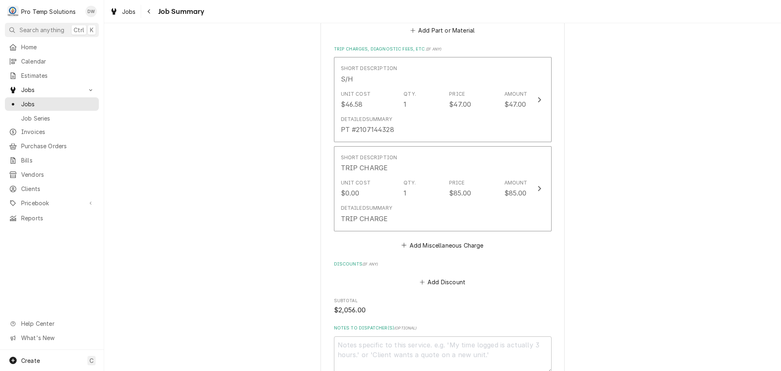
scroll to position [1098, 0]
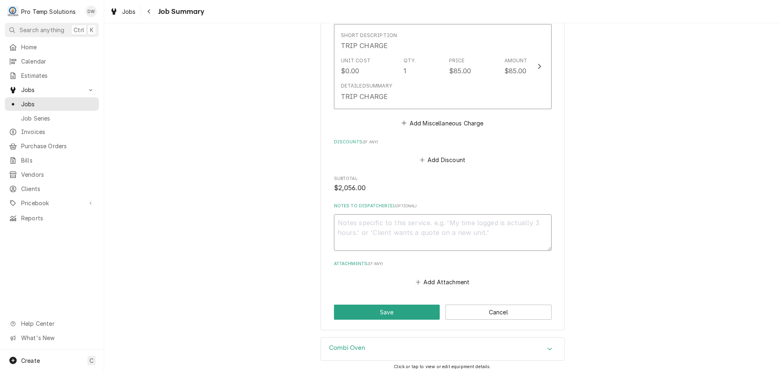
click at [352, 214] on textarea "Notes to Dispatcher(s) ( optional )" at bounding box center [443, 232] width 218 height 37
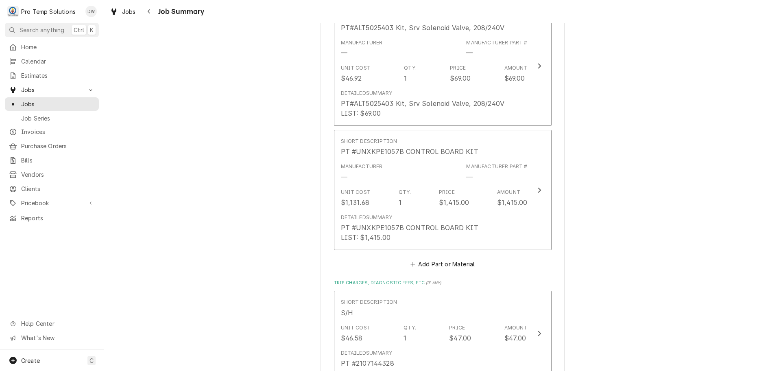
scroll to position [773, 0]
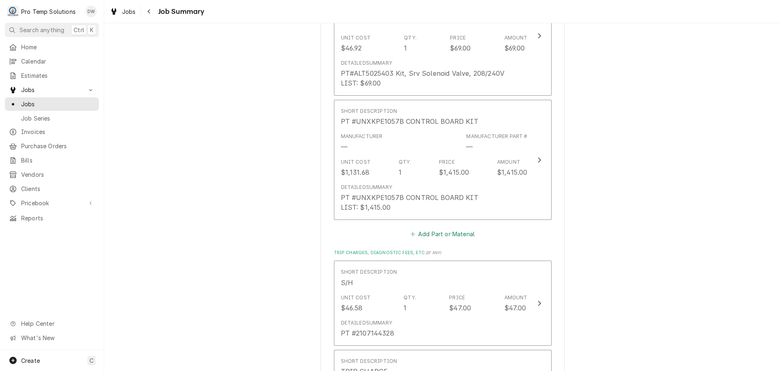
click at [438, 228] on button "Add Part or Material" at bounding box center [442, 233] width 67 height 11
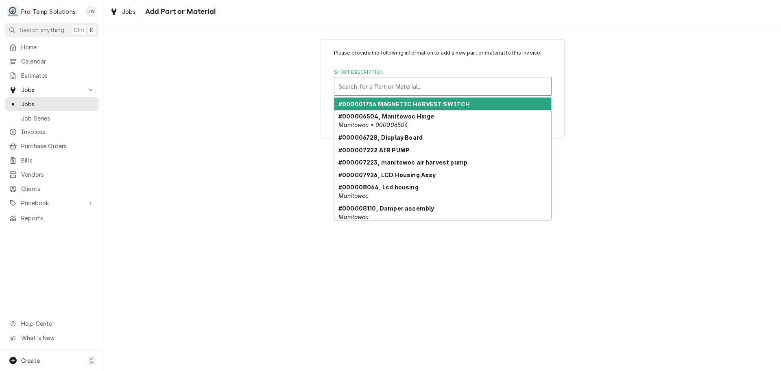
click at [382, 85] on div "Short Description" at bounding box center [442, 86] width 209 height 15
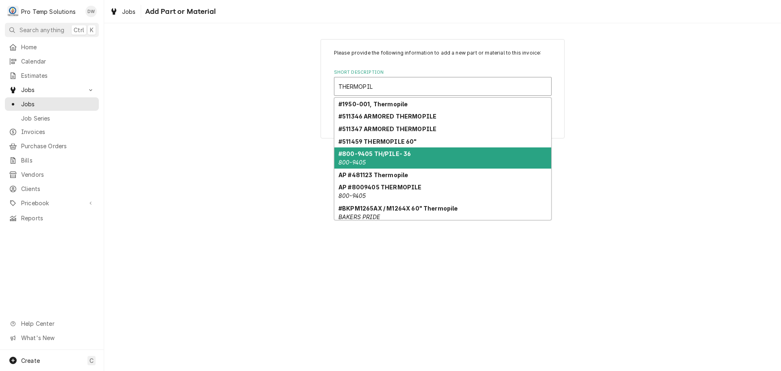
click at [395, 153] on strong "#800-9405 TH/PILE- 36" at bounding box center [374, 153] width 72 height 7
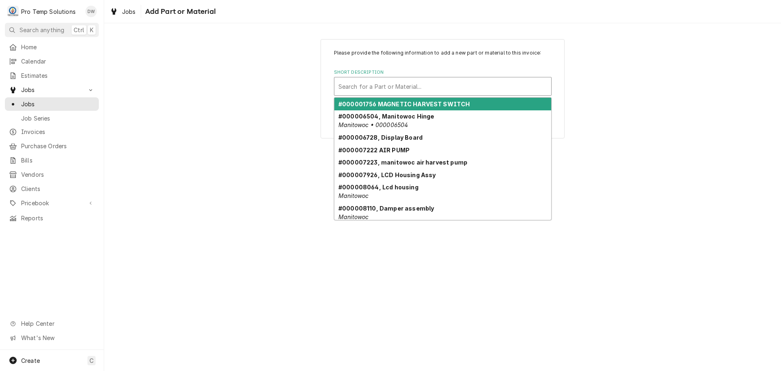
click at [543, 84] on div "Short Description" at bounding box center [442, 86] width 209 height 15
click at [365, 84] on div "Short Description" at bounding box center [442, 86] width 209 height 15
click at [431, 82] on div "Short Description" at bounding box center [442, 86] width 209 height 15
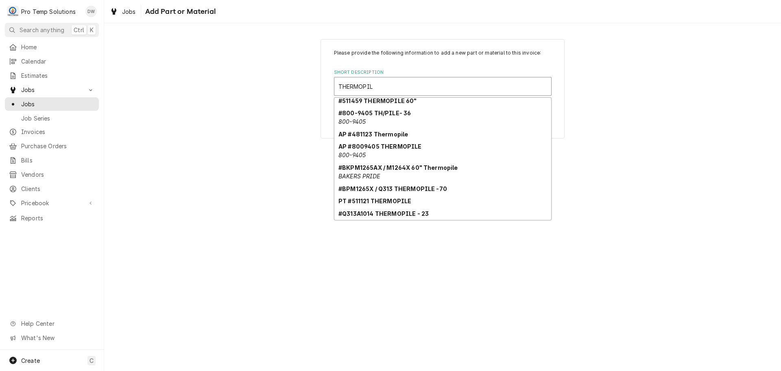
scroll to position [78, 0]
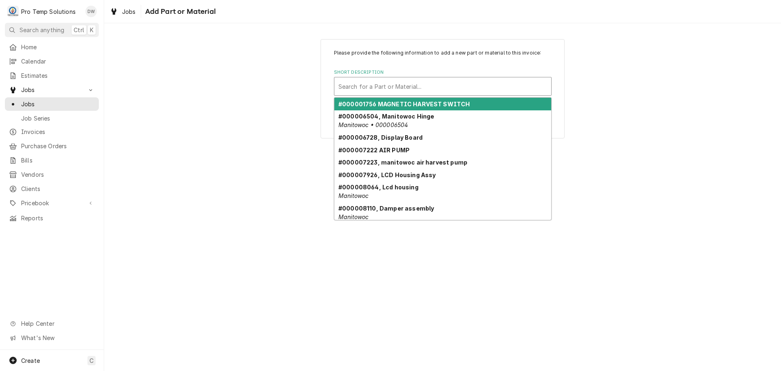
click at [435, 85] on div "Short Description" at bounding box center [442, 86] width 209 height 15
click at [451, 81] on div "Short Description" at bounding box center [442, 86] width 209 height 15
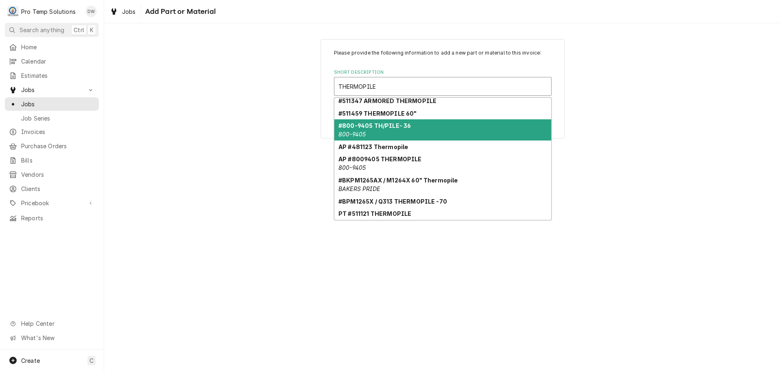
scroll to position [41, 0]
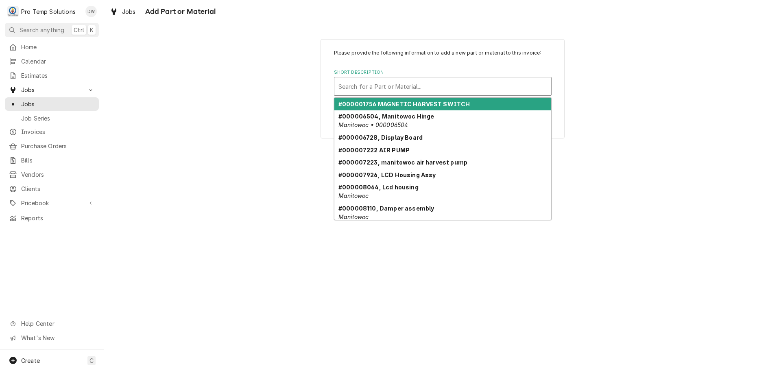
click at [419, 84] on div "Short Description" at bounding box center [442, 86] width 209 height 15
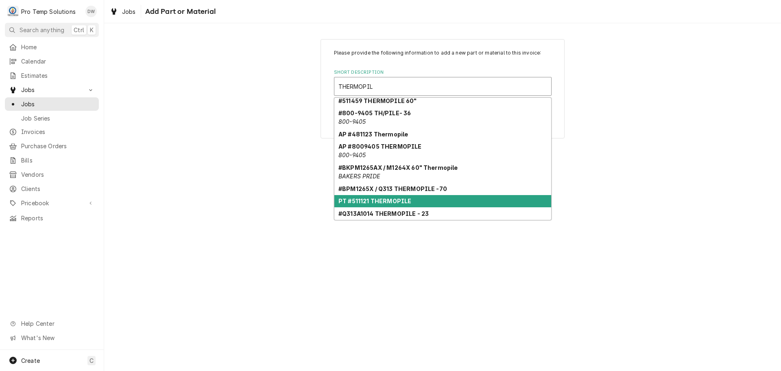
click at [471, 201] on div "PT #511121 THERMOPILE" at bounding box center [442, 201] width 217 height 13
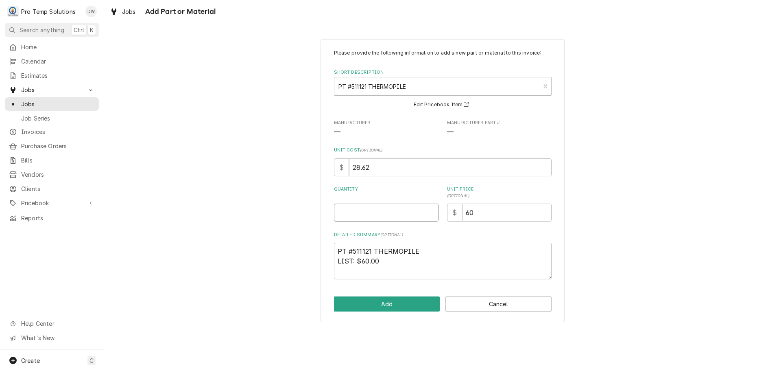
click at [423, 210] on input "Quantity" at bounding box center [386, 212] width 105 height 18
click at [389, 301] on button "Add" at bounding box center [387, 303] width 106 height 15
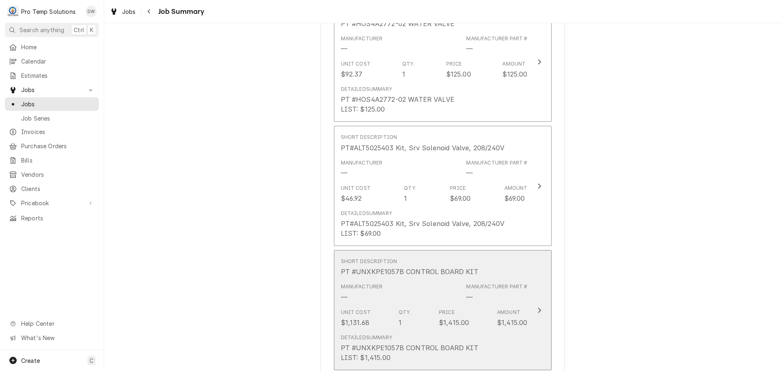
scroll to position [610, 0]
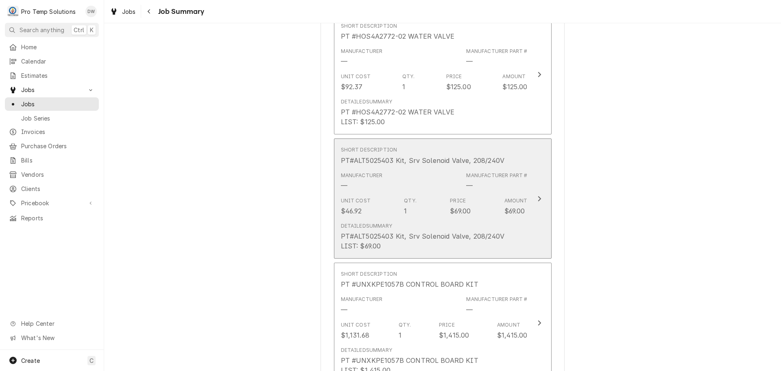
click at [538, 196] on icon "Update Line Item" at bounding box center [539, 198] width 3 height 5
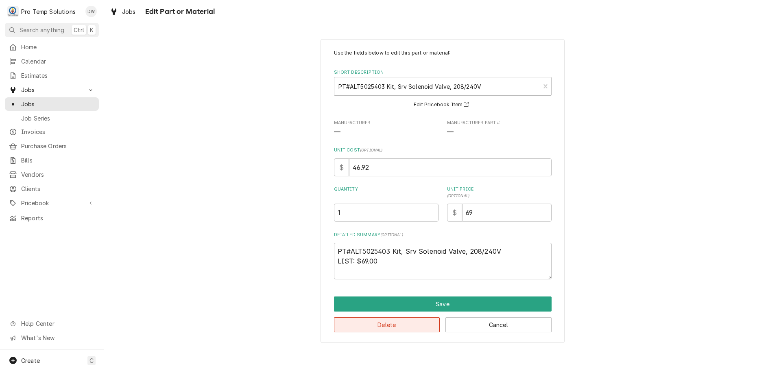
click at [397, 325] on button "Delete" at bounding box center [387, 324] width 106 height 15
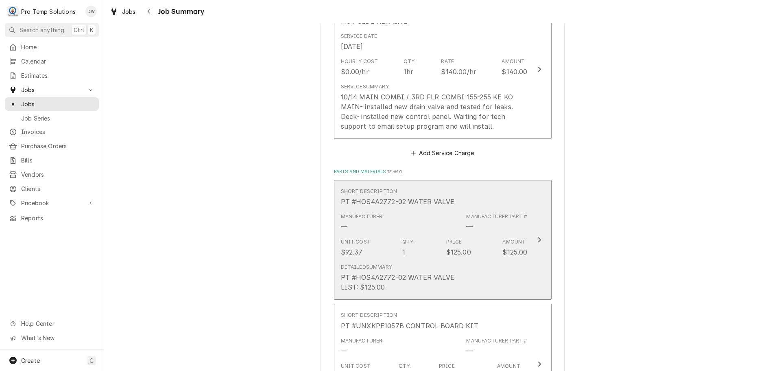
scroll to position [407, 0]
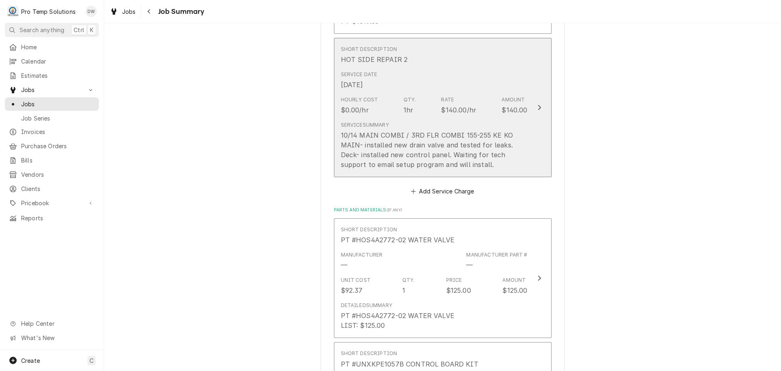
click at [534, 103] on div "Update Line Item" at bounding box center [539, 108] width 11 height 10
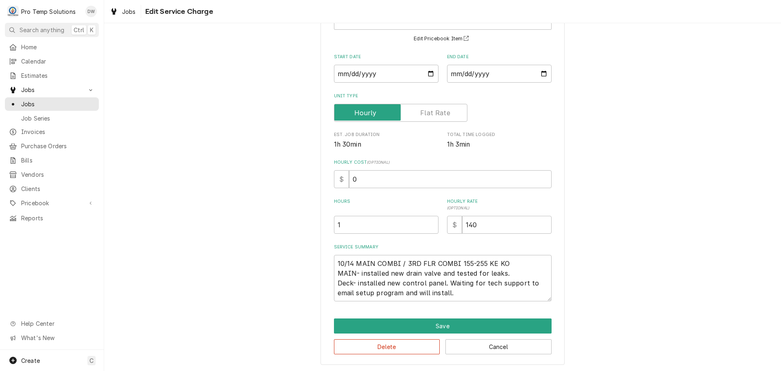
scroll to position [67, 0]
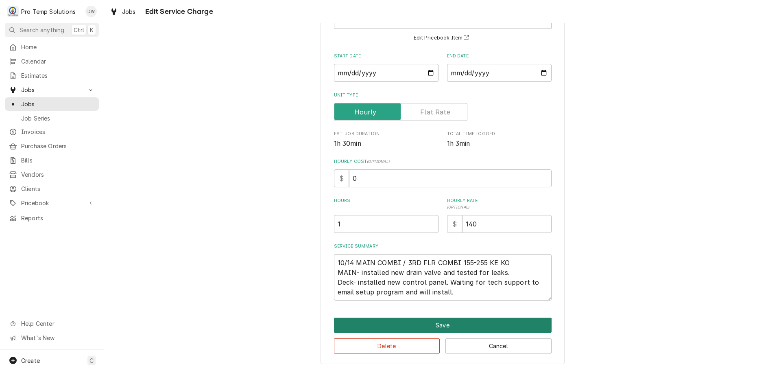
click at [438, 324] on button "Save" at bounding box center [443, 324] width 218 height 15
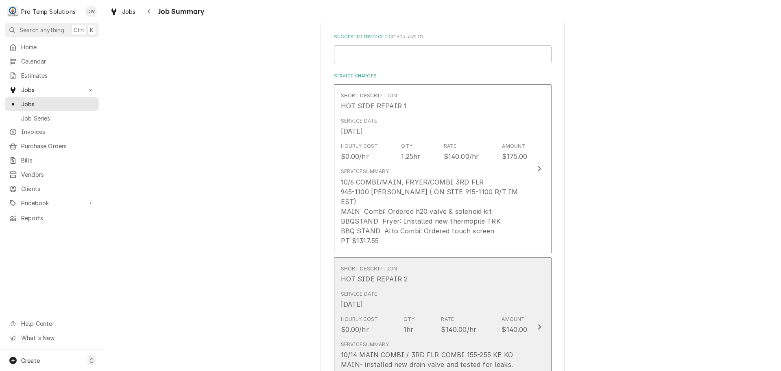
scroll to position [163, 0]
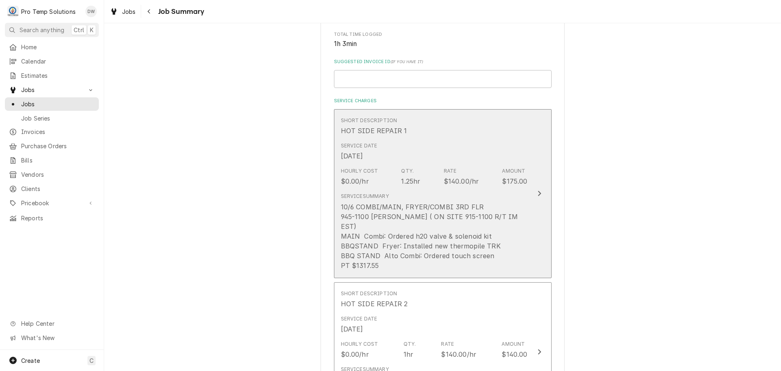
click at [538, 191] on icon "Update Line Item" at bounding box center [539, 193] width 3 height 5
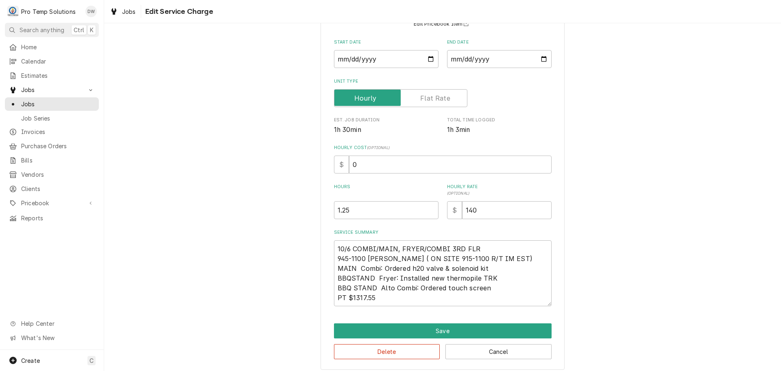
scroll to position [86, 0]
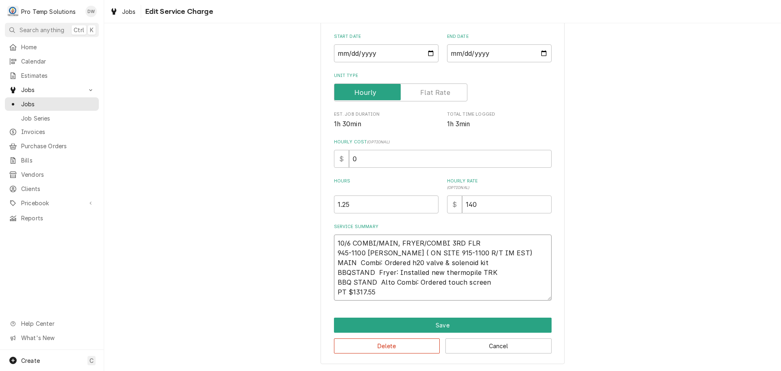
click at [489, 262] on textarea "10/6 COMBI/MAIN, FRYER/COMBI 3RD FLR 945-1100 KEVIN ( ON SITE 915-1100 R/T IM E…" at bounding box center [443, 267] width 218 height 66
click at [398, 292] on textarea "10/6 COMBI/MAIN, FRYER/COMBI 3RD FLR 945-1100 KEVIN ( ON SITE 915-1100 R/T IM E…" at bounding box center [443, 267] width 218 height 66
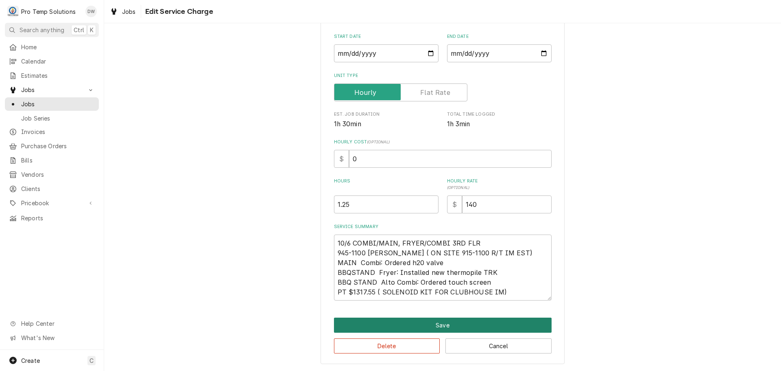
click at [441, 325] on button "Save" at bounding box center [443, 324] width 218 height 15
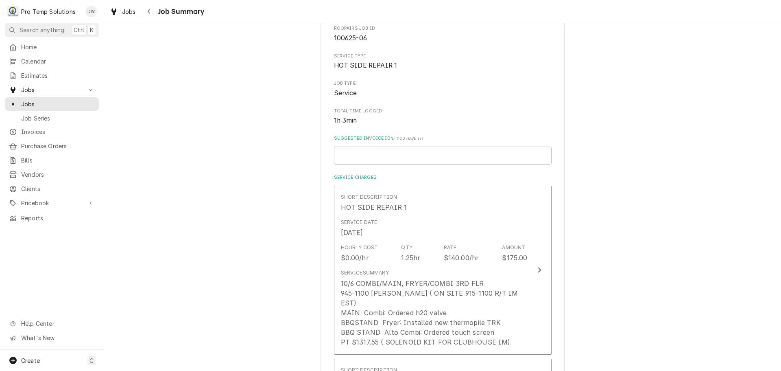
scroll to position [163, 0]
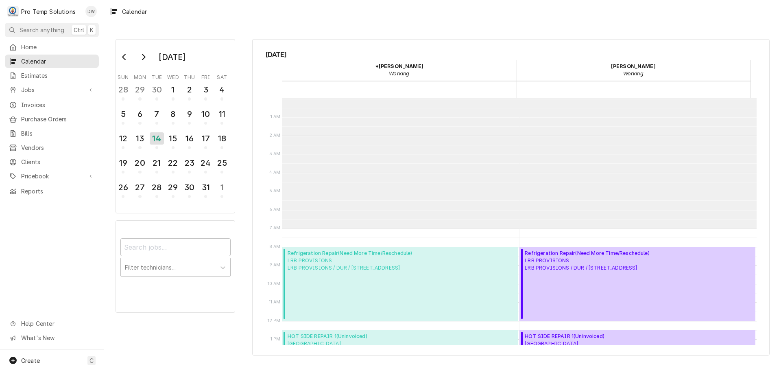
scroll to position [130, 0]
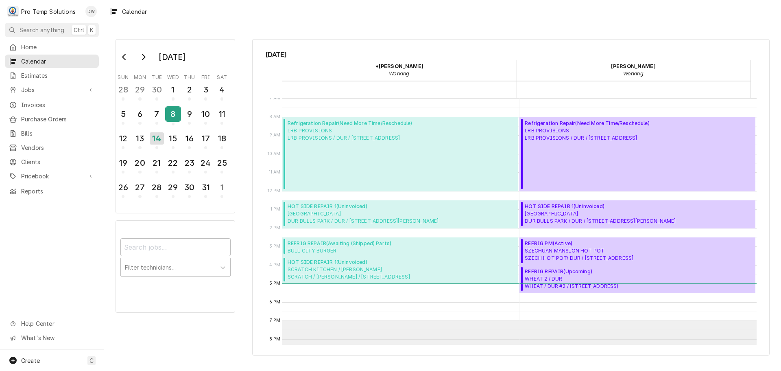
click at [175, 114] on div "8" at bounding box center [173, 114] width 14 height 14
